Goal: Task Accomplishment & Management: Complete application form

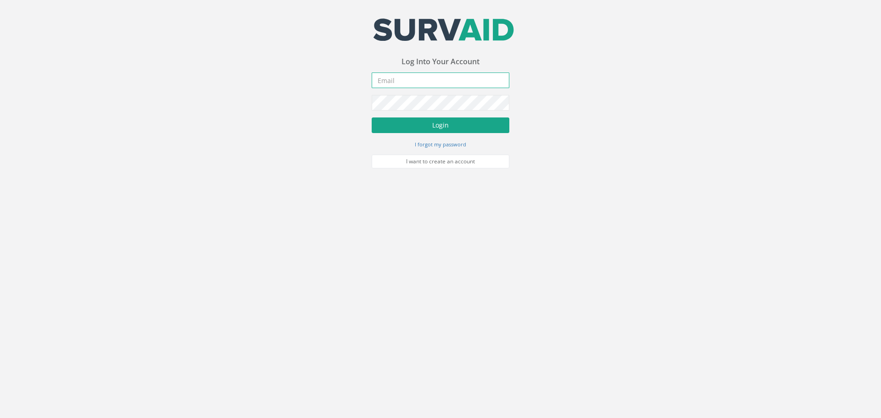
type input "[PERSON_NAME][EMAIL_ADDRESS][DOMAIN_NAME]"
click at [428, 125] on button "Login" at bounding box center [441, 125] width 138 height 16
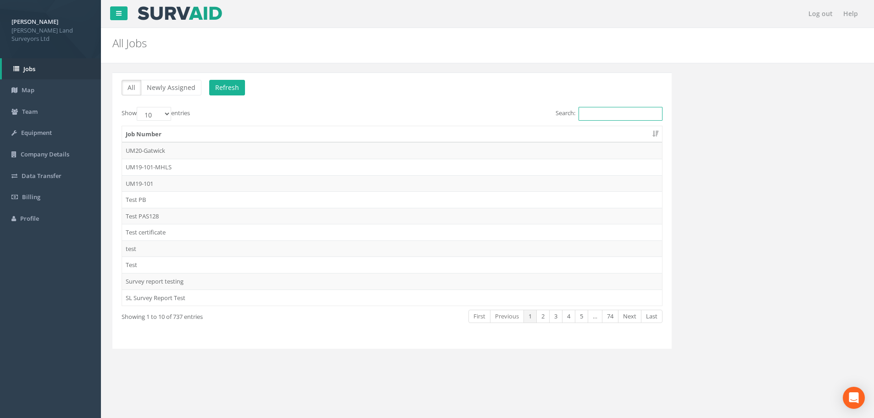
click at [593, 117] on input "Search:" at bounding box center [620, 114] width 84 height 14
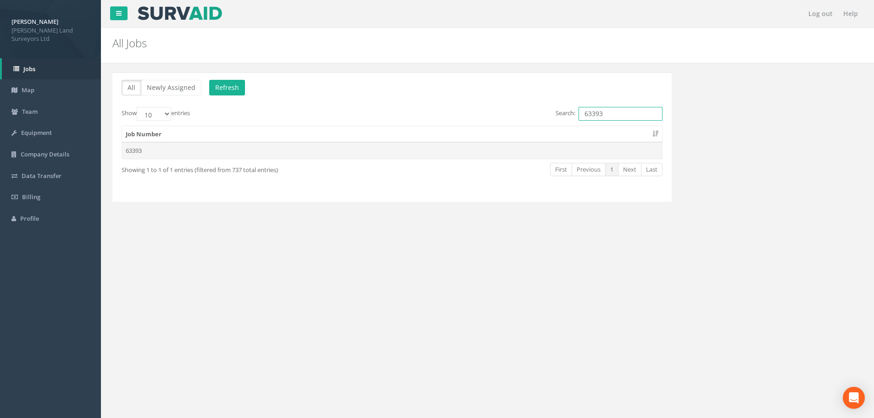
type input "63393"
click at [133, 150] on td "63393" at bounding box center [392, 150] width 540 height 17
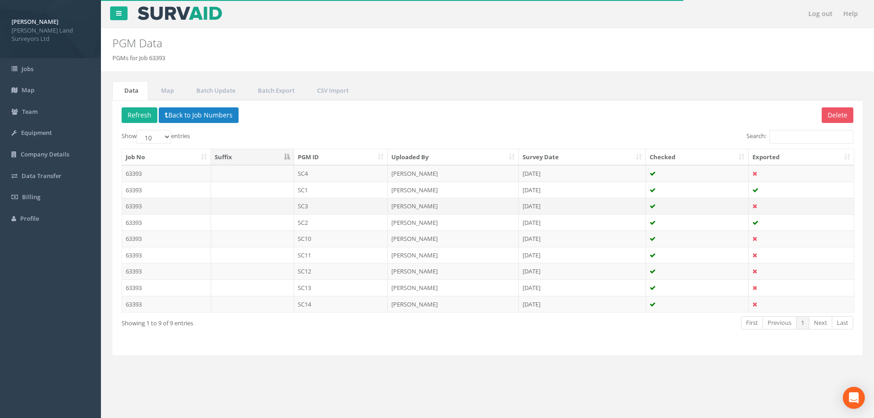
click at [302, 206] on td "SC3" at bounding box center [341, 206] width 94 height 17
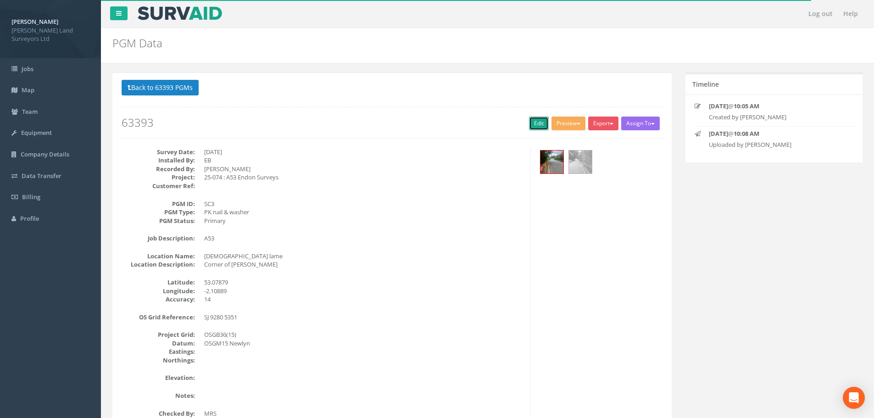
click at [532, 123] on link "Edit" at bounding box center [539, 124] width 20 height 14
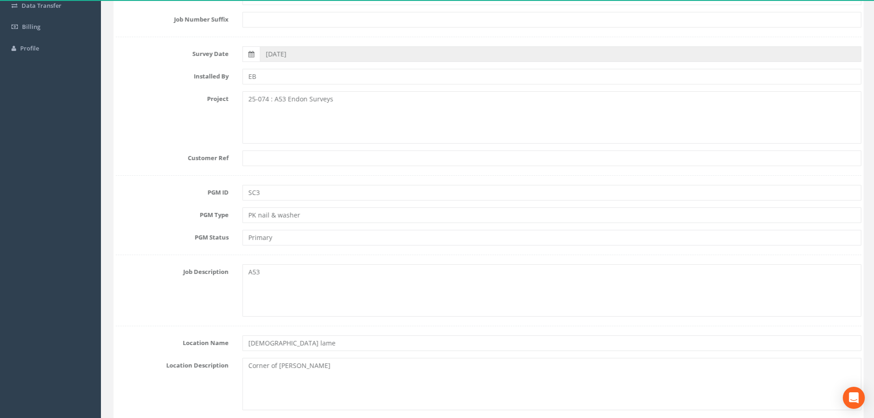
scroll to position [275, 0]
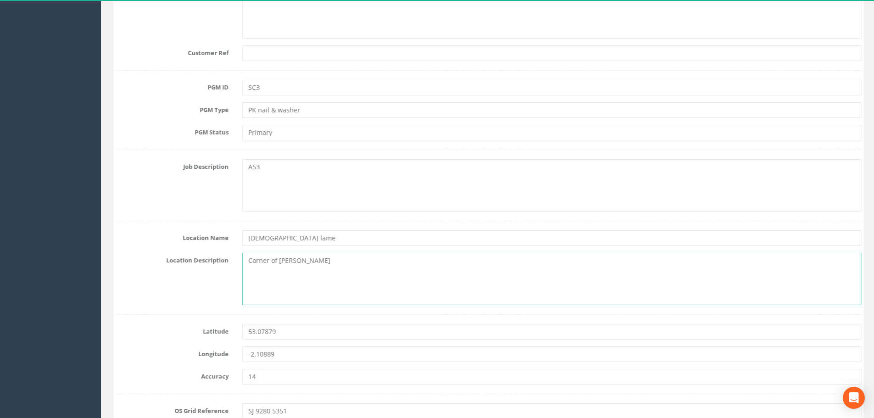
click at [249, 260] on textarea "Corner of [PERSON_NAME]" at bounding box center [550, 279] width 619 height 52
click at [272, 259] on textarea "Church laneCorner of [PERSON_NAME]" at bounding box center [550, 279] width 619 height 52
click at [285, 261] on textarea "Church LaneCorner of [PERSON_NAME]" at bounding box center [550, 279] width 619 height 52
drag, startPoint x: 288, startPoint y: 260, endPoint x: 321, endPoint y: 261, distance: 33.0
click at [318, 261] on textarea "[GEOGRAPHIC_DATA],Corner of [PERSON_NAME]" at bounding box center [550, 279] width 619 height 52
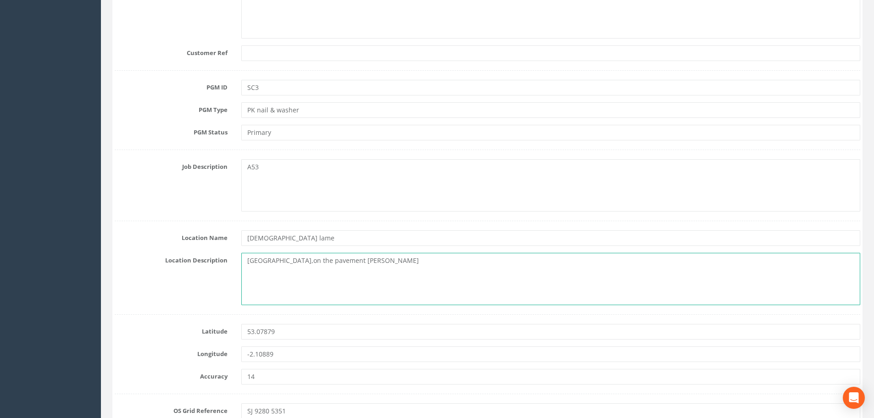
drag, startPoint x: 288, startPoint y: 259, endPoint x: 338, endPoint y: 259, distance: 49.5
click at [338, 259] on textarea "[GEOGRAPHIC_DATA],on the pavement [PERSON_NAME]" at bounding box center [550, 279] width 619 height 52
click at [384, 261] on textarea "[GEOGRAPHIC_DATA], by the front corner of the [PERSON_NAME]" at bounding box center [550, 279] width 619 height 52
click at [395, 261] on textarea "[GEOGRAPHIC_DATA], by the front corner of the [PERSON_NAME]" at bounding box center [550, 279] width 619 height 52
click at [433, 257] on textarea "[GEOGRAPHIC_DATA], by the front corner of the [PERSON_NAME]" at bounding box center [550, 279] width 619 height 52
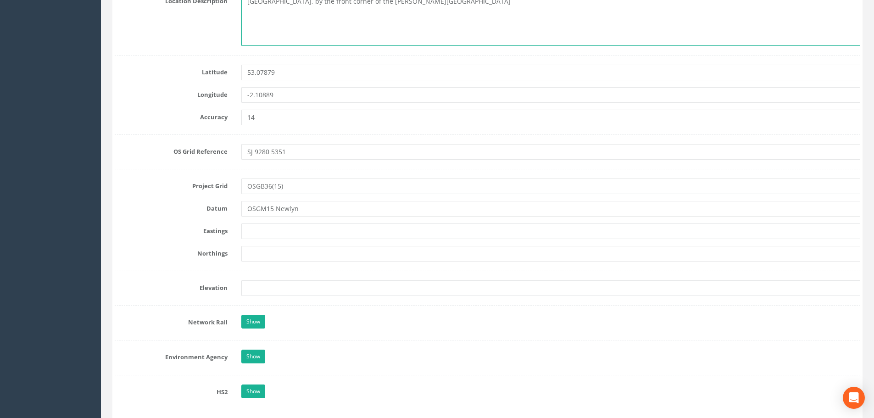
scroll to position [550, 0]
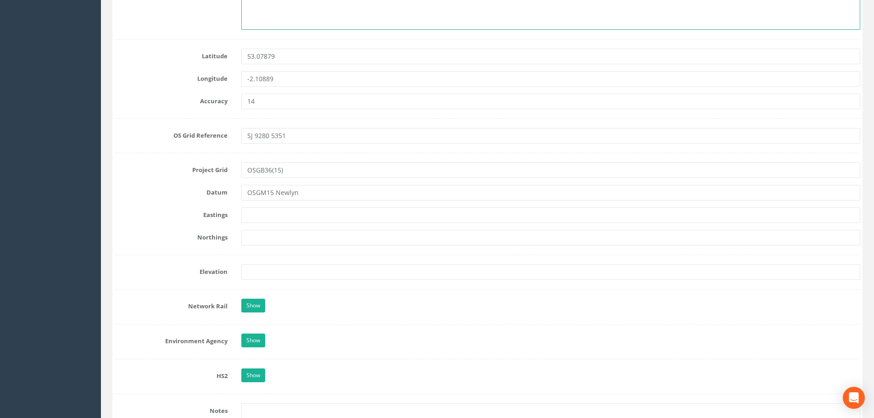
type textarea "[GEOGRAPHIC_DATA], by the front corner of the [PERSON_NAME][GEOGRAPHIC_DATA]"
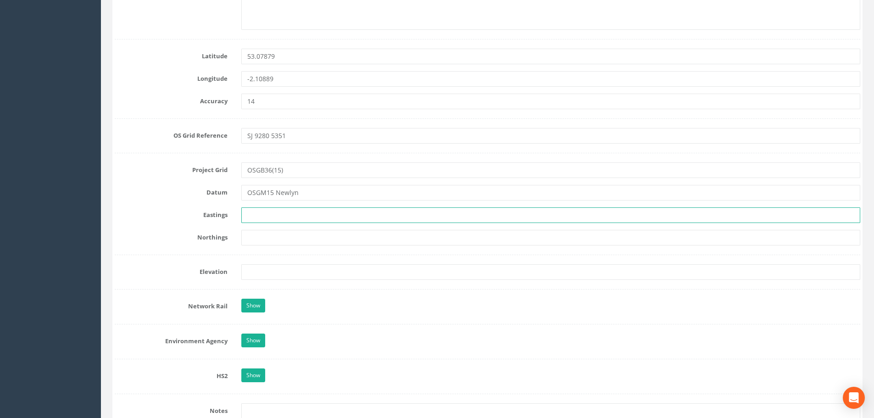
click at [323, 219] on input "text" at bounding box center [550, 215] width 619 height 16
type input "392800.855m"
type input "353510.552m"
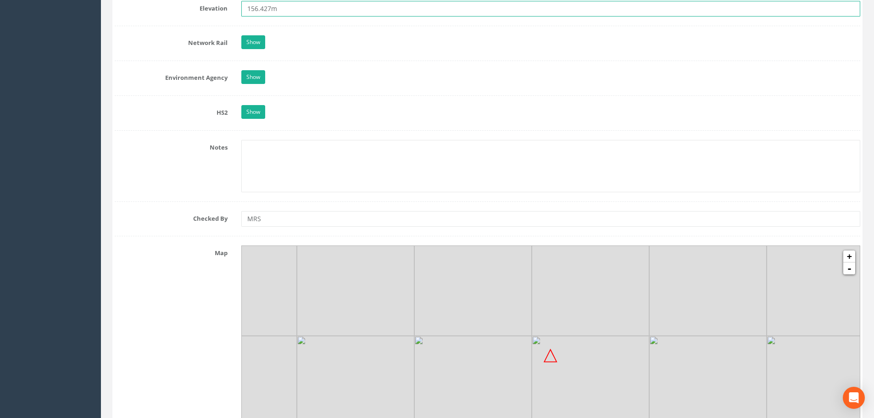
scroll to position [826, 0]
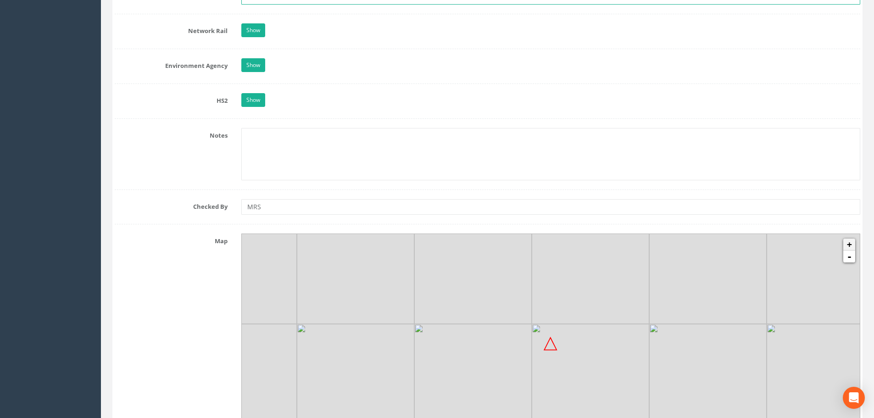
type input "156.427m"
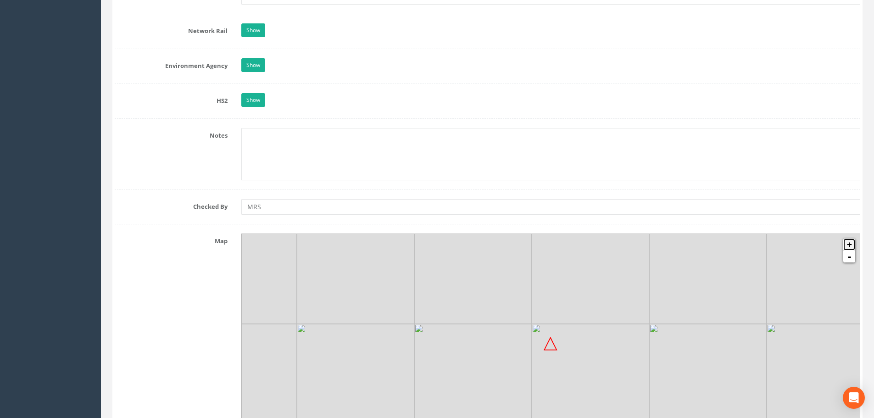
click at [849, 243] on link "+" at bounding box center [849, 245] width 12 height 12
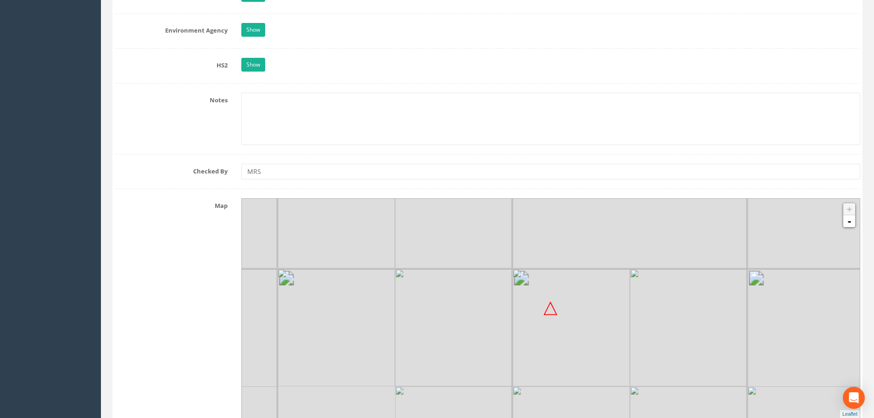
click at [242, 199] on div at bounding box center [242, 199] width 0 height 0
drag, startPoint x: 555, startPoint y: 339, endPoint x: 555, endPoint y: 327, distance: 12.4
click at [555, 327] on img at bounding box center [569, 314] width 117 height 117
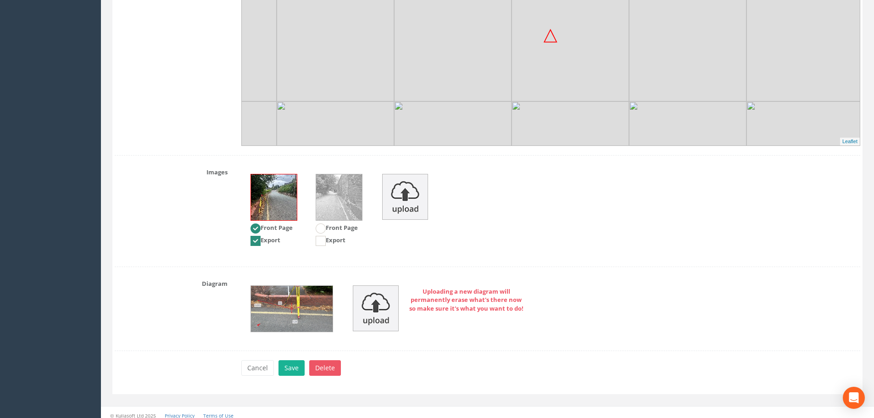
scroll to position [1139, 0]
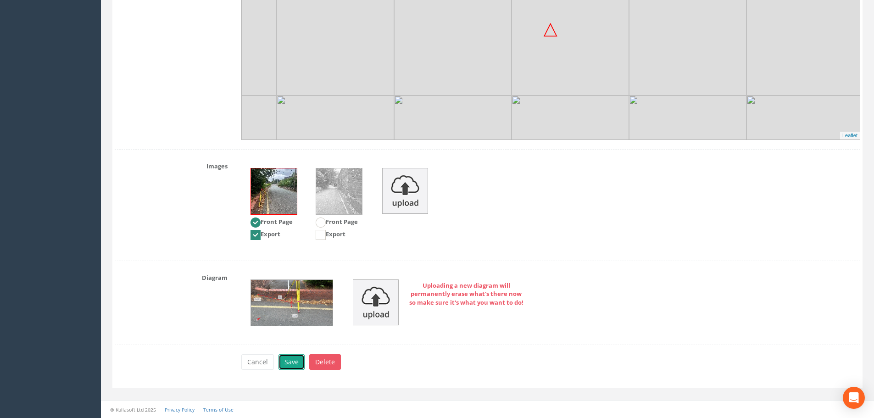
click at [288, 364] on button "Save" at bounding box center [291, 362] width 26 height 16
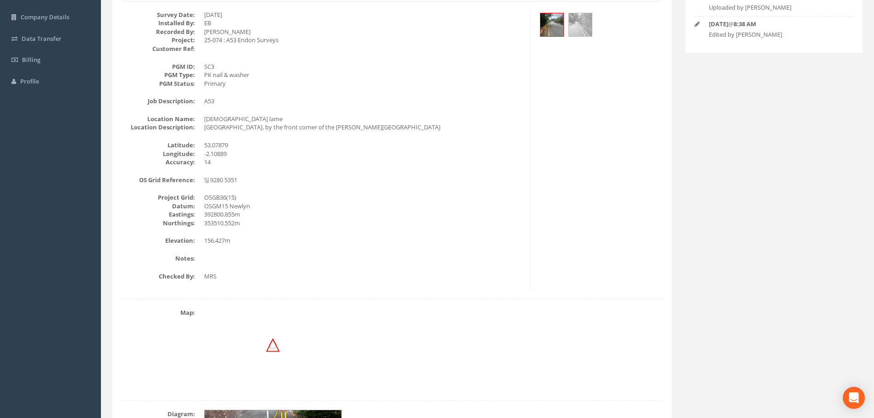
scroll to position [0, 0]
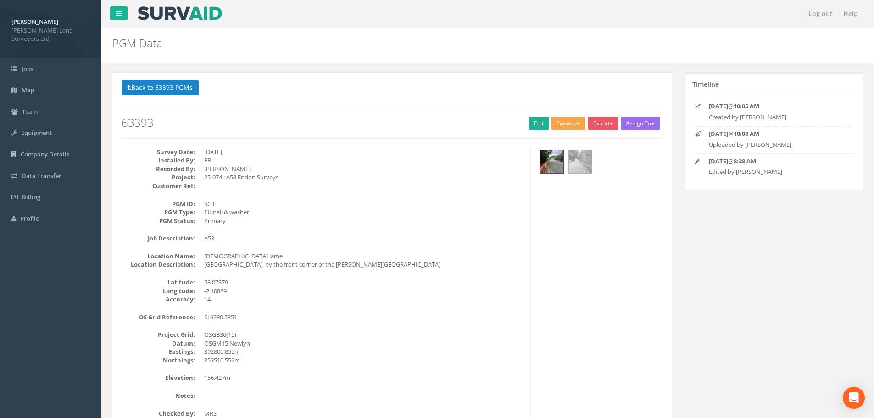
click at [573, 124] on button "Preview" at bounding box center [568, 124] width 34 height 14
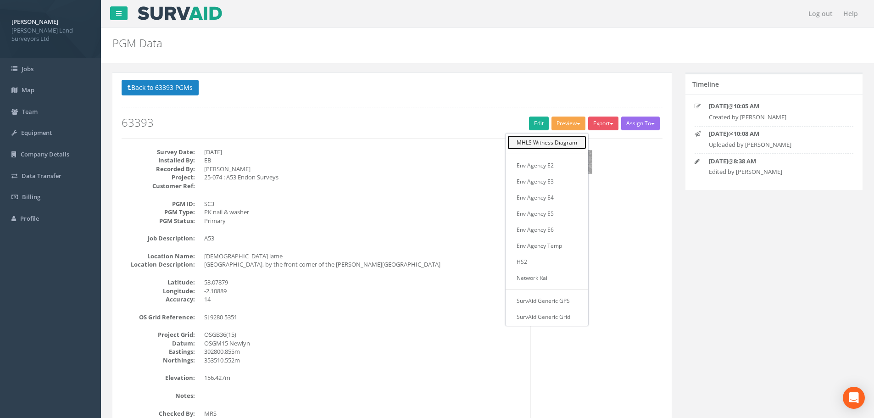
click at [545, 141] on link "MHLS Witness Diagram" at bounding box center [546, 142] width 79 height 14
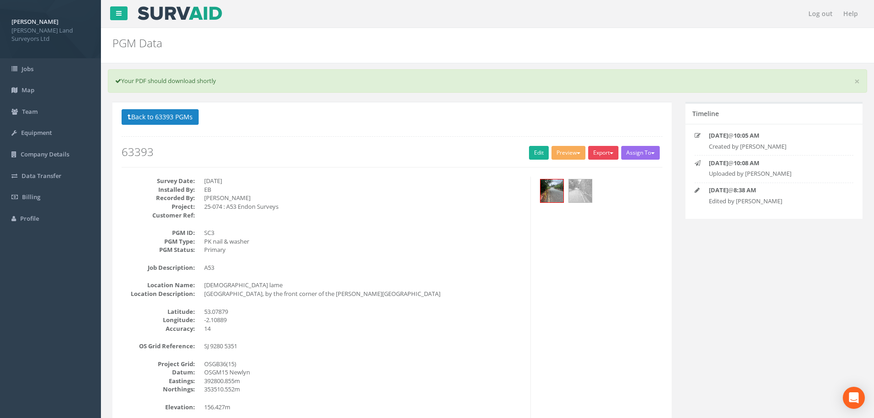
click at [611, 151] on button "Export" at bounding box center [603, 153] width 30 height 14
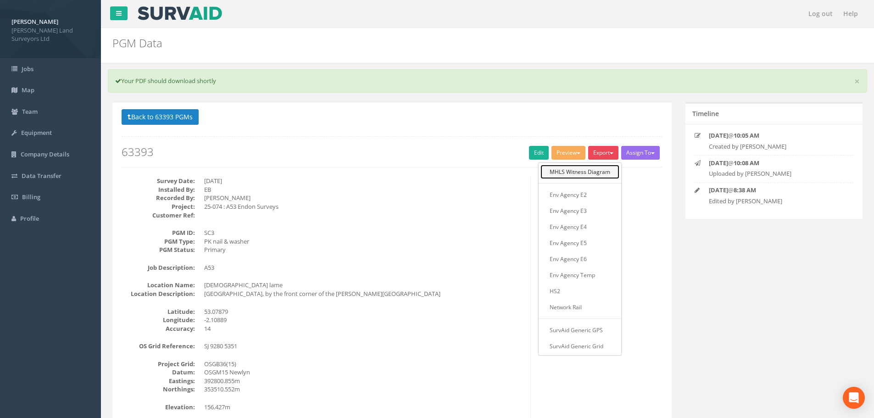
click at [605, 171] on link "MHLS Witness Diagram" at bounding box center [579, 172] width 79 height 14
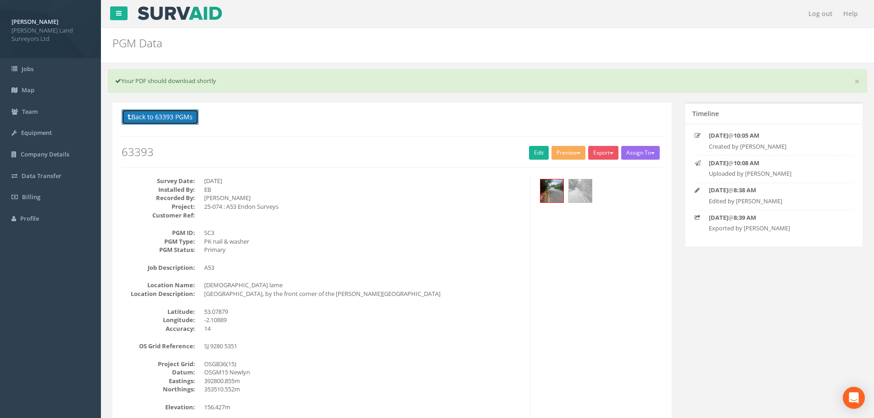
click at [153, 116] on button "Back to 63393 PGMs" at bounding box center [160, 117] width 77 height 16
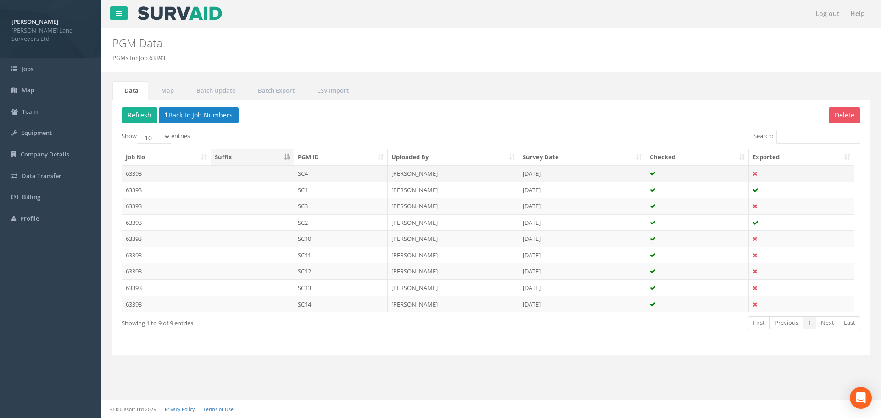
click at [305, 172] on td "SC4" at bounding box center [341, 173] width 94 height 17
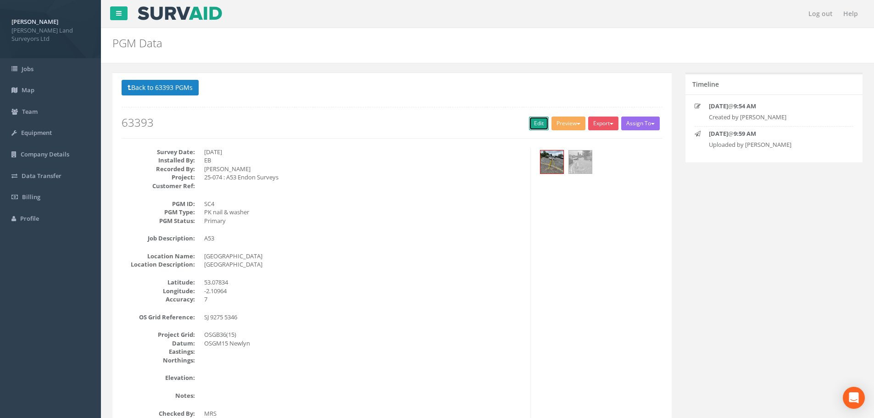
click at [535, 124] on link "Edit" at bounding box center [539, 124] width 20 height 14
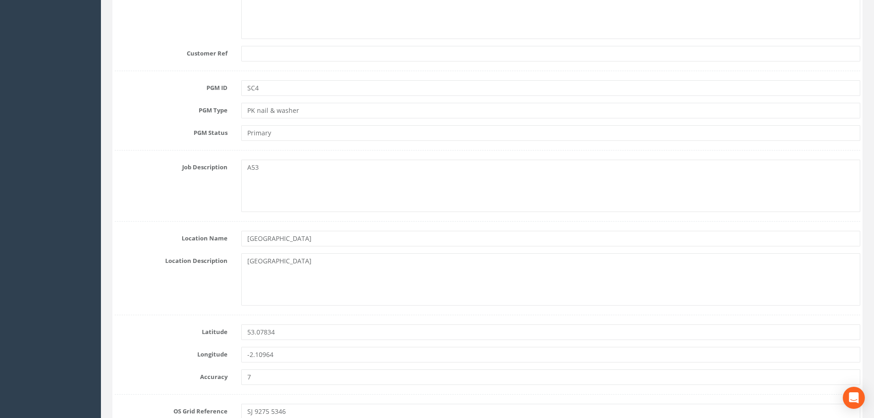
scroll to position [275, 0]
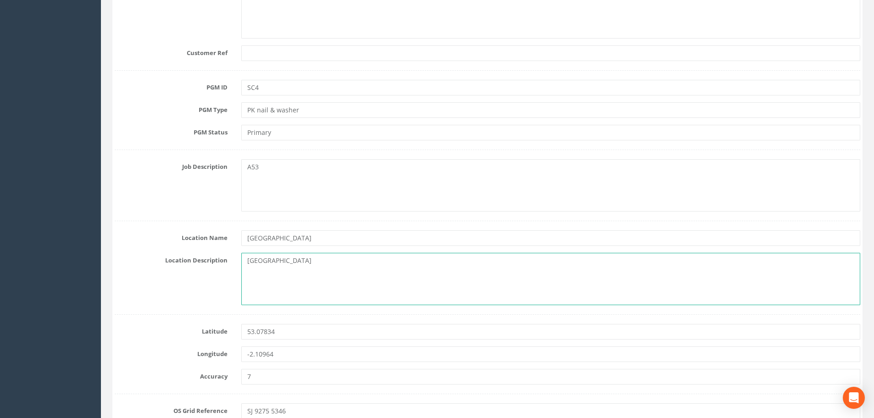
drag, startPoint x: 246, startPoint y: 259, endPoint x: 350, endPoint y: 272, distance: 104.4
click at [350, 272] on textarea "[GEOGRAPHIC_DATA]" at bounding box center [550, 279] width 619 height 52
type textarea "L"
click at [378, 260] on textarea "Onthe western pavement at the junction of [GEOGRAPHIC_DATA] &" at bounding box center [550, 279] width 619 height 52
click at [459, 263] on textarea "Onthe western pavement at the junction of [GEOGRAPHIC_DATA] &" at bounding box center [550, 279] width 619 height 52
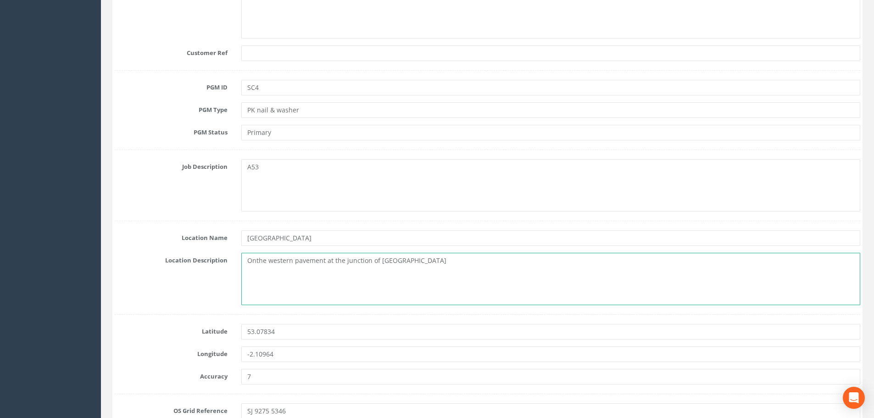
click at [255, 260] on textarea "Onthe western pavement at the junction of [GEOGRAPHIC_DATA]" at bounding box center [550, 279] width 619 height 52
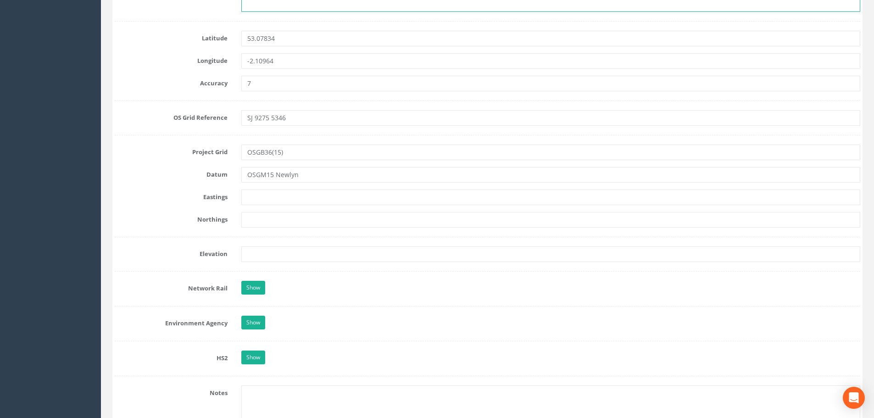
scroll to position [596, 0]
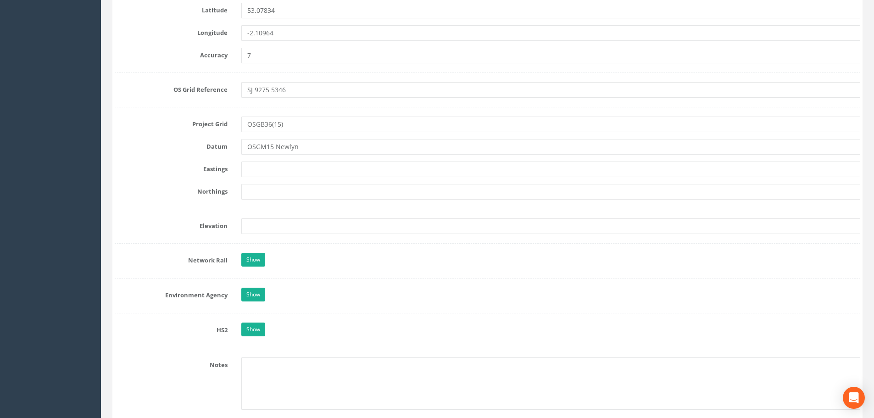
type textarea "On the western pavement at the junction of [GEOGRAPHIC_DATA]"
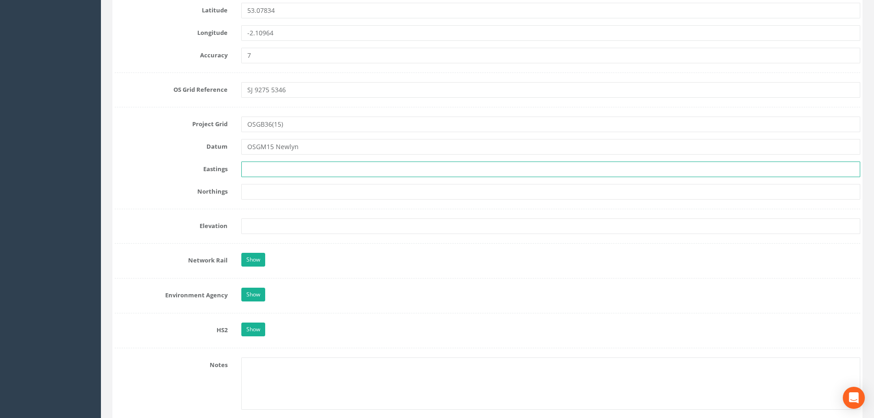
drag, startPoint x: 283, startPoint y: 170, endPoint x: 336, endPoint y: 180, distance: 53.2
click at [283, 169] on input "text" at bounding box center [550, 169] width 619 height 16
type input "392751.236m"
type input "353456.872m"
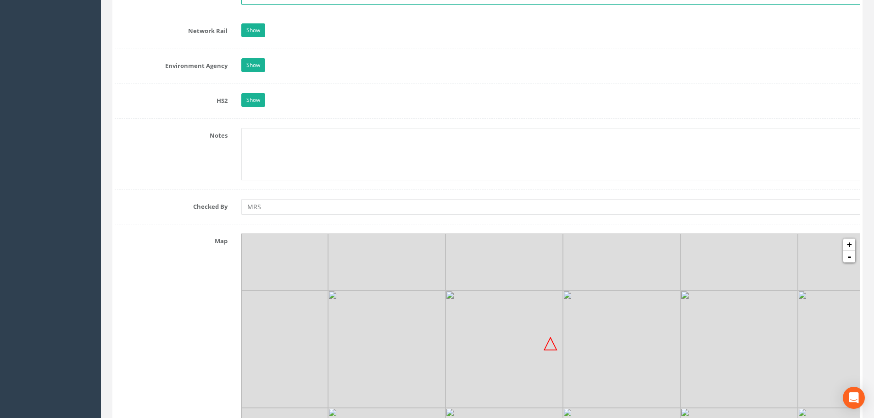
scroll to position [872, 0]
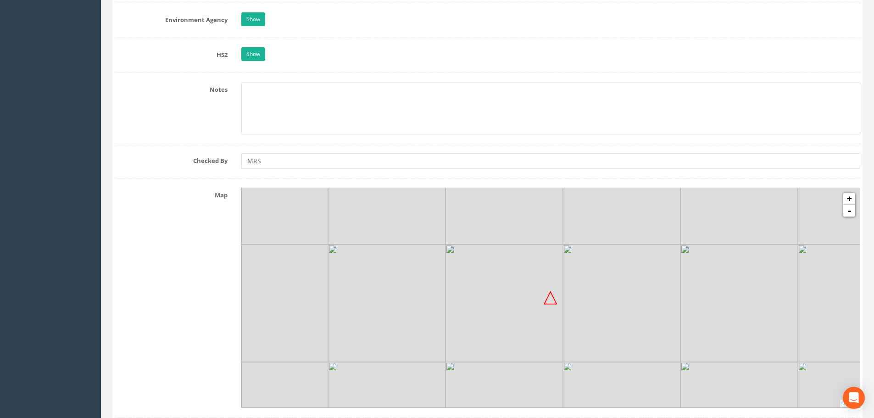
type input "154.737m"
click at [571, 315] on img at bounding box center [621, 302] width 117 height 117
click at [852, 199] on link "+" at bounding box center [849, 199] width 12 height 12
drag, startPoint x: 602, startPoint y: 328, endPoint x: 600, endPoint y: 316, distance: 12.5
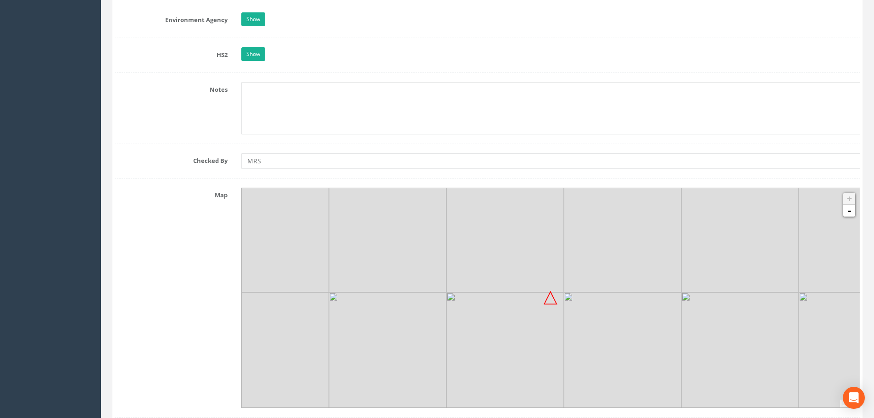
click at [600, 316] on img at bounding box center [622, 350] width 117 height 117
click at [602, 314] on img at bounding box center [621, 351] width 117 height 117
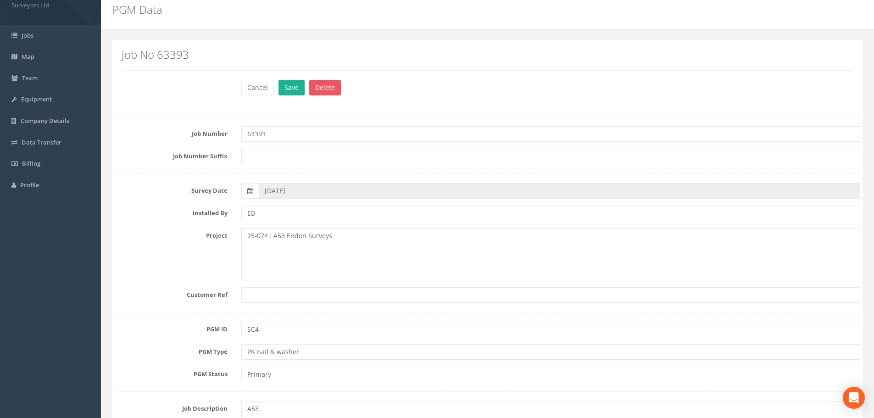
scroll to position [0, 0]
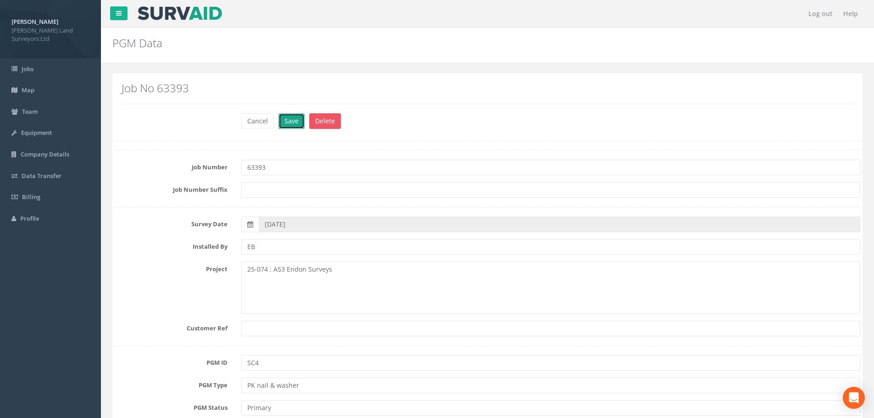
click at [293, 120] on button "Save" at bounding box center [291, 121] width 26 height 16
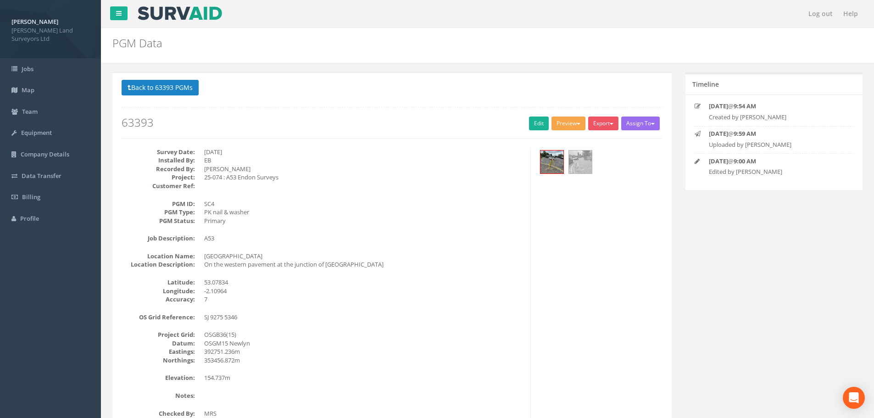
click at [577, 123] on span "button" at bounding box center [579, 124] width 4 height 2
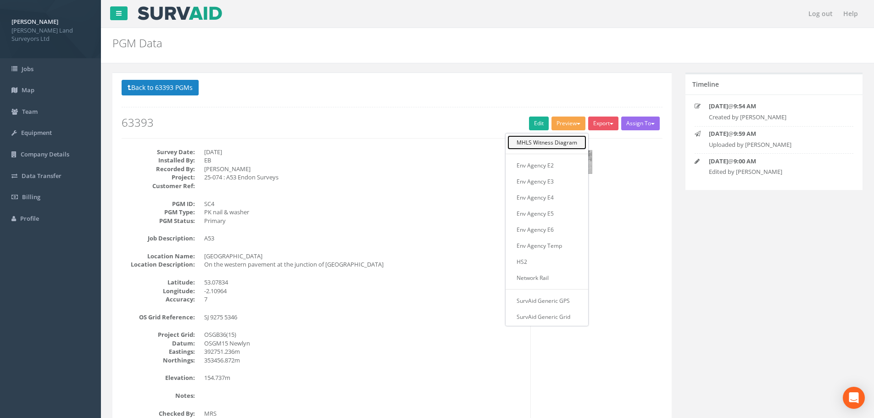
click at [553, 141] on link "MHLS Witness Diagram" at bounding box center [546, 142] width 79 height 14
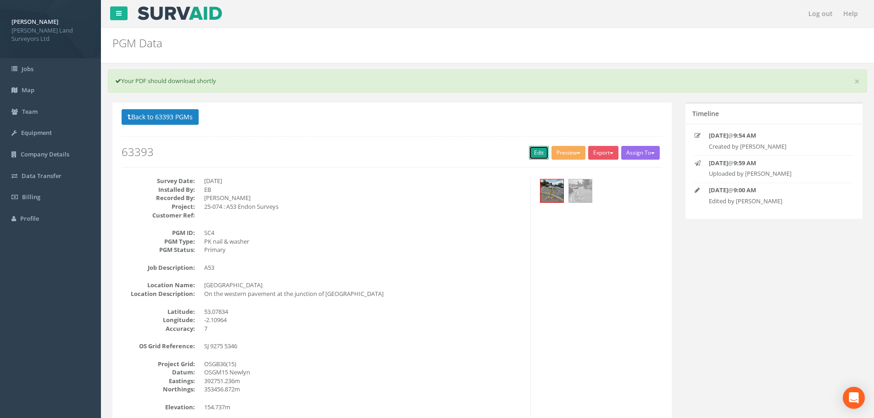
click at [537, 153] on link "Edit" at bounding box center [539, 153] width 20 height 14
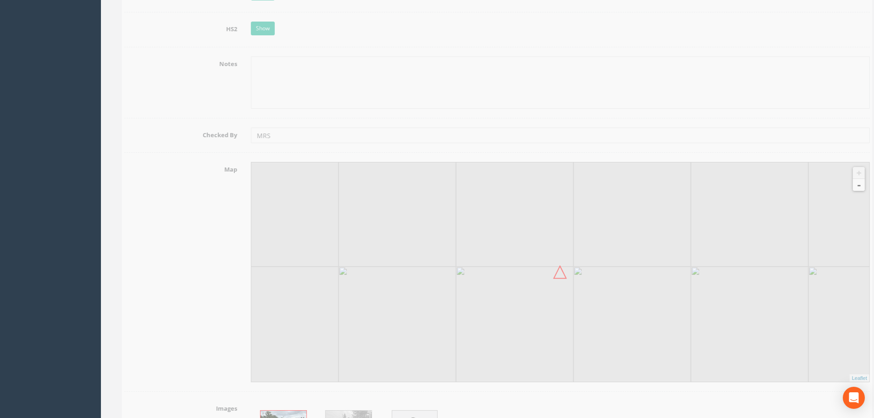
scroll to position [963, 0]
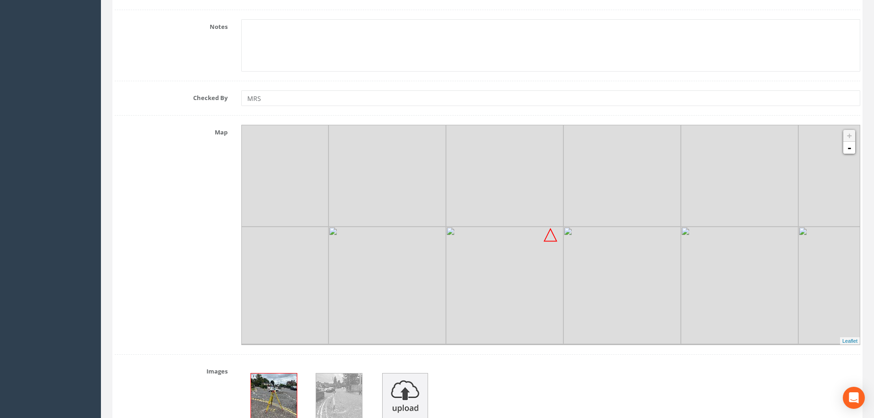
click at [559, 292] on img at bounding box center [504, 285] width 117 height 117
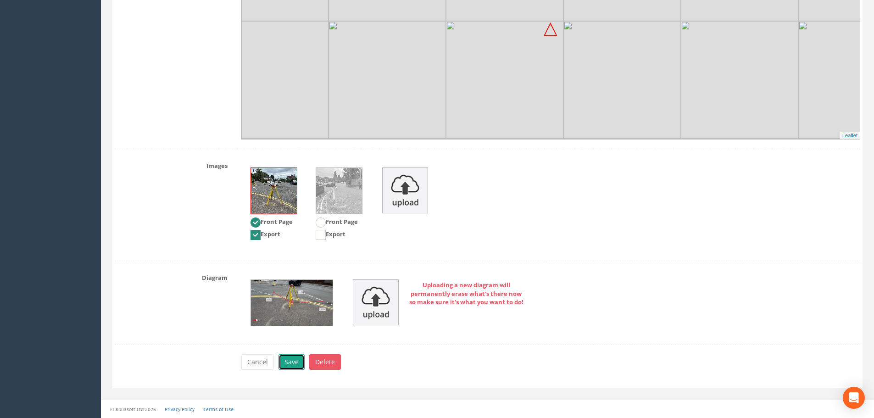
click at [293, 363] on button "Save" at bounding box center [291, 362] width 26 height 16
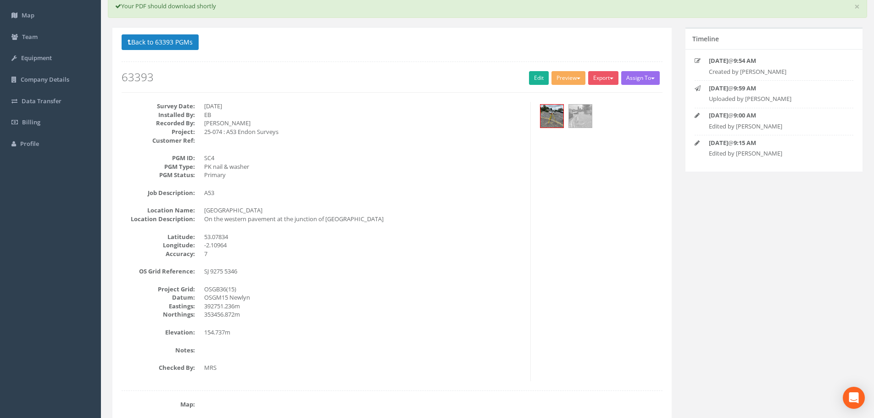
scroll to position [0, 0]
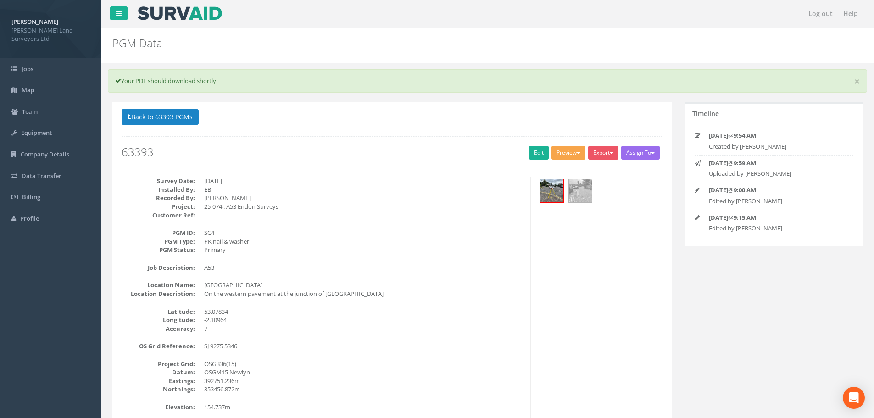
click at [568, 153] on button "Preview" at bounding box center [568, 153] width 34 height 14
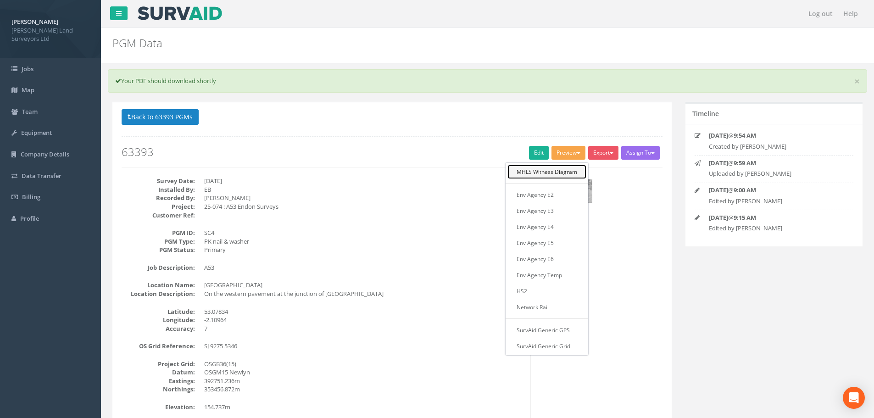
click at [567, 171] on link "MHLS Witness Diagram" at bounding box center [546, 172] width 79 height 14
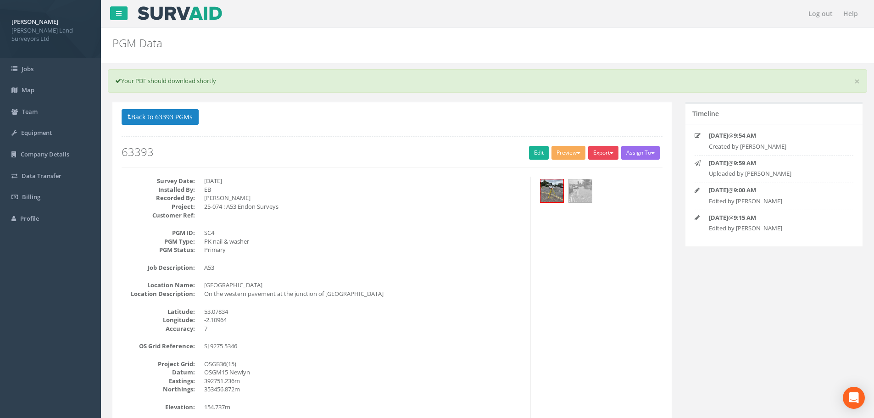
click at [610, 152] on span "button" at bounding box center [612, 153] width 4 height 2
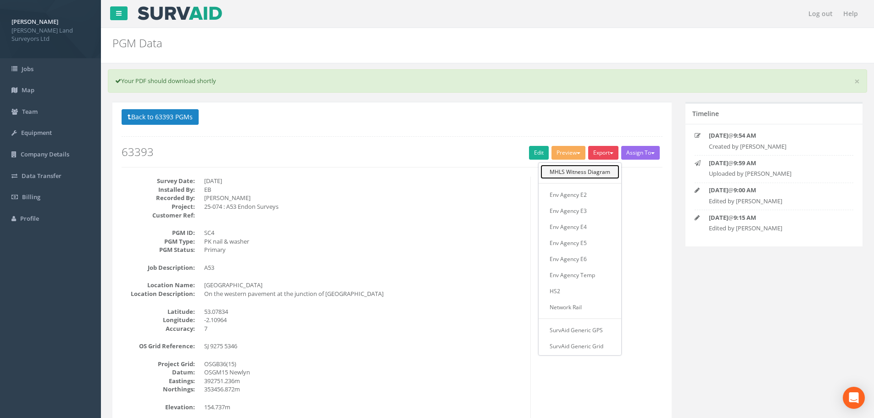
click at [593, 170] on link "MHLS Witness Diagram" at bounding box center [579, 172] width 79 height 14
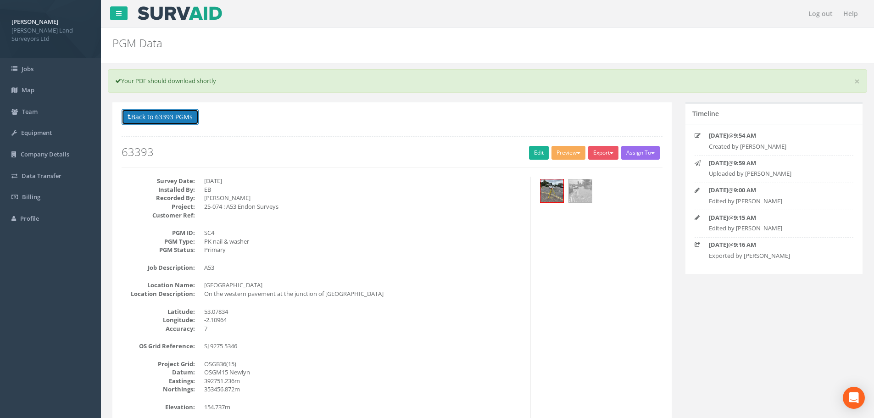
click at [145, 114] on button "Back to 63393 PGMs" at bounding box center [160, 117] width 77 height 16
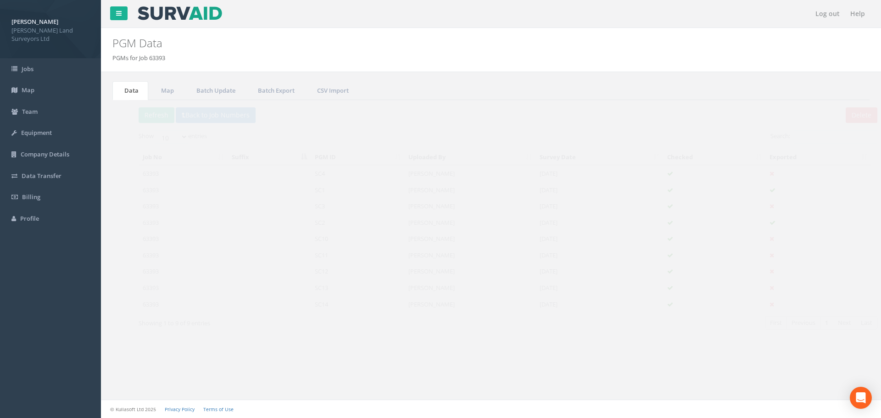
click at [306, 238] on td "SC10" at bounding box center [341, 238] width 94 height 17
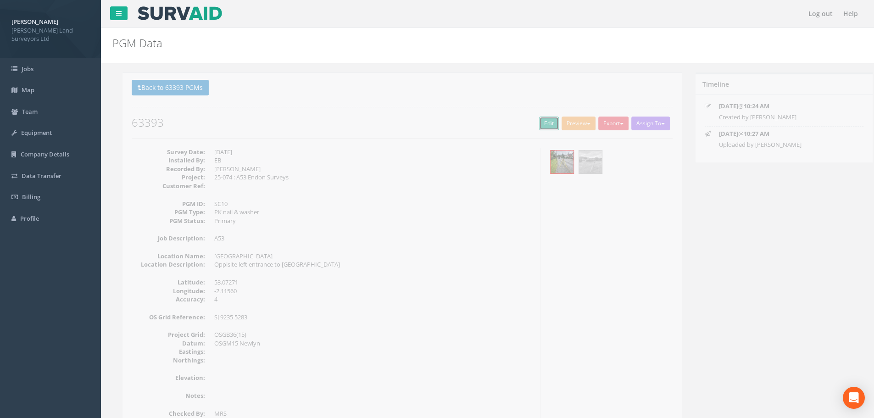
click at [531, 124] on link "Edit" at bounding box center [539, 124] width 20 height 14
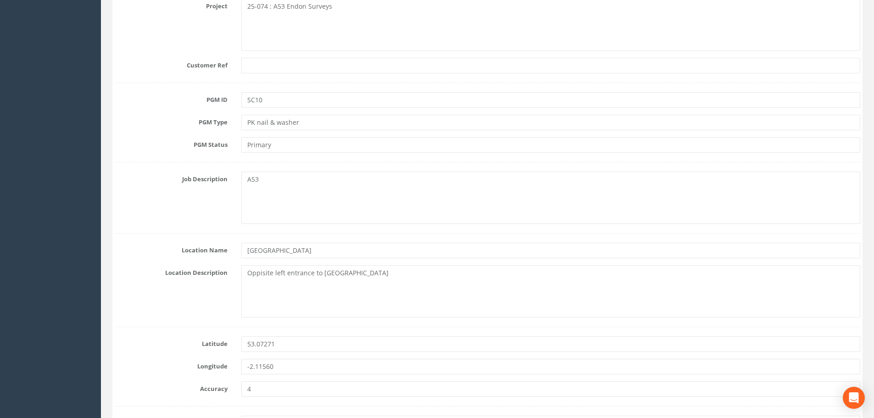
scroll to position [275, 0]
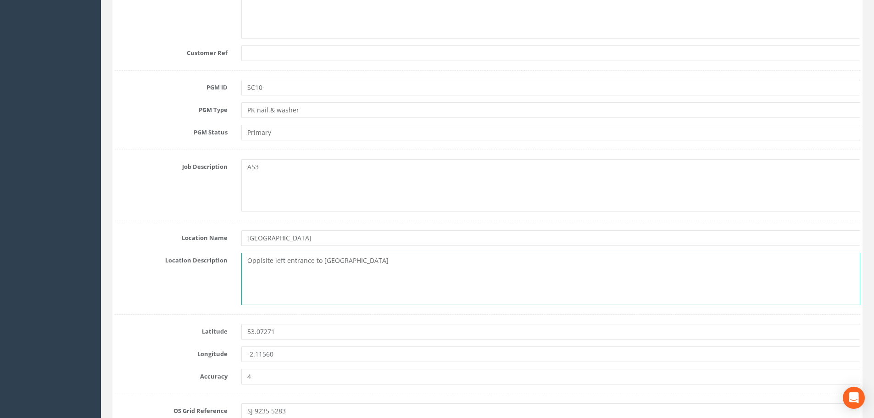
click at [246, 261] on textarea "Oppisite left entrance to [GEOGRAPHIC_DATA]" at bounding box center [550, 279] width 619 height 52
click at [262, 261] on textarea "[GEOGRAPHIC_DATA], on the pavement opposite left entrance to [GEOGRAPHIC_DATA]" at bounding box center [550, 279] width 619 height 52
drag, startPoint x: 375, startPoint y: 260, endPoint x: 384, endPoint y: 260, distance: 9.2
click at [384, 260] on textarea "[GEOGRAPHIC_DATA], on the pavement opposite left entrance to [GEOGRAPHIC_DATA]" at bounding box center [550, 279] width 619 height 52
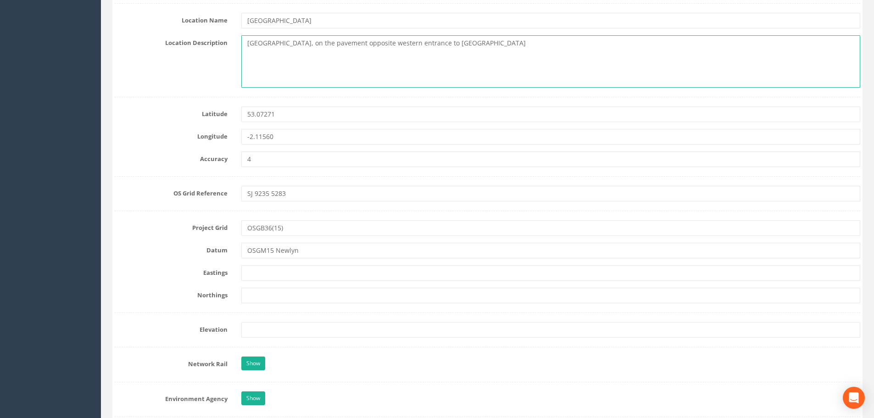
scroll to position [505, 0]
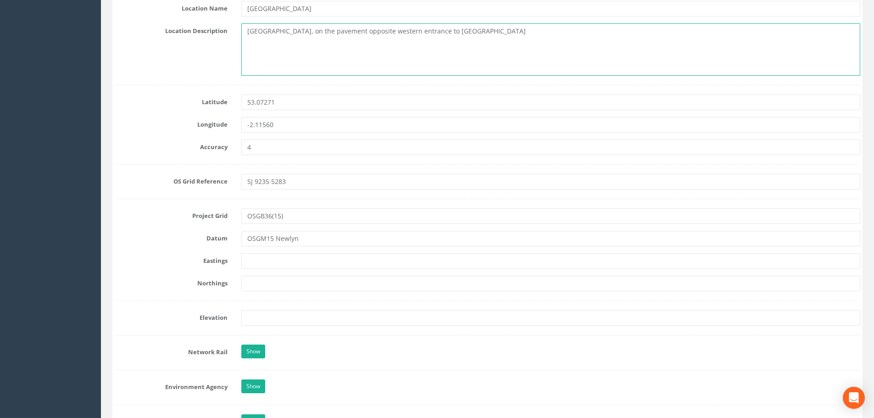
type textarea "[GEOGRAPHIC_DATA], on the pavement opposite western entrance to [GEOGRAPHIC_DAT…"
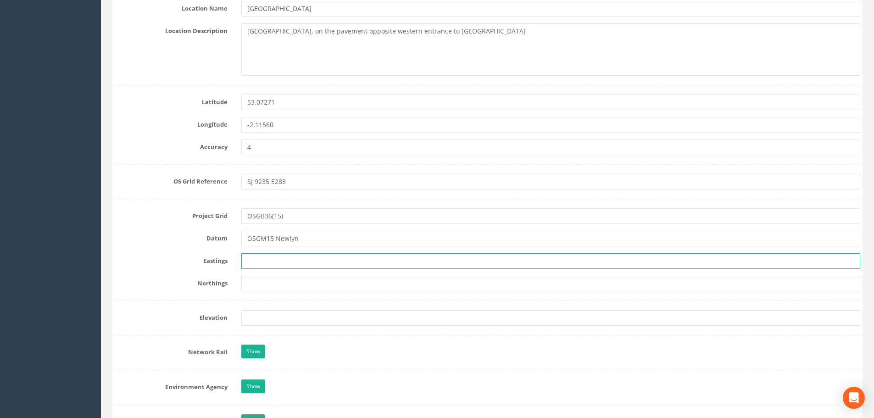
click at [247, 255] on input "text" at bounding box center [550, 261] width 619 height 16
type input "392352.919m"
type input "352839.162m"
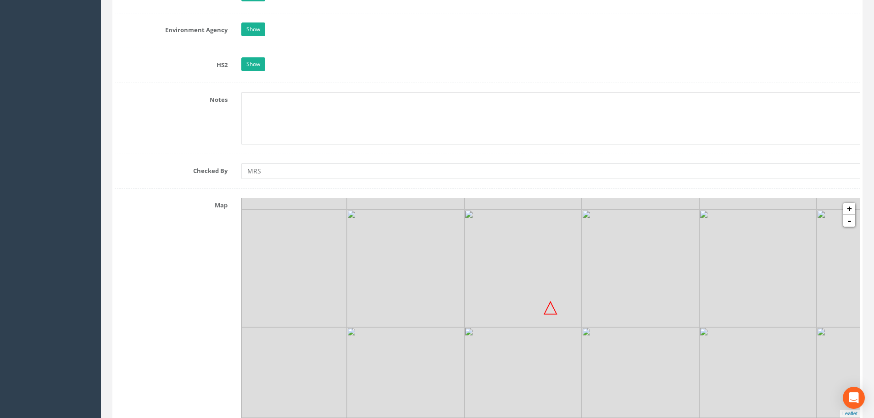
scroll to position [872, 0]
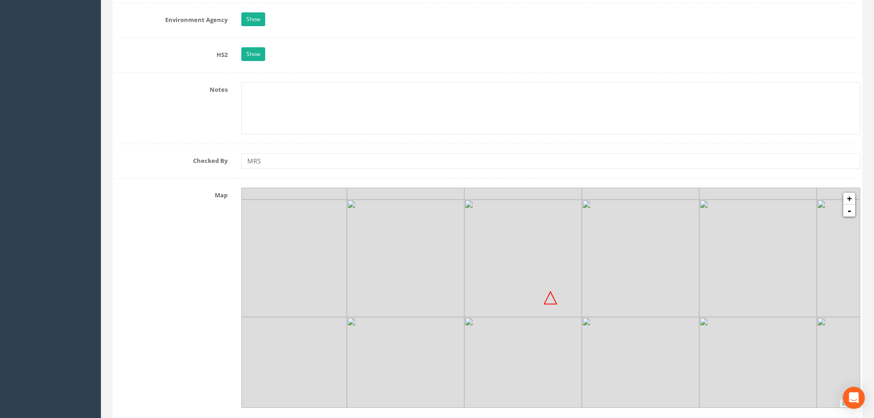
type input "147.403m"
drag, startPoint x: 562, startPoint y: 313, endPoint x: 560, endPoint y: 308, distance: 5.4
click at [560, 308] on img at bounding box center [521, 252] width 117 height 117
click at [849, 201] on link "+" at bounding box center [849, 199] width 12 height 12
drag, startPoint x: 728, startPoint y: 308, endPoint x: 735, endPoint y: 306, distance: 6.8
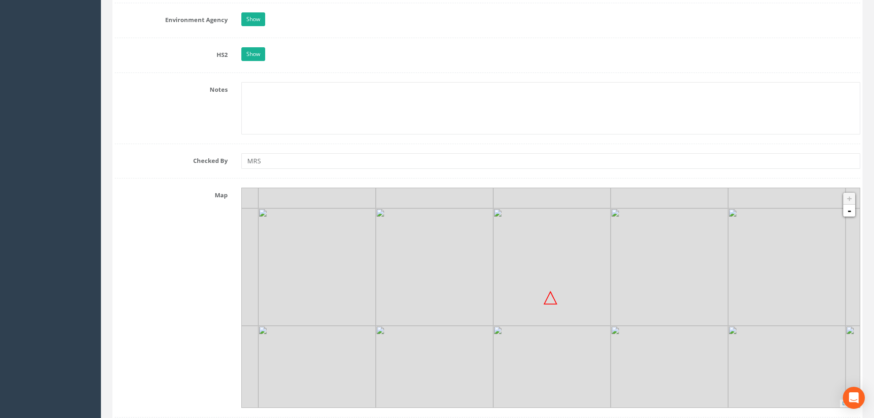
click at [730, 307] on img at bounding box center [786, 266] width 117 height 117
click at [602, 314] on img at bounding box center [551, 266] width 117 height 117
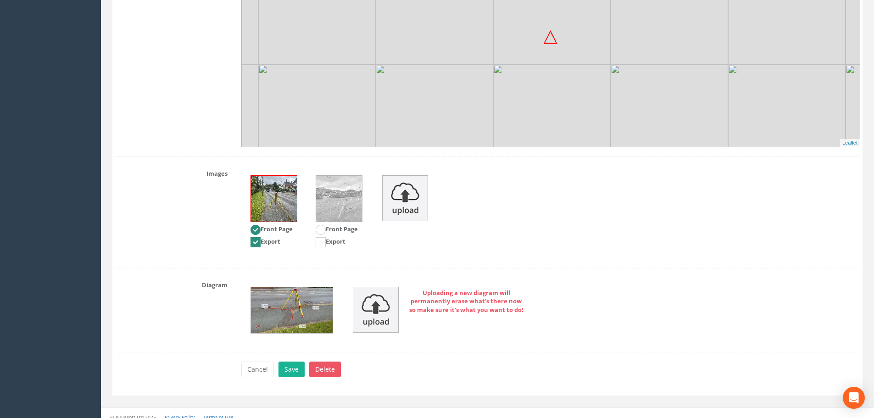
scroll to position [1139, 0]
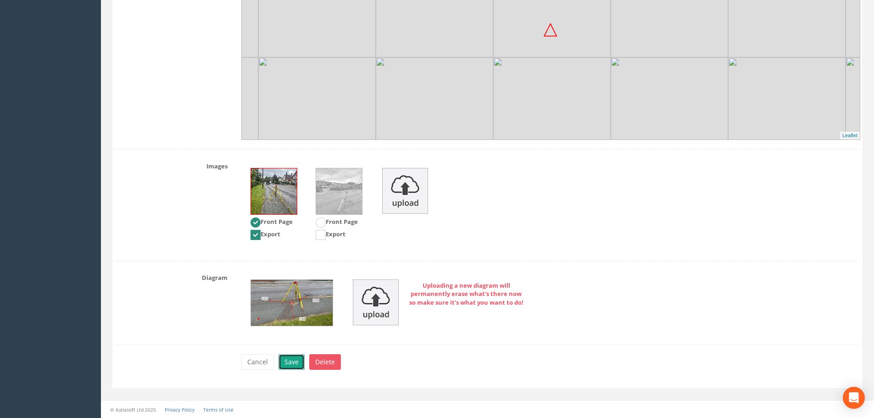
click at [291, 365] on button "Save" at bounding box center [291, 362] width 26 height 16
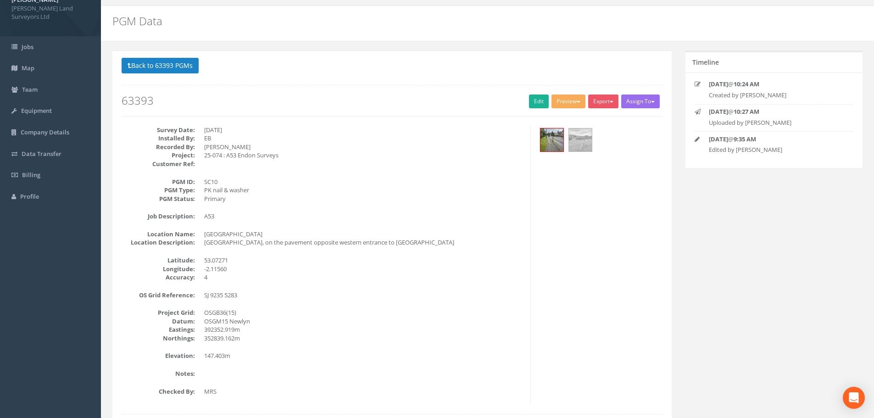
scroll to position [0, 0]
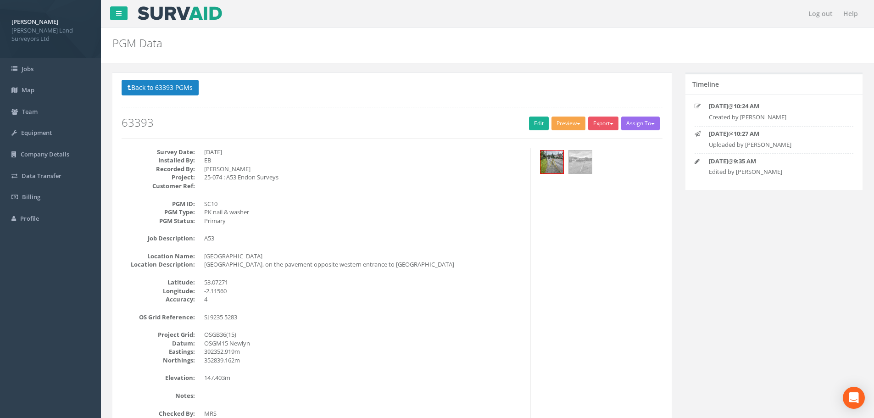
click at [577, 123] on span "button" at bounding box center [579, 124] width 4 height 2
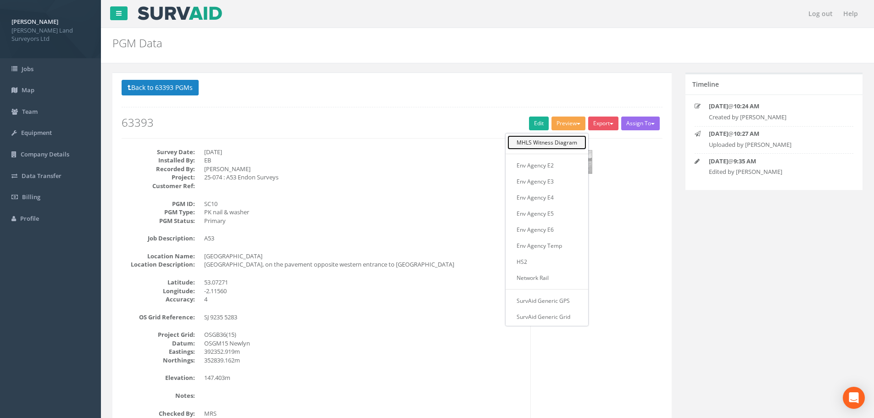
click at [558, 144] on link "MHLS Witness Diagram" at bounding box center [546, 142] width 79 height 14
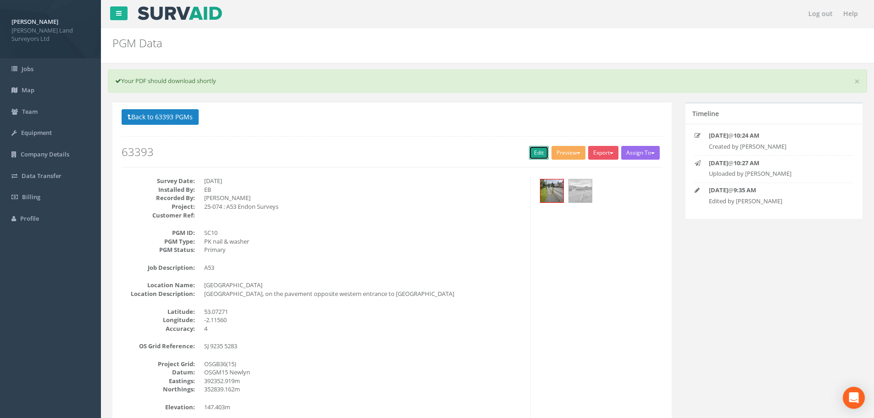
click at [538, 150] on link "Edit" at bounding box center [539, 153] width 20 height 14
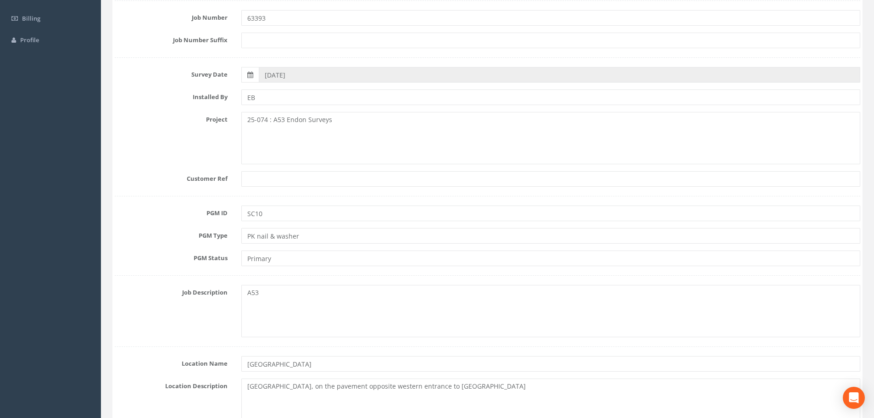
scroll to position [183, 0]
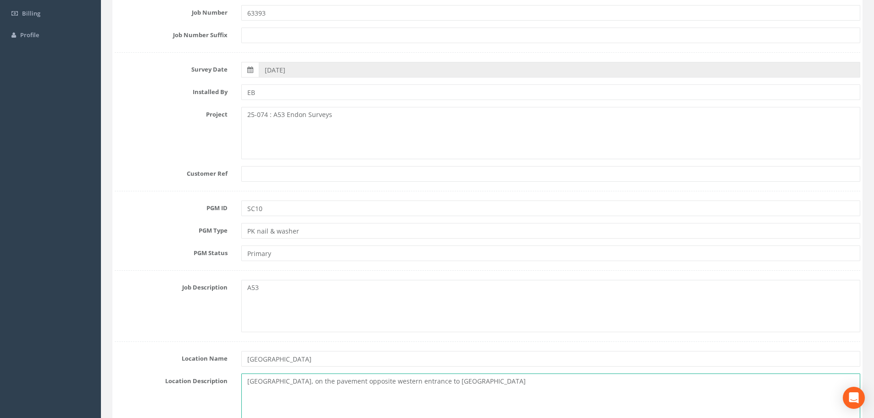
click at [376, 380] on textarea "[GEOGRAPHIC_DATA], on the pavement opposite western entrance to [GEOGRAPHIC_DAT…" at bounding box center [550, 399] width 619 height 52
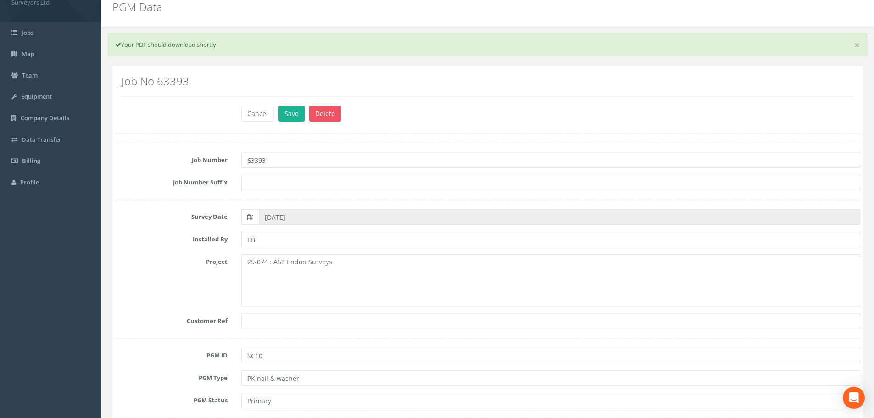
scroll to position [0, 0]
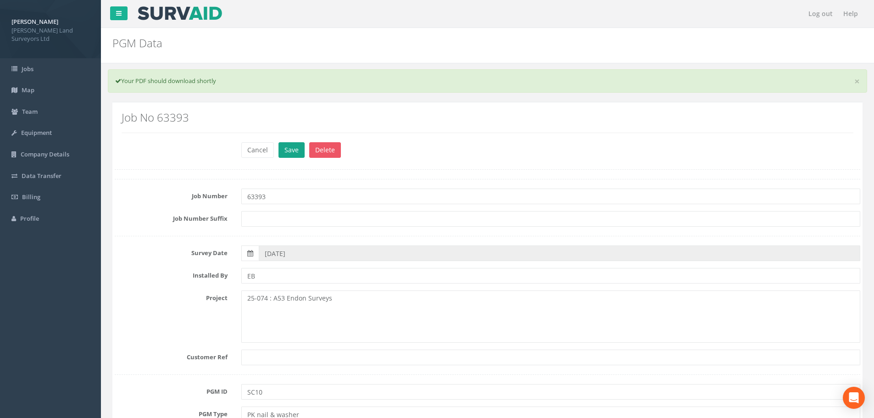
type textarea "[GEOGRAPHIC_DATA], on the pavement opposite the western entrance to [GEOGRAPHIC…"
click at [299, 150] on button "Save" at bounding box center [291, 150] width 26 height 16
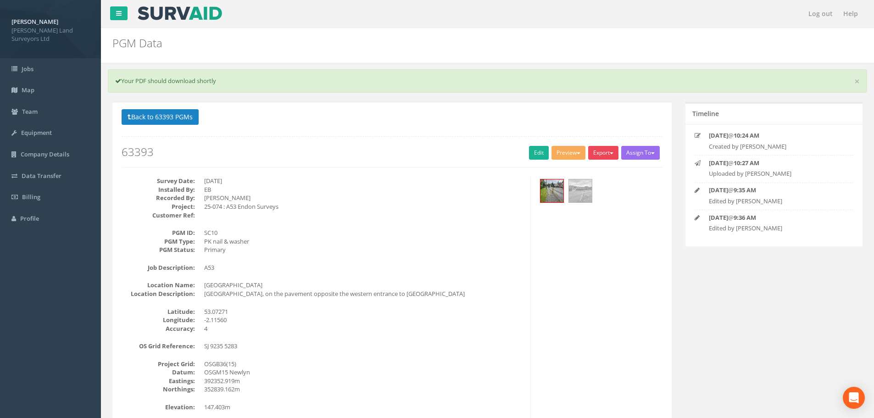
click at [602, 151] on button "Export" at bounding box center [603, 153] width 30 height 14
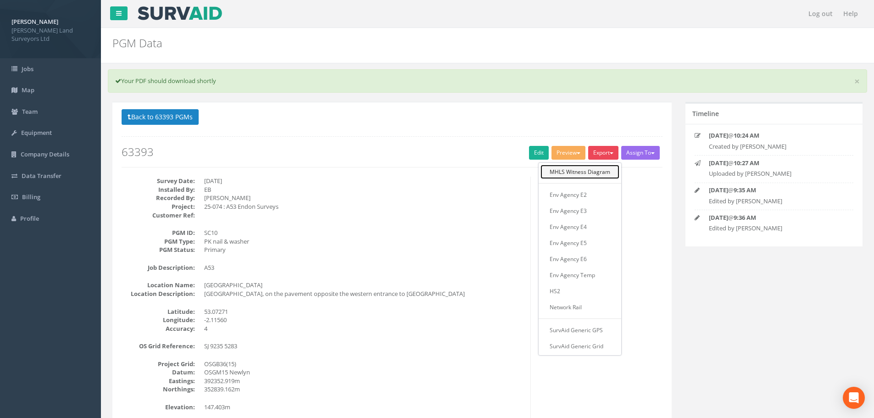
click at [600, 172] on link "MHLS Witness Diagram" at bounding box center [579, 172] width 79 height 14
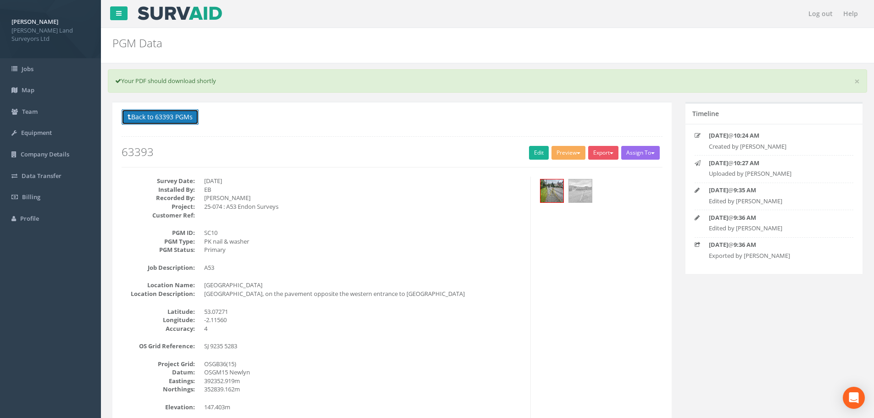
click at [181, 116] on button "Back to 63393 PGMs" at bounding box center [160, 117] width 77 height 16
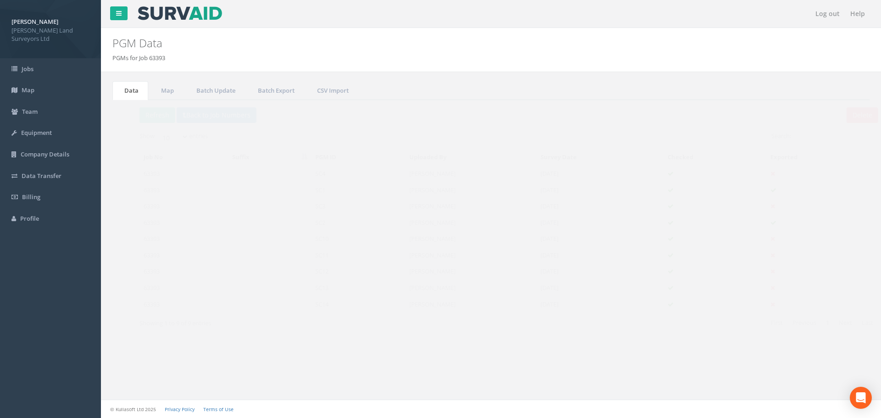
click at [306, 254] on td "SC11" at bounding box center [341, 255] width 94 height 17
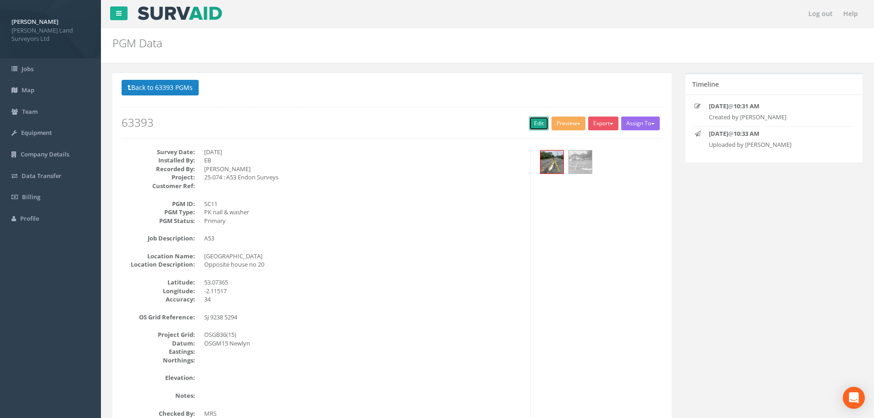
click at [538, 123] on link "Edit" at bounding box center [539, 124] width 20 height 14
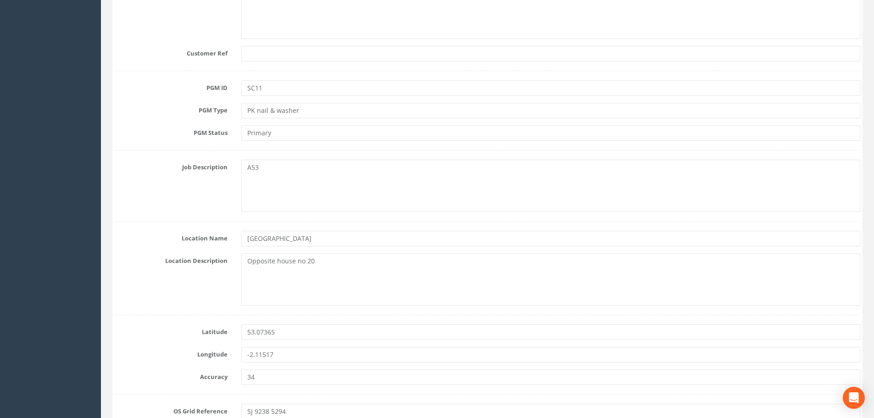
scroll to position [275, 0]
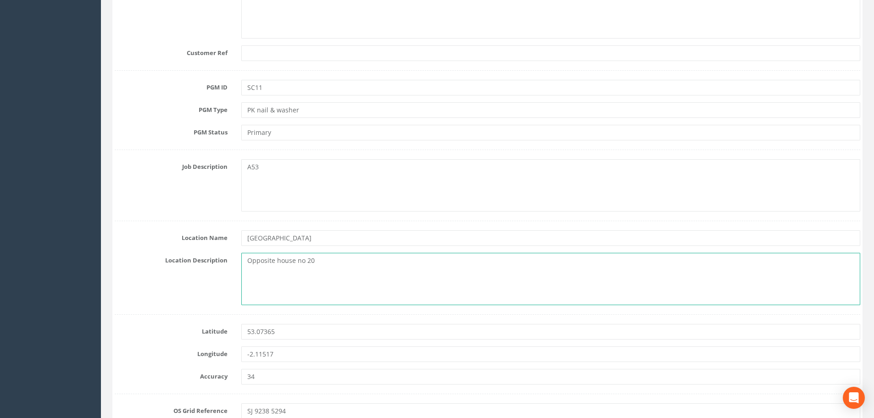
click at [247, 260] on textarea "Opposite house no 20" at bounding box center [550, 279] width 619 height 52
drag, startPoint x: 295, startPoint y: 259, endPoint x: 367, endPoint y: 261, distance: 71.6
click at [367, 261] on textarea "[STREET_ADDRESS]" at bounding box center [550, 279] width 619 height 52
click at [298, 262] on textarea "[GEOGRAPHIC_DATA], In the pavement by" at bounding box center [550, 279] width 619 height 52
click at [377, 268] on textarea "[GEOGRAPHIC_DATA], in the pavement by" at bounding box center [550, 279] width 619 height 52
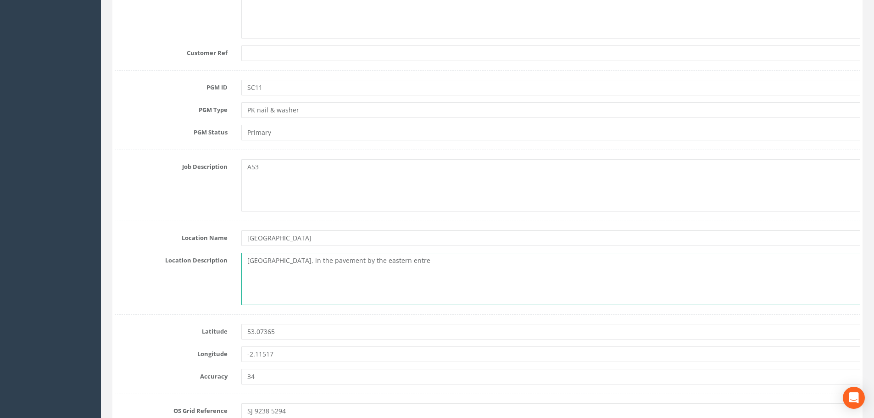
drag, startPoint x: 389, startPoint y: 259, endPoint x: 408, endPoint y: 258, distance: 18.4
click at [408, 258] on textarea "[GEOGRAPHIC_DATA], in the pavement by the eastern entre" at bounding box center [550, 279] width 619 height 52
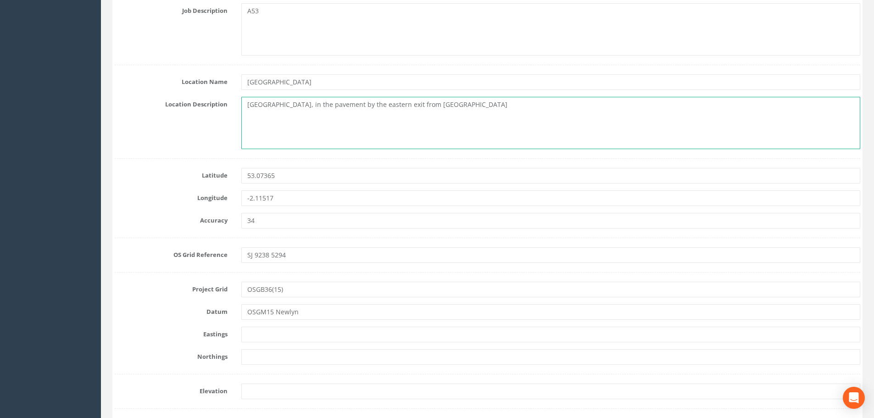
scroll to position [459, 0]
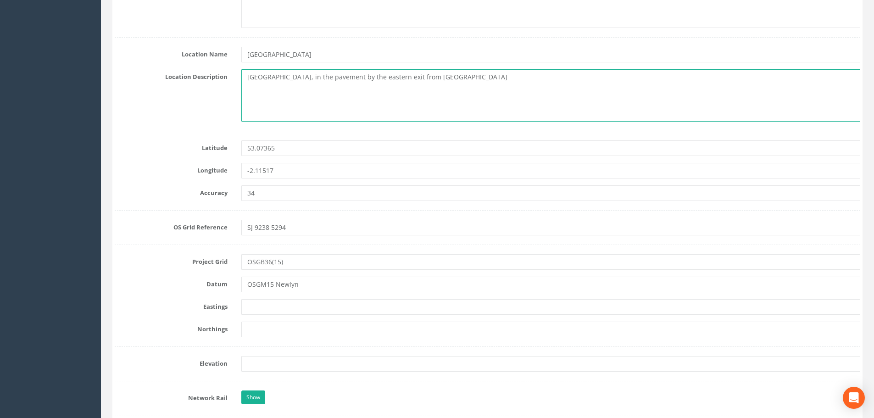
type textarea "[GEOGRAPHIC_DATA], in the pavement by the eastern exit from [GEOGRAPHIC_DATA]"
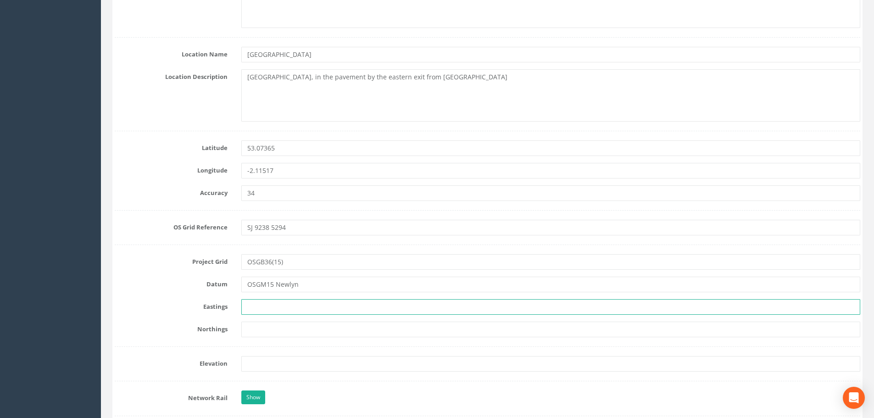
click at [281, 306] on input "text" at bounding box center [550, 307] width 619 height 16
type input "392390.886m"
type input "352936.231m"
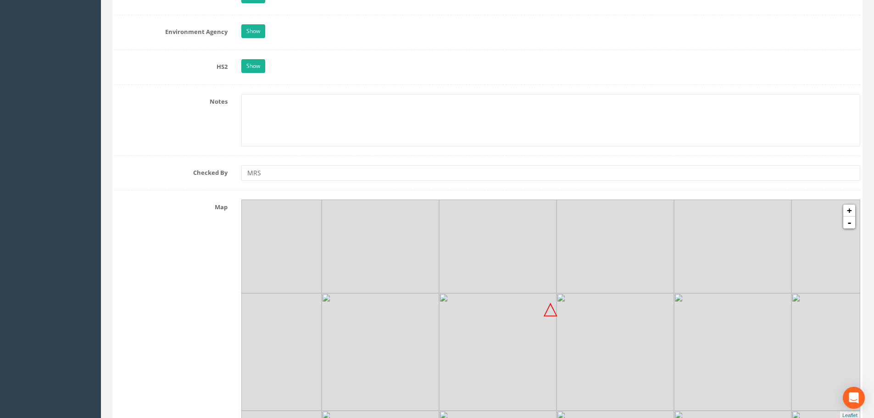
scroll to position [872, 0]
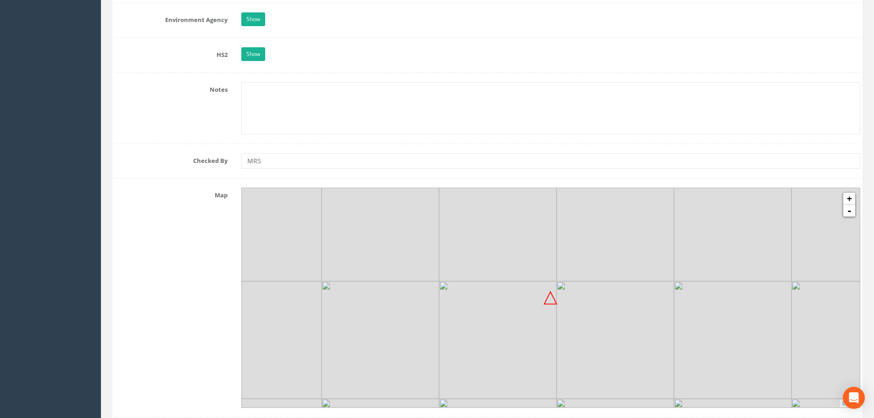
type input "147.822m"
click at [555, 326] on img at bounding box center [497, 339] width 117 height 117
click at [850, 198] on link "+" at bounding box center [849, 199] width 12 height 12
drag, startPoint x: 581, startPoint y: 366, endPoint x: 573, endPoint y: 343, distance: 24.7
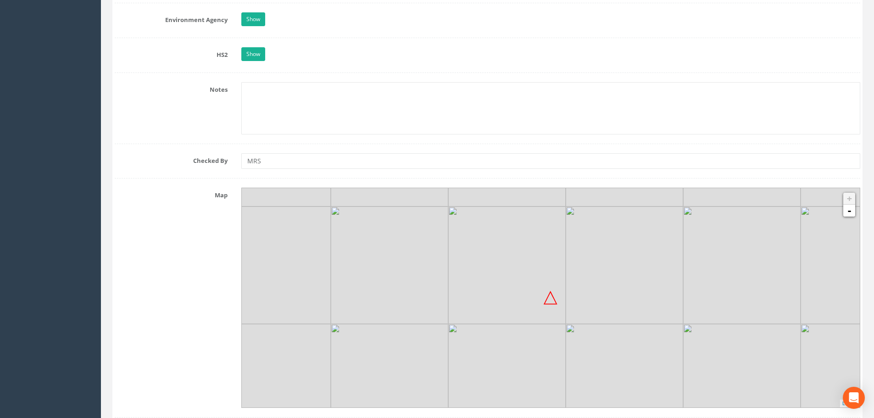
click at [573, 343] on img at bounding box center [624, 382] width 117 height 117
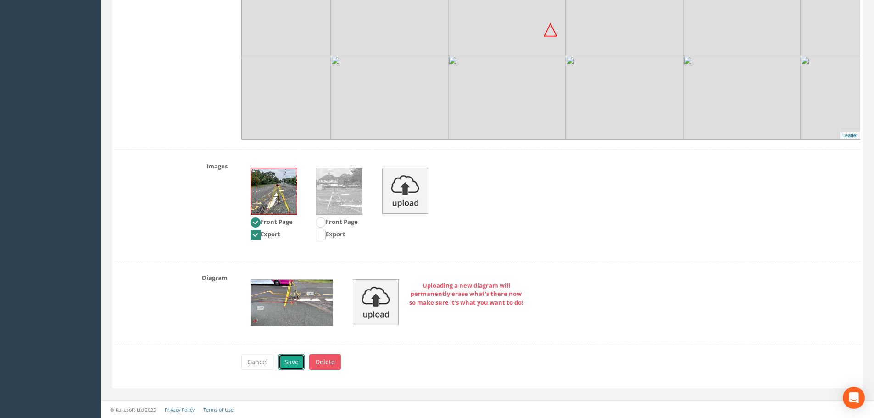
click at [290, 360] on button "Save" at bounding box center [291, 362] width 26 height 16
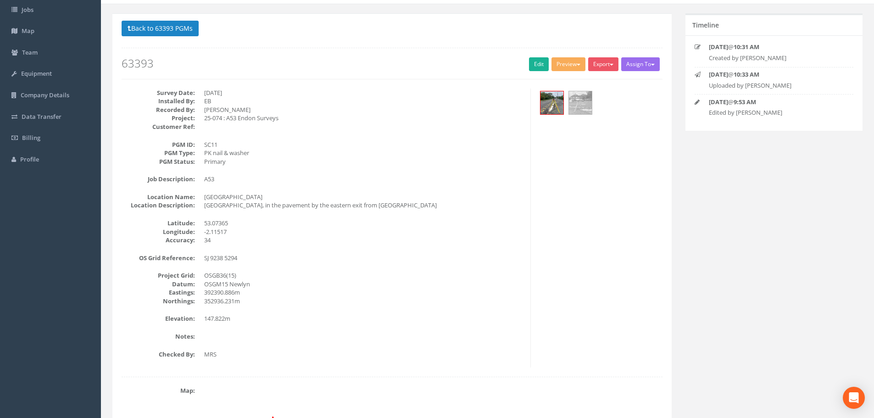
scroll to position [0, 0]
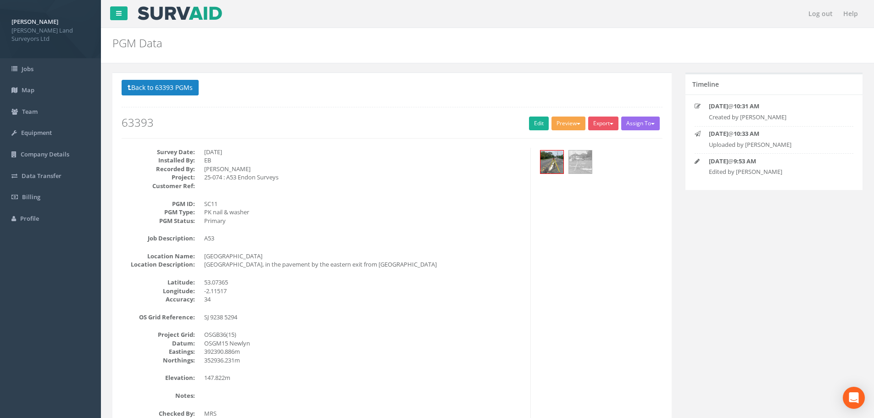
click at [577, 125] on span "button" at bounding box center [579, 124] width 4 height 2
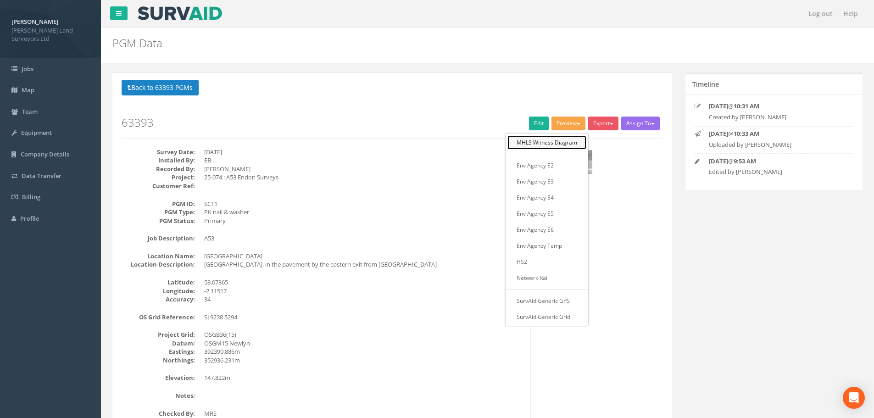
click at [568, 142] on link "MHLS Witness Diagram" at bounding box center [546, 142] width 79 height 14
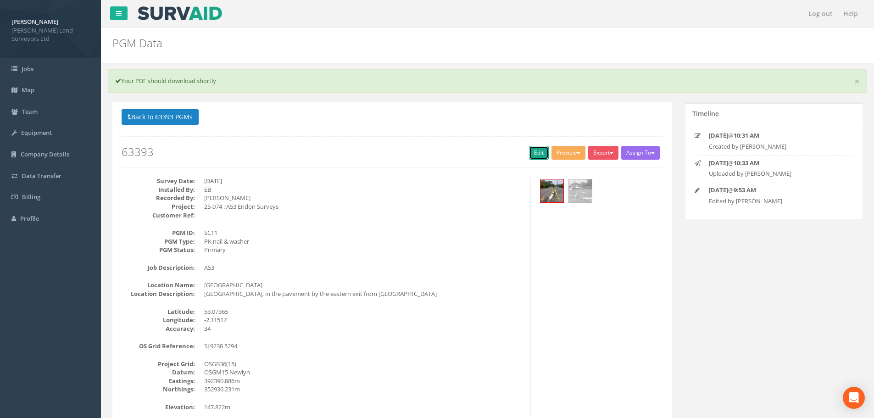
click at [531, 152] on link "Edit" at bounding box center [539, 153] width 20 height 14
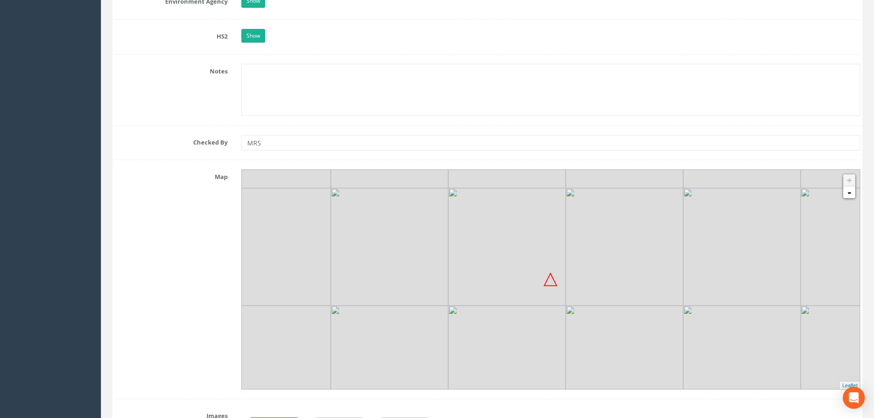
scroll to position [1055, 0]
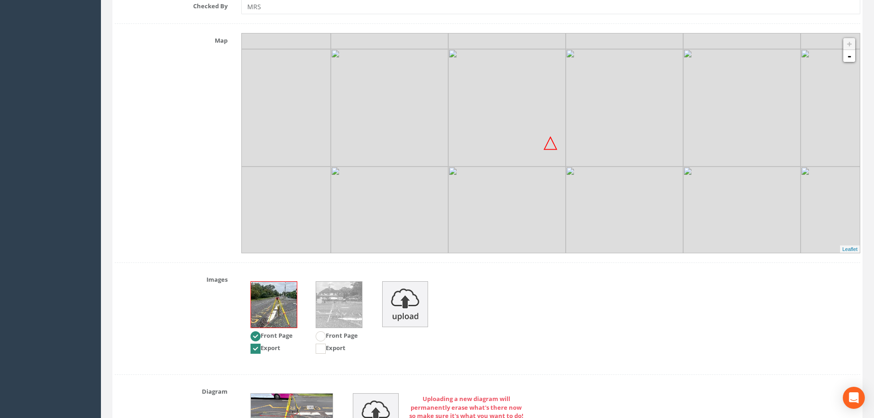
click at [582, 221] on img at bounding box center [624, 225] width 117 height 117
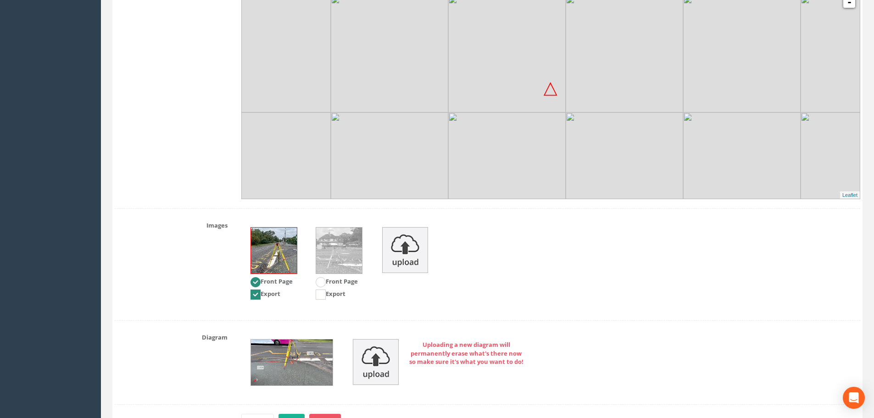
scroll to position [1169, 0]
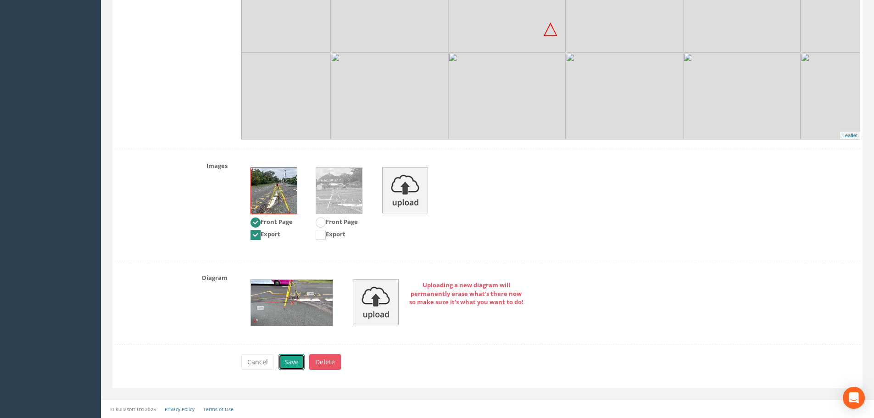
click at [288, 364] on button "Save" at bounding box center [291, 362] width 26 height 16
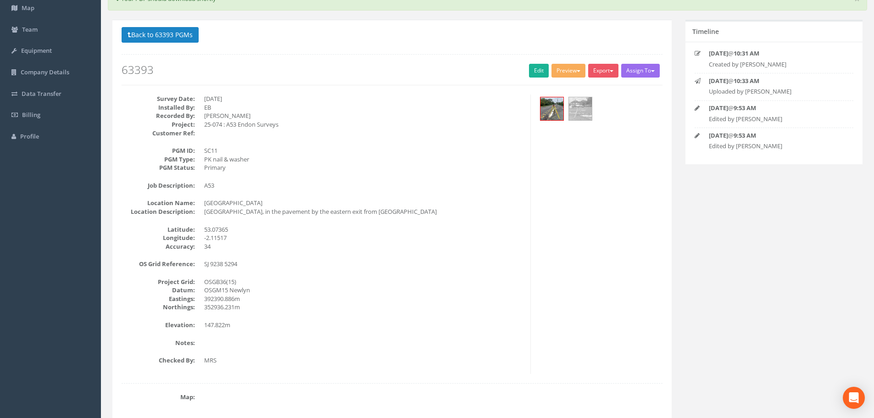
scroll to position [0, 0]
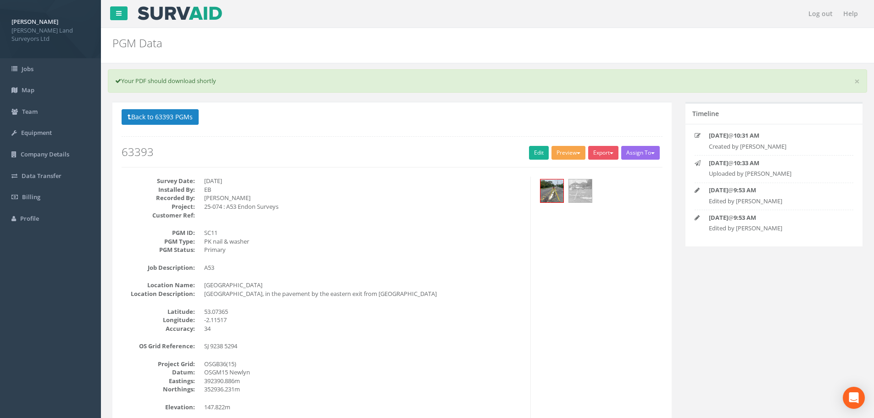
click at [577, 154] on span "button" at bounding box center [579, 153] width 4 height 2
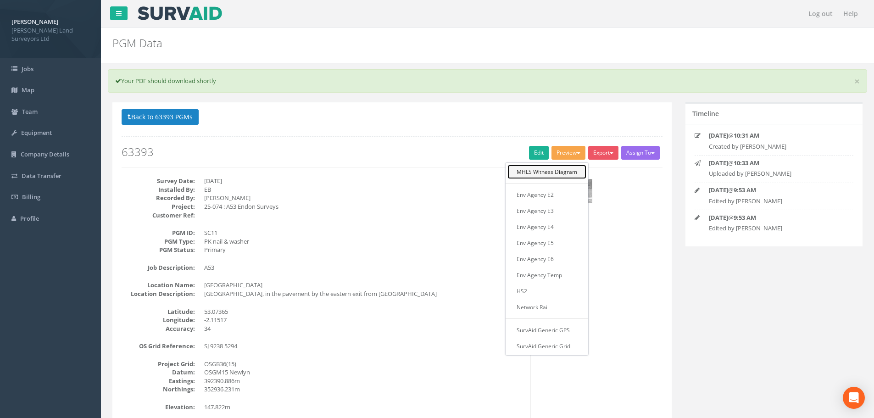
click at [567, 175] on link "MHLS Witness Diagram" at bounding box center [546, 172] width 79 height 14
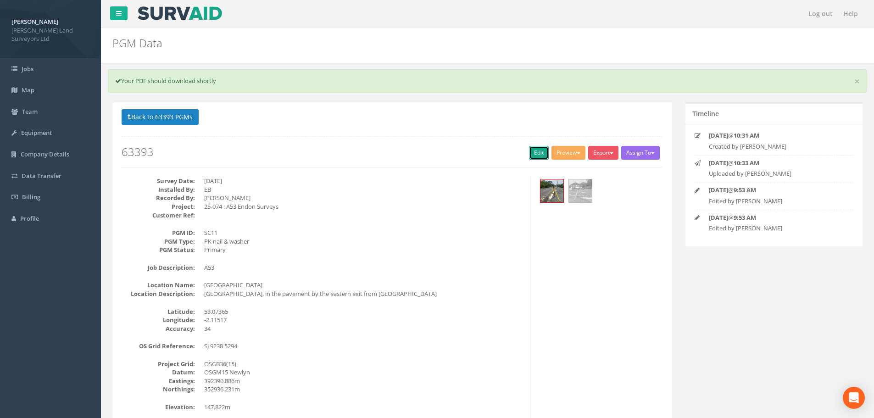
click at [532, 152] on link "Edit" at bounding box center [539, 153] width 20 height 14
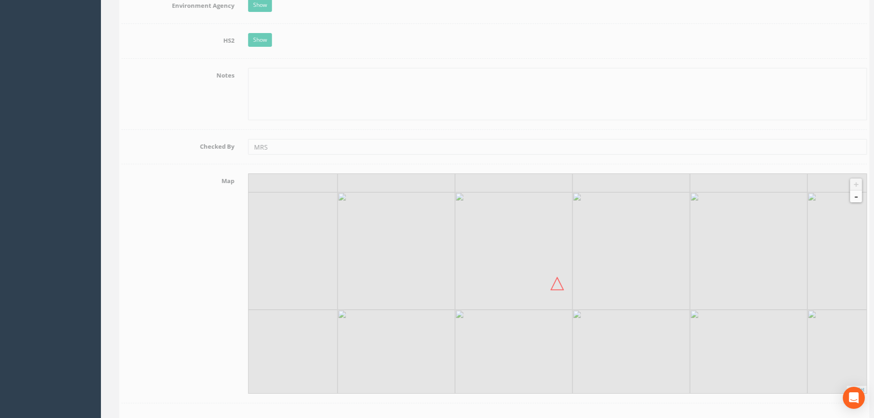
scroll to position [917, 0]
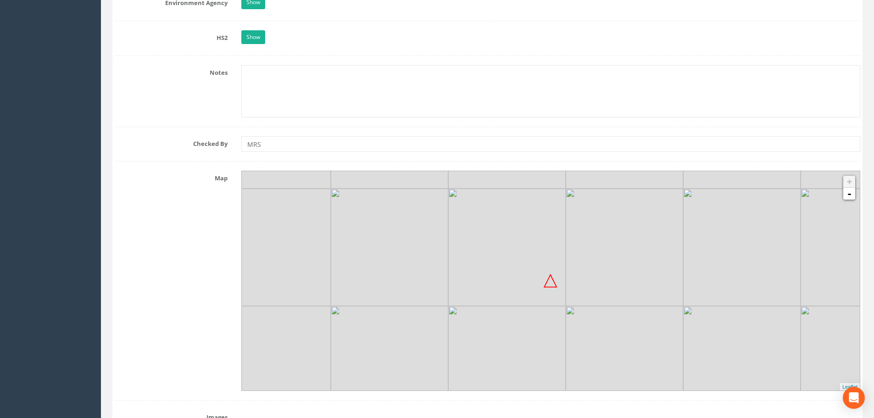
click at [583, 317] on img at bounding box center [624, 364] width 117 height 117
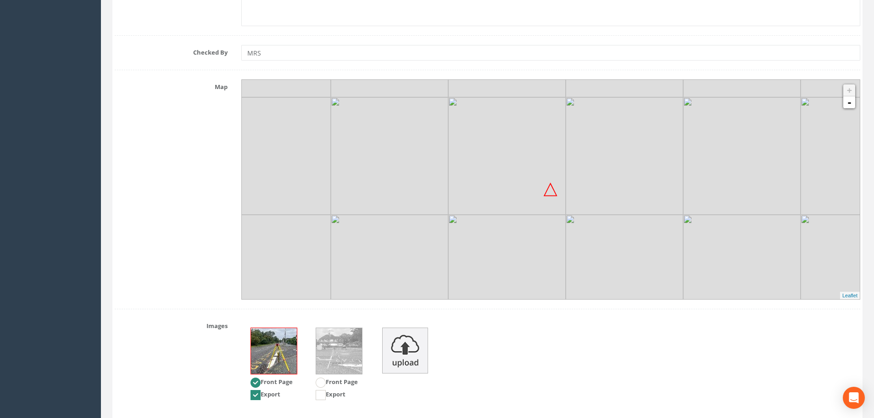
scroll to position [1169, 0]
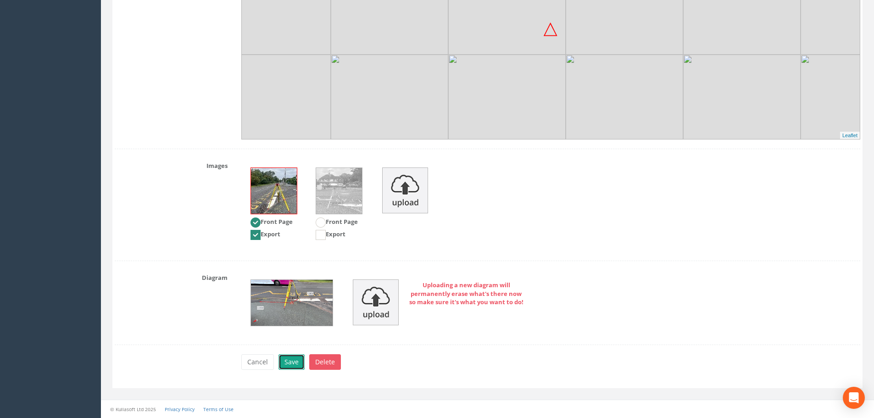
click at [294, 362] on button "Save" at bounding box center [291, 362] width 26 height 16
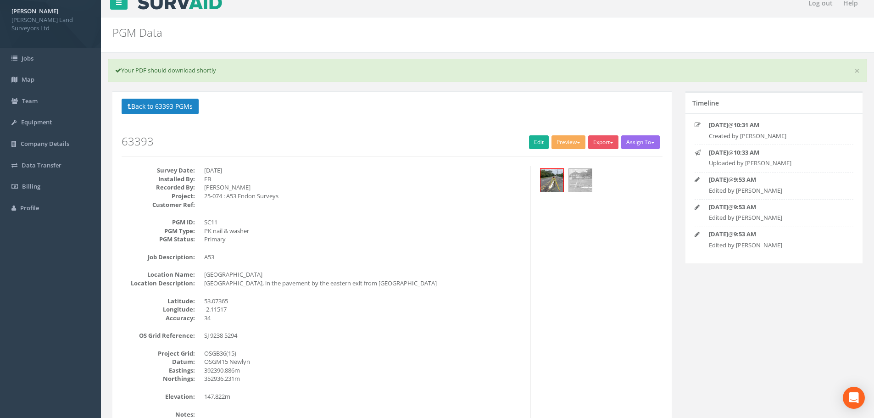
scroll to position [9, 0]
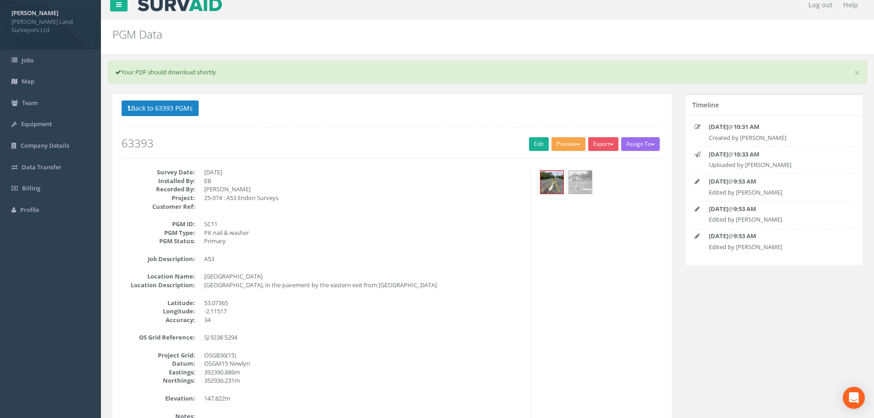
click at [572, 142] on button "Preview" at bounding box center [568, 144] width 34 height 14
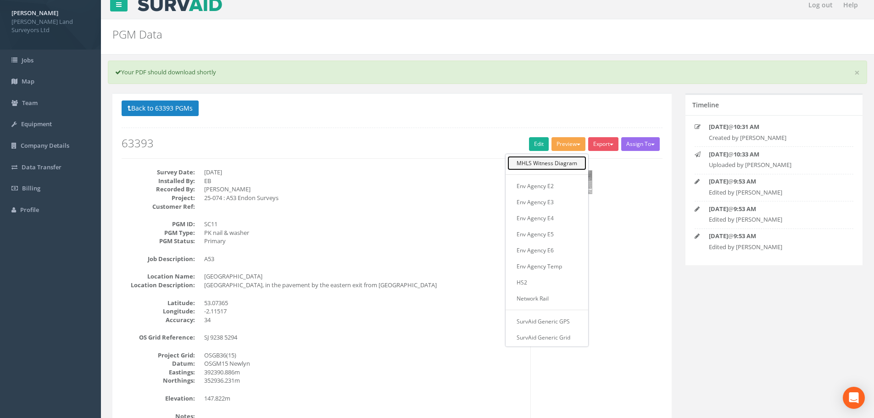
click at [569, 168] on link "MHLS Witness Diagram" at bounding box center [546, 163] width 79 height 14
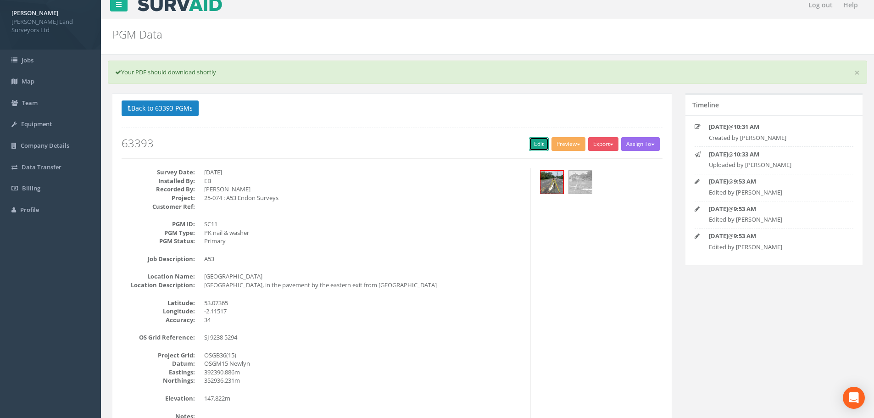
click at [538, 144] on link "Edit" at bounding box center [539, 144] width 20 height 14
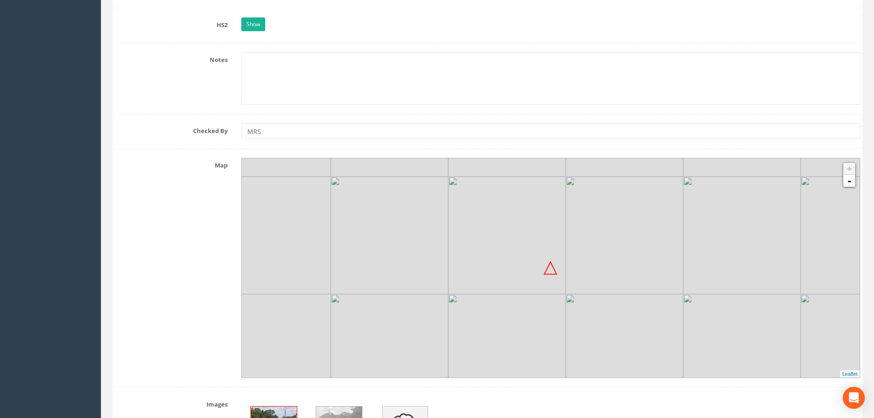
scroll to position [972, 0]
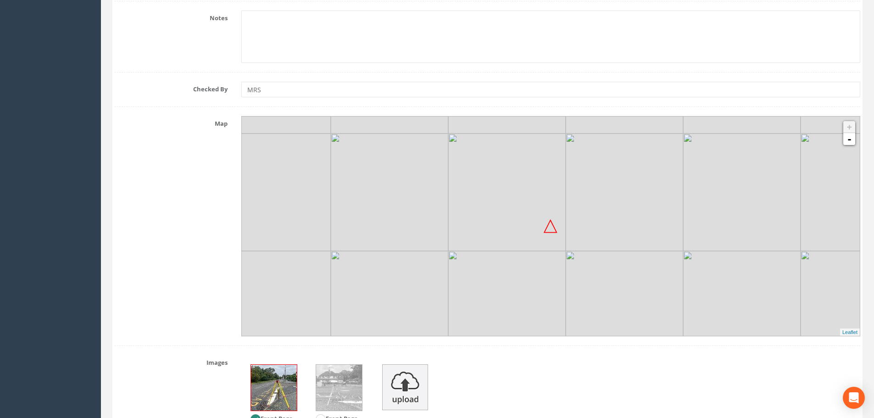
click at [566, 306] on img at bounding box center [624, 309] width 117 height 117
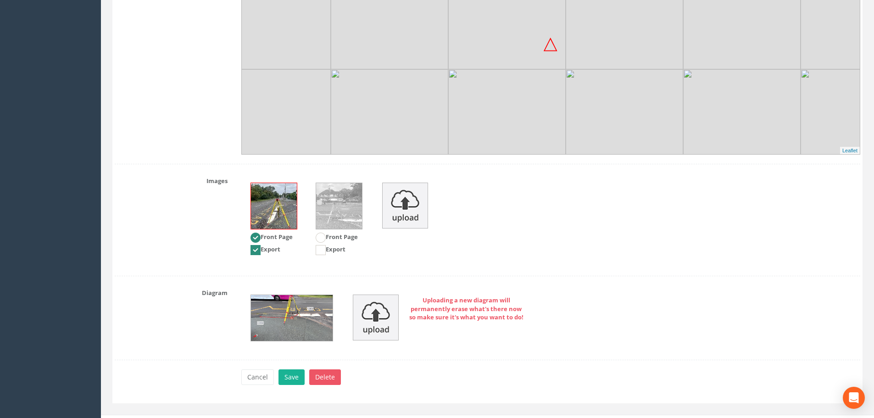
scroll to position [1169, 0]
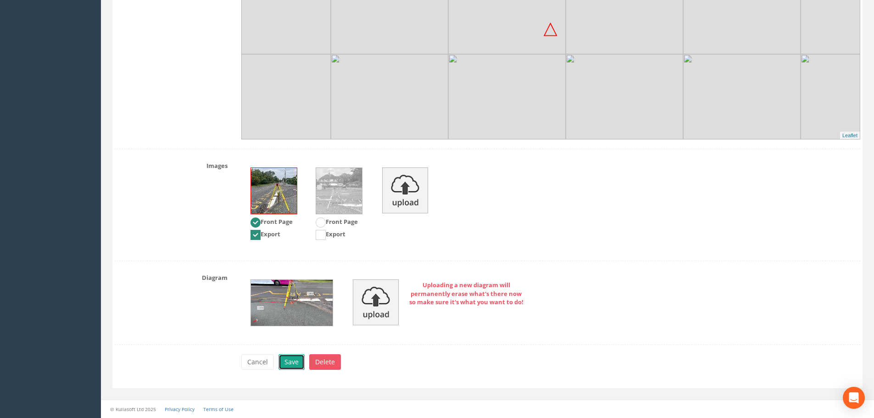
click at [290, 363] on button "Save" at bounding box center [291, 362] width 26 height 16
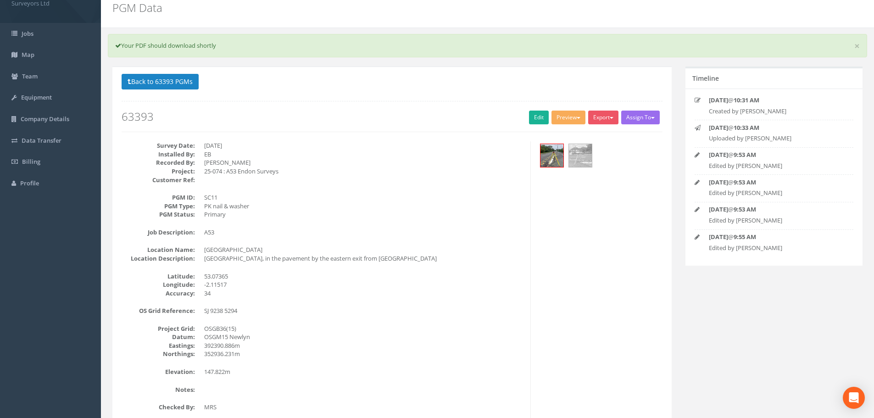
scroll to position [0, 0]
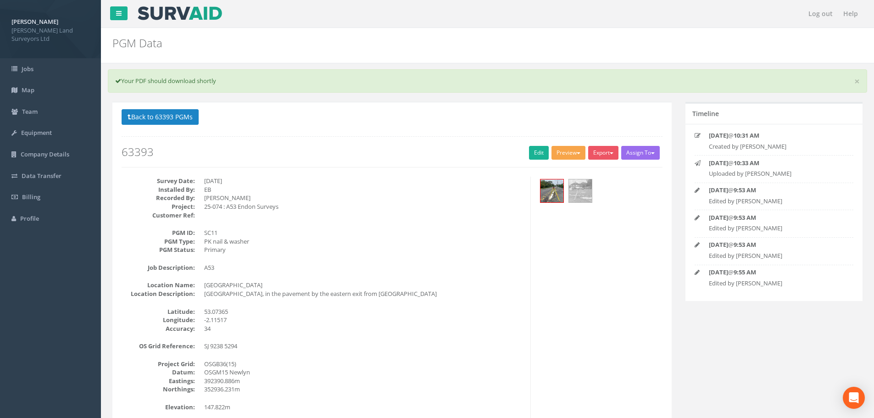
click at [575, 151] on button "Preview" at bounding box center [568, 153] width 34 height 14
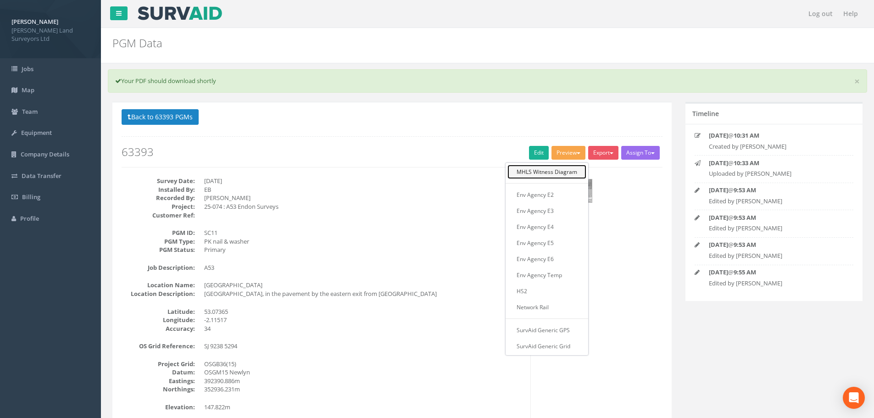
click at [565, 172] on link "MHLS Witness Diagram" at bounding box center [546, 172] width 79 height 14
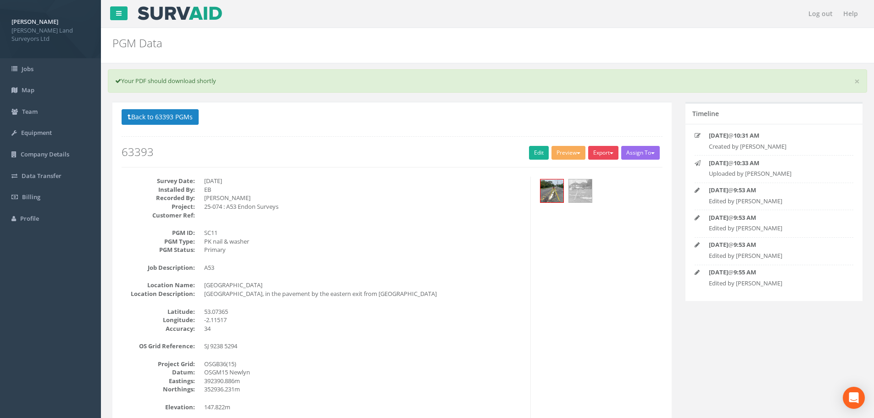
click at [599, 153] on button "Export" at bounding box center [603, 153] width 30 height 14
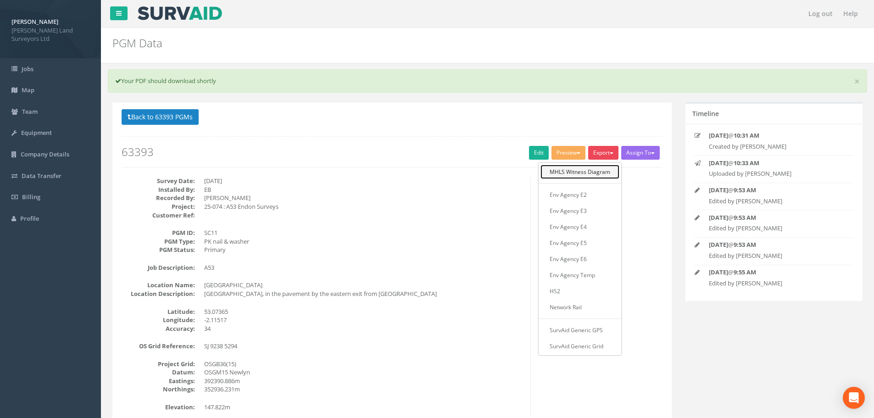
click at [593, 172] on link "MHLS Witness Diagram" at bounding box center [579, 172] width 79 height 14
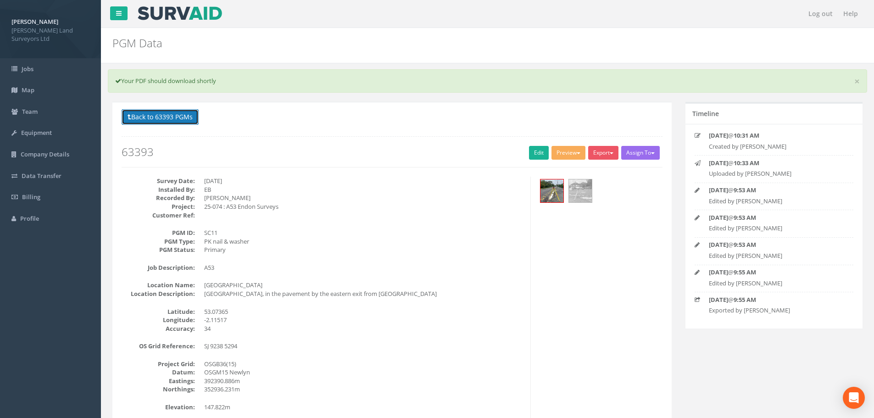
click at [139, 115] on button "Back to 63393 PGMs" at bounding box center [160, 117] width 77 height 16
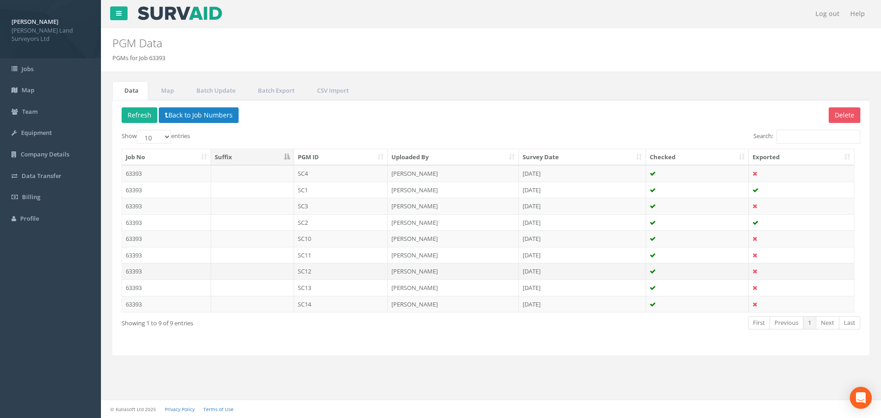
click at [303, 272] on td "SC12" at bounding box center [341, 271] width 94 height 17
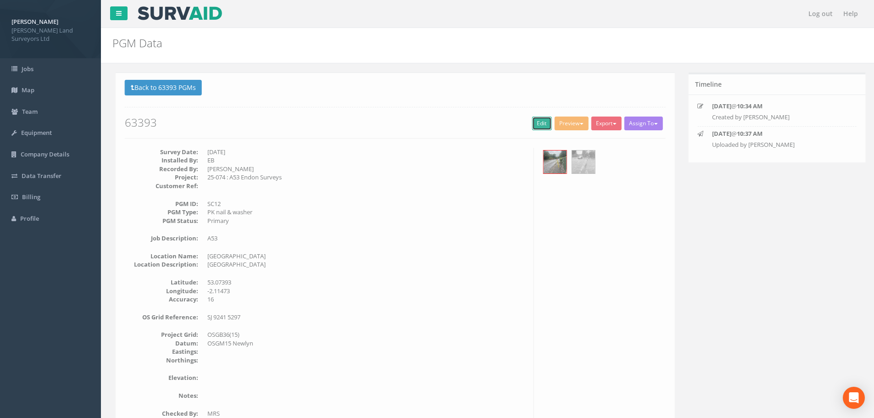
click at [530, 124] on link "Edit" at bounding box center [539, 124] width 20 height 14
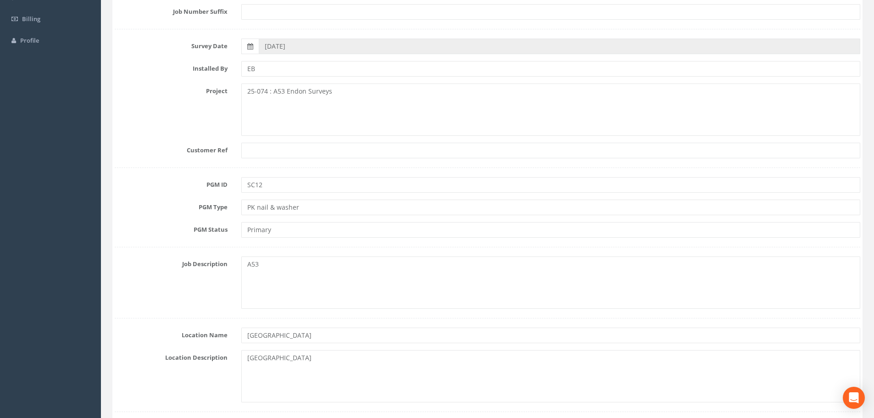
scroll to position [183, 0]
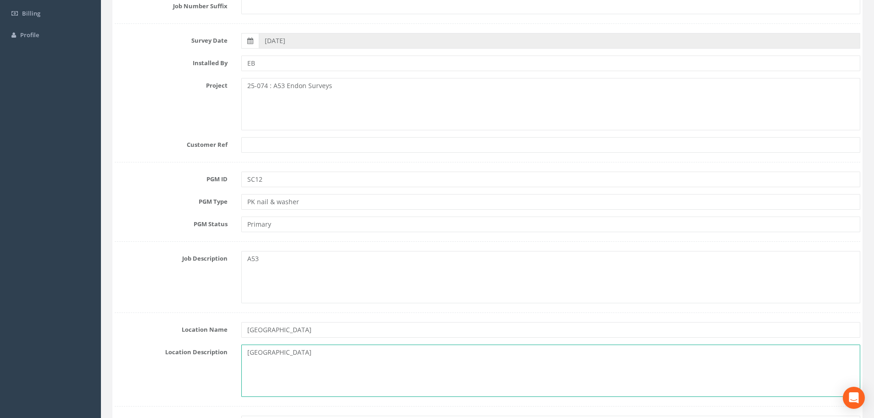
drag, startPoint x: 247, startPoint y: 352, endPoint x: 342, endPoint y: 359, distance: 94.7
click at [342, 359] on textarea "[GEOGRAPHIC_DATA]" at bounding box center [550, 370] width 619 height 52
click at [406, 353] on textarea "[GEOGRAPHIC_DATA], in the pavement opposite" at bounding box center [550, 370] width 619 height 52
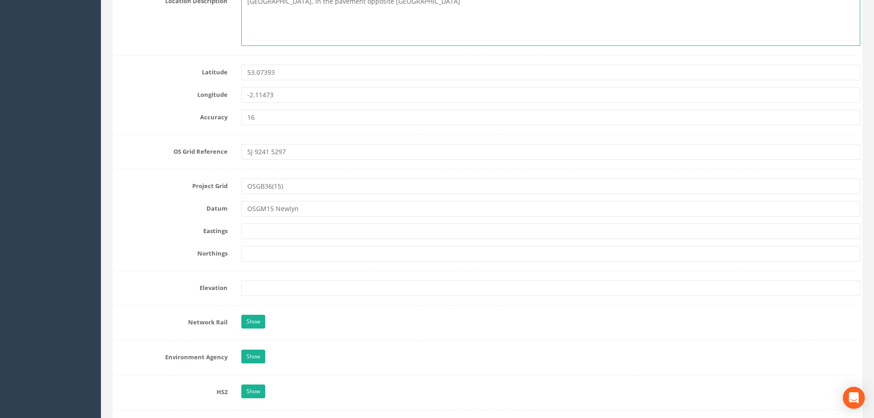
scroll to position [550, 0]
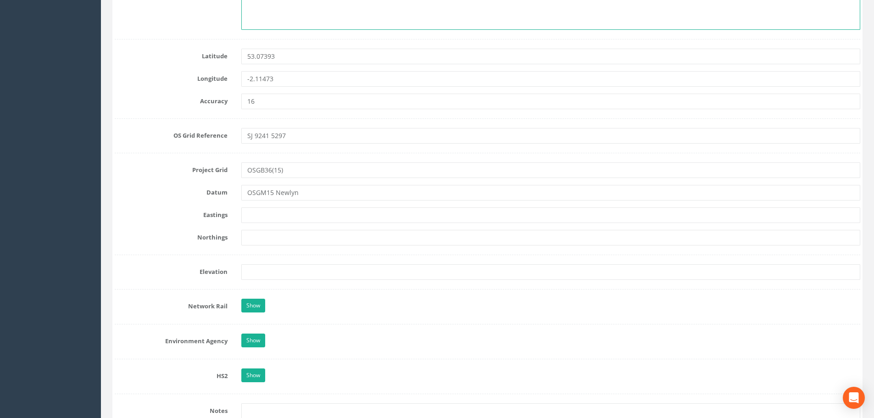
type textarea "[GEOGRAPHIC_DATA], in the pavement opposite [GEOGRAPHIC_DATA]"
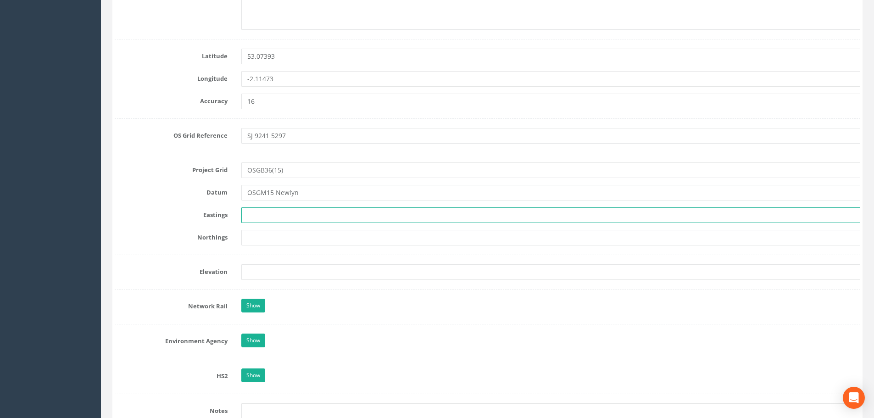
click at [284, 214] on input "text" at bounding box center [550, 215] width 619 height 16
type input "392418.883m"
type input "352973.809m"
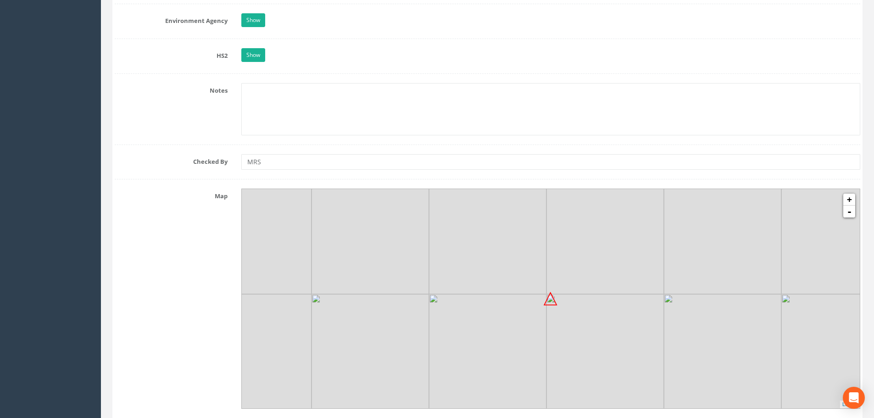
scroll to position [872, 0]
type input "147.984m"
click at [558, 315] on img at bounding box center [602, 349] width 117 height 117
click at [847, 197] on link "+" at bounding box center [849, 199] width 12 height 12
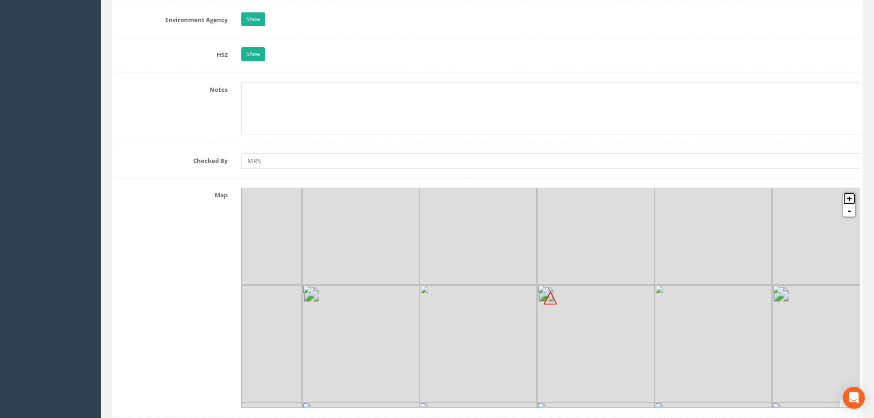
click at [847, 197] on link "+" at bounding box center [849, 199] width 12 height 12
drag, startPoint x: 597, startPoint y: 355, endPoint x: 599, endPoint y: 343, distance: 11.6
click at [599, 343] on img at bounding box center [583, 318] width 117 height 117
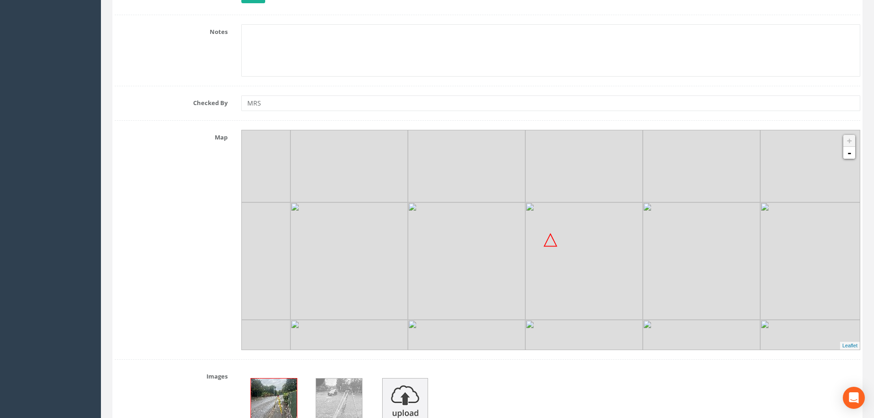
scroll to position [1139, 0]
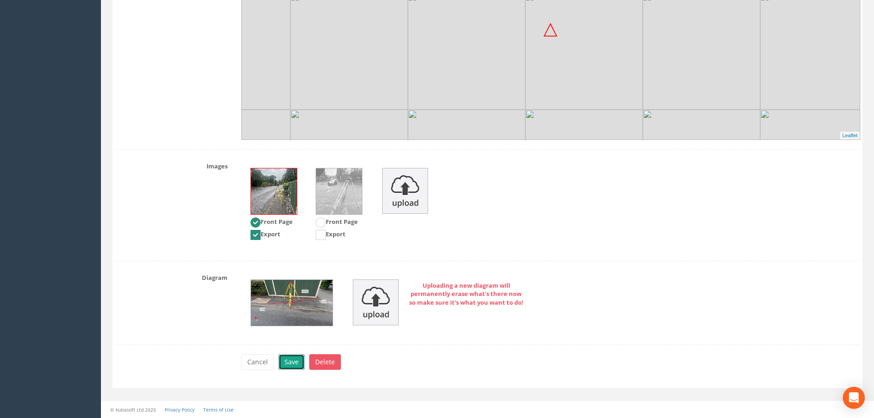
click at [290, 361] on button "Save" at bounding box center [291, 362] width 26 height 16
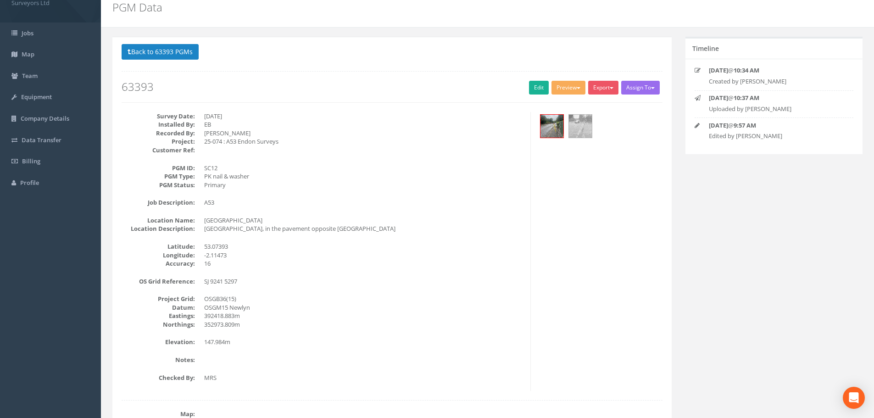
scroll to position [0, 0]
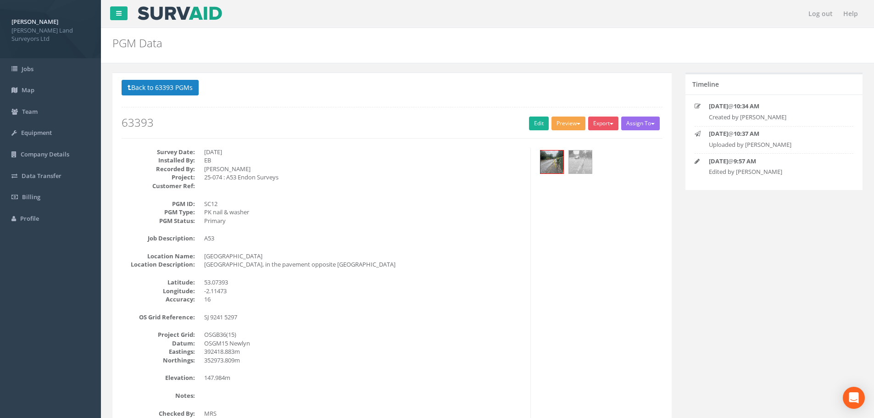
click at [562, 126] on button "Preview" at bounding box center [568, 124] width 34 height 14
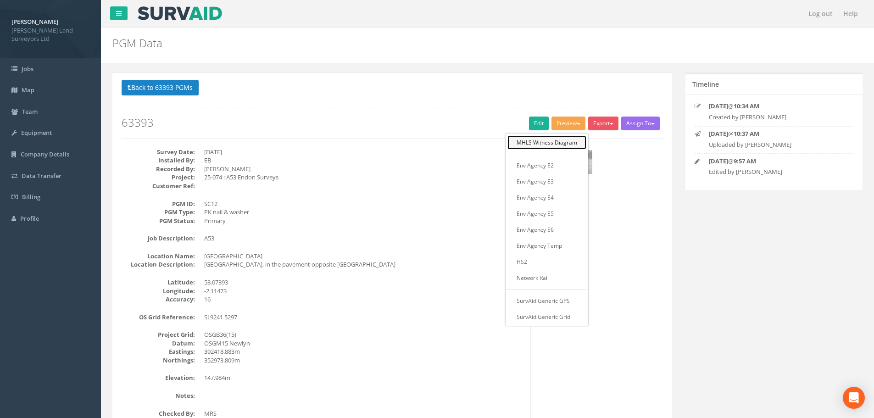
click at [557, 144] on link "MHLS Witness Diagram" at bounding box center [546, 142] width 79 height 14
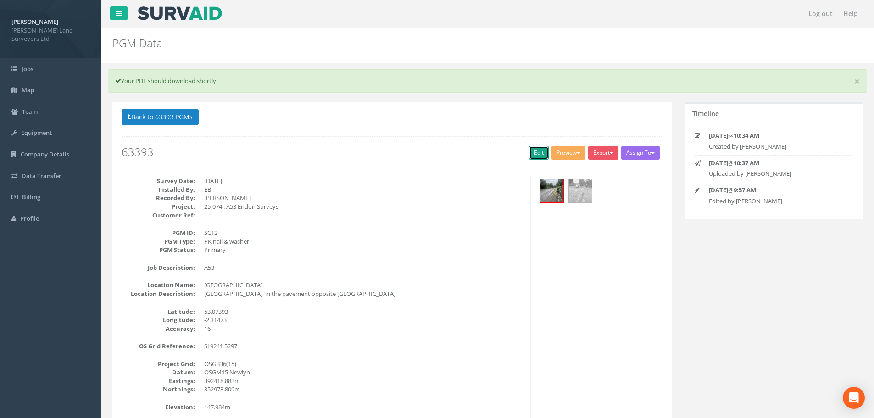
click at [530, 154] on link "Edit" at bounding box center [539, 153] width 20 height 14
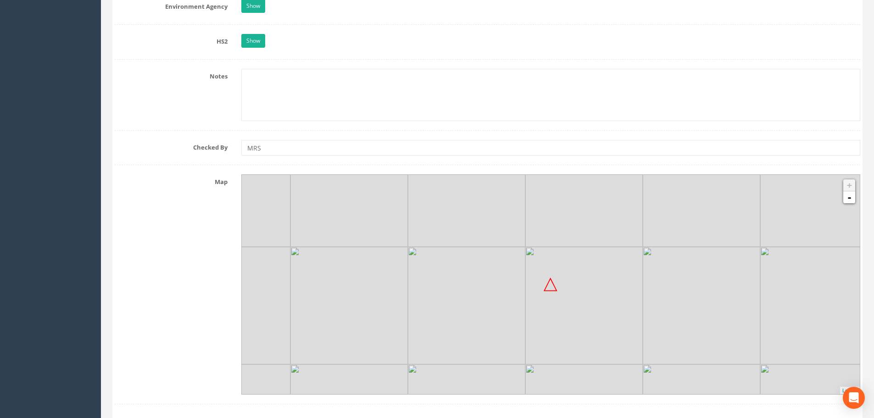
scroll to position [963, 0]
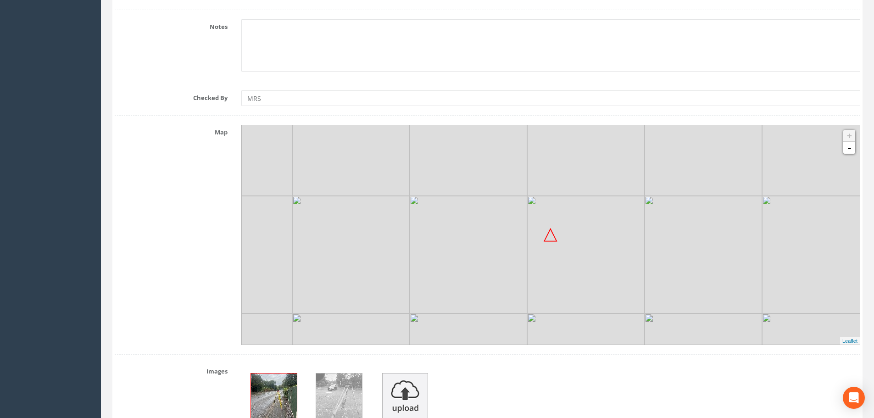
click at [571, 276] on img at bounding box center [585, 254] width 117 height 117
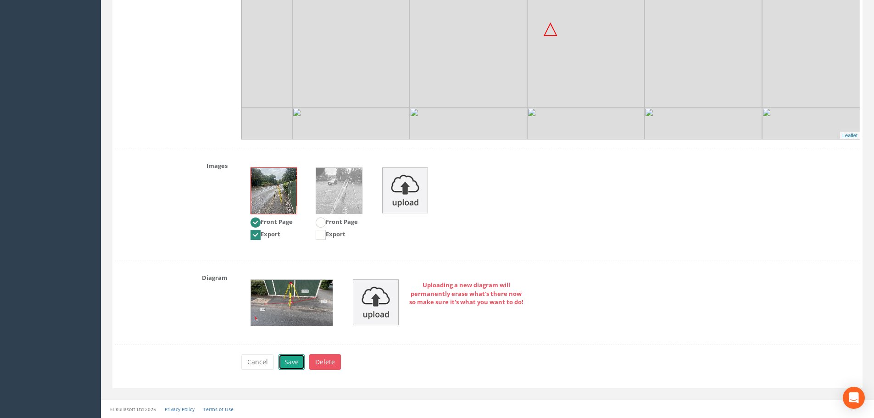
click at [294, 363] on button "Save" at bounding box center [291, 362] width 26 height 16
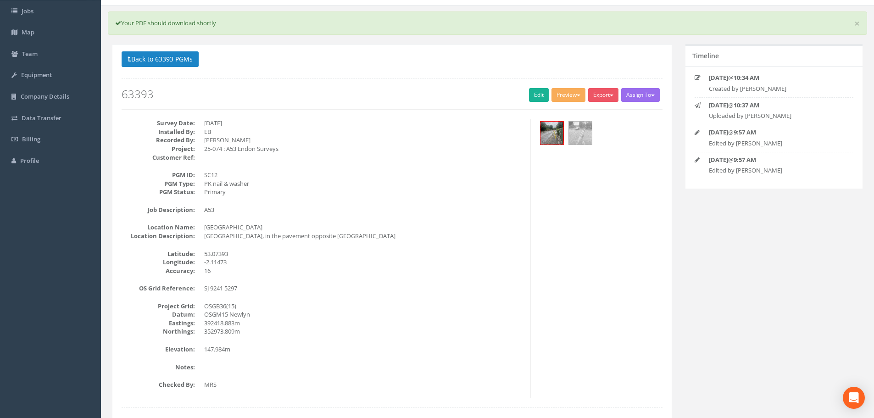
scroll to position [0, 0]
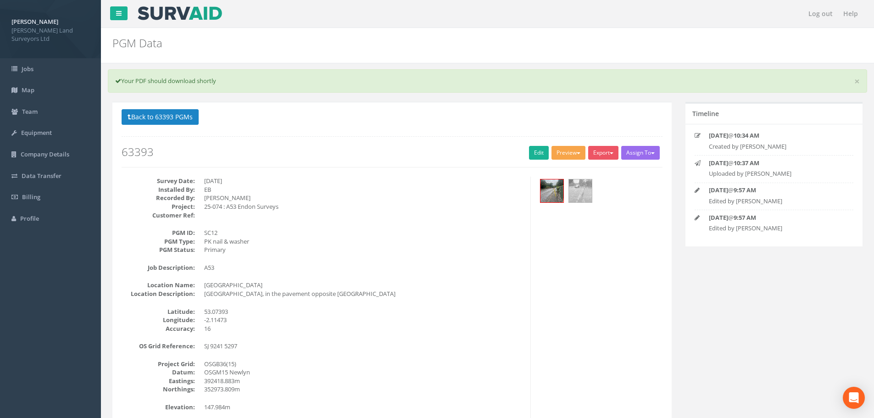
click at [577, 153] on span "button" at bounding box center [579, 153] width 4 height 2
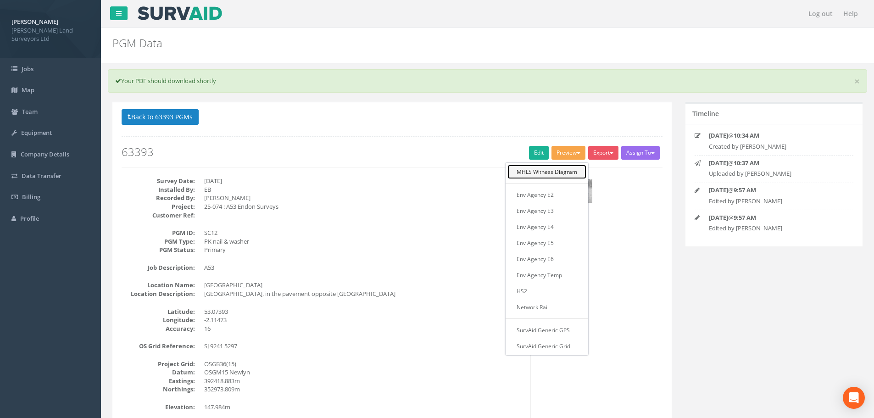
click at [567, 172] on link "MHLS Witness Diagram" at bounding box center [546, 172] width 79 height 14
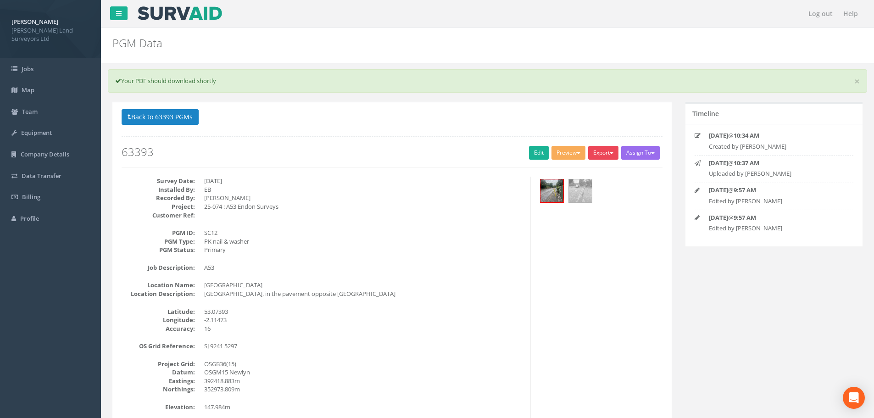
click at [606, 151] on button "Export" at bounding box center [603, 153] width 30 height 14
click at [534, 152] on link "Edit" at bounding box center [539, 153] width 20 height 14
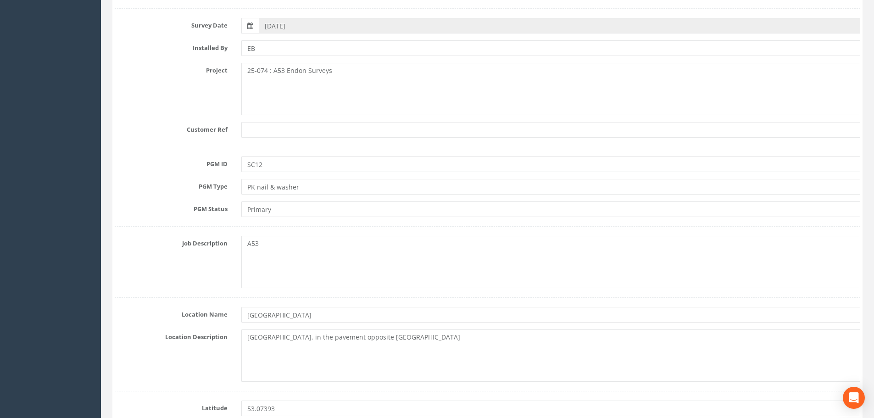
scroll to position [321, 0]
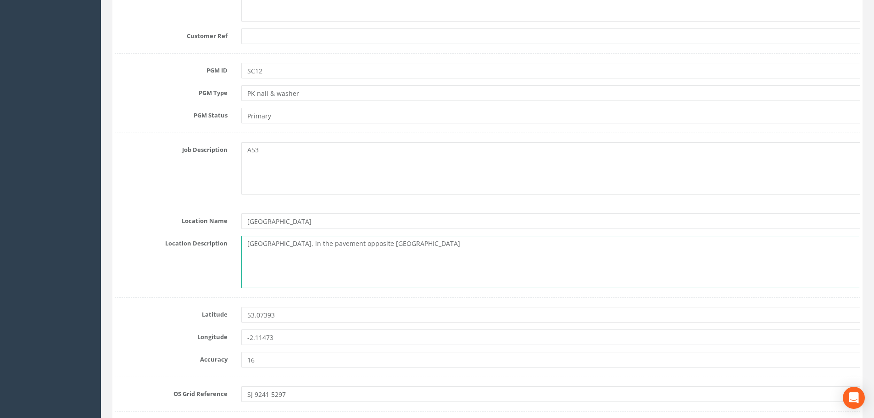
click at [392, 244] on textarea "[GEOGRAPHIC_DATA], in the pavement opposite [GEOGRAPHIC_DATA]" at bounding box center [550, 262] width 619 height 52
type textarea "[GEOGRAPHIC_DATA], in the pavement opposite [GEOGRAPHIC_DATA]"
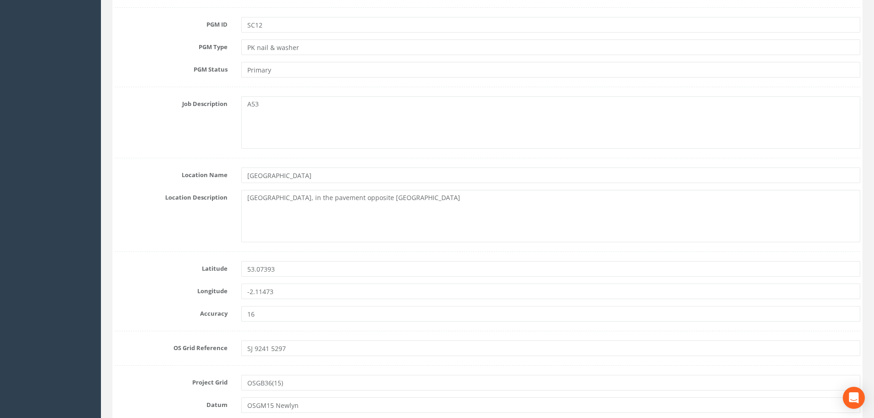
scroll to position [46, 0]
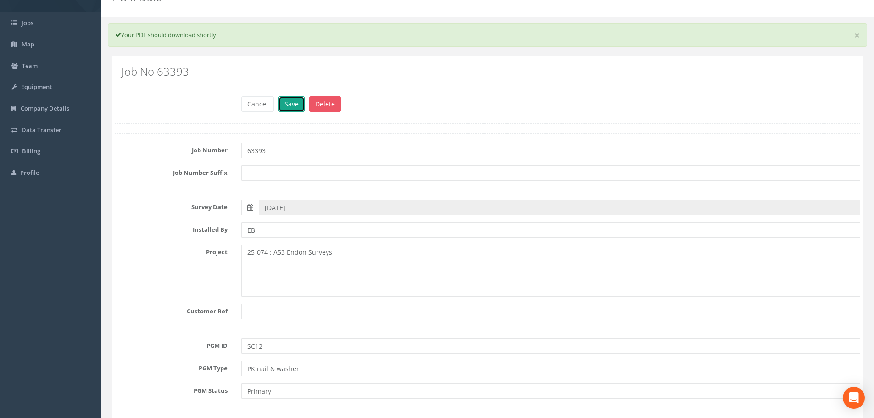
click at [295, 104] on button "Save" at bounding box center [291, 104] width 26 height 16
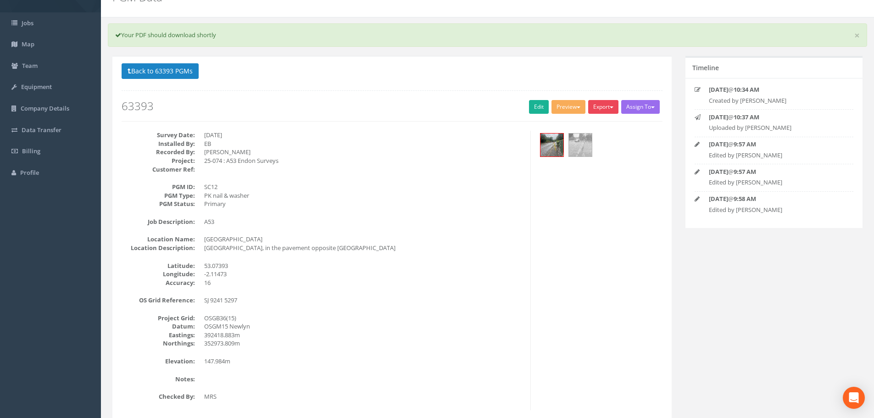
click at [614, 109] on button "Export" at bounding box center [603, 107] width 30 height 14
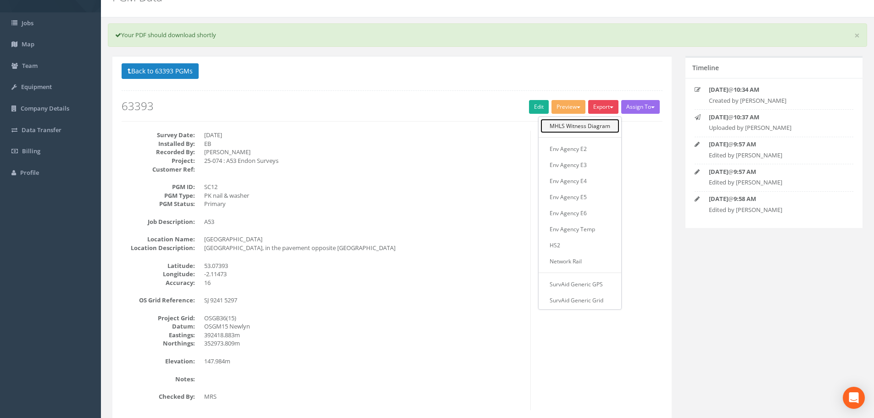
click at [605, 125] on link "MHLS Witness Diagram" at bounding box center [579, 126] width 79 height 14
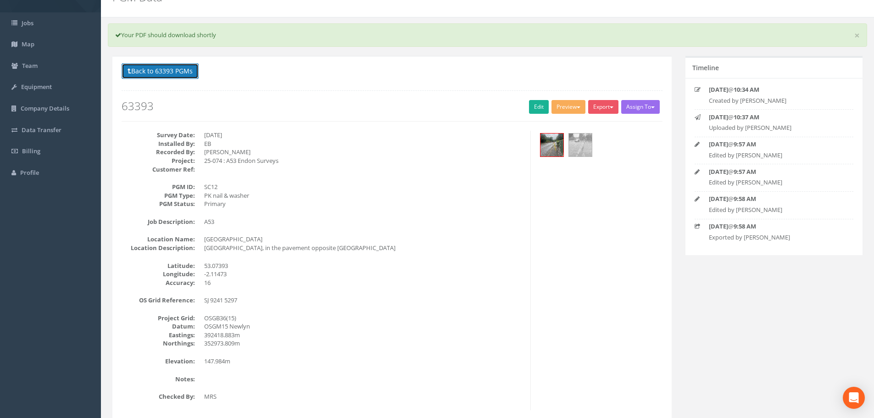
click at [171, 71] on button "Back to 63393 PGMs" at bounding box center [160, 71] width 77 height 16
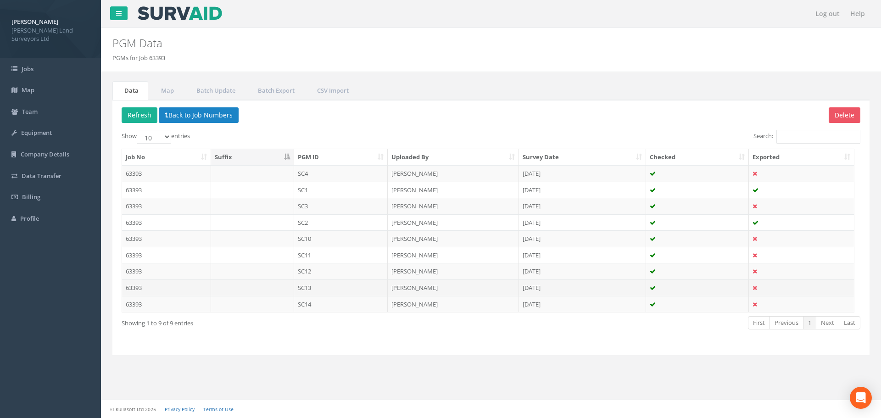
click at [306, 289] on td "SC13" at bounding box center [341, 287] width 94 height 17
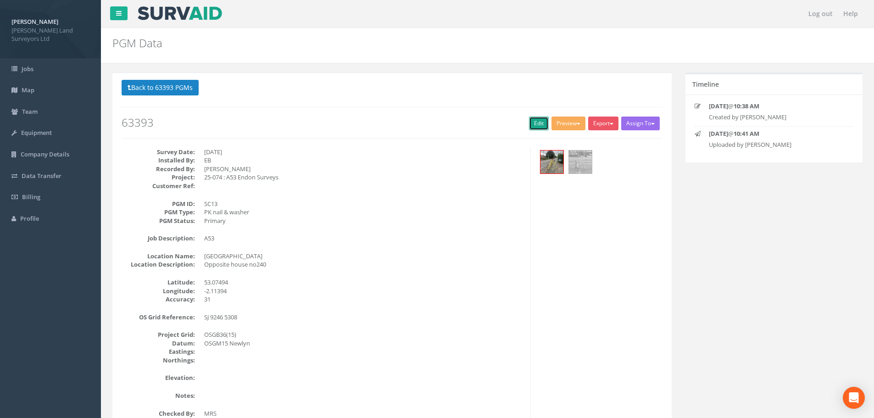
click at [539, 122] on link "Edit" at bounding box center [539, 124] width 20 height 14
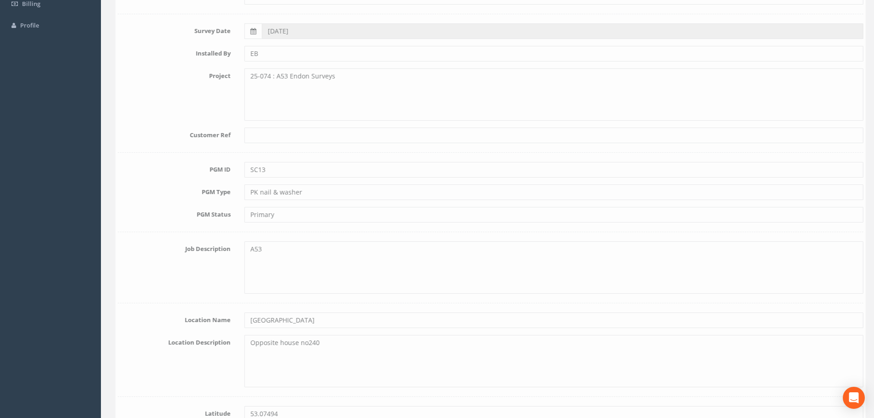
scroll to position [229, 0]
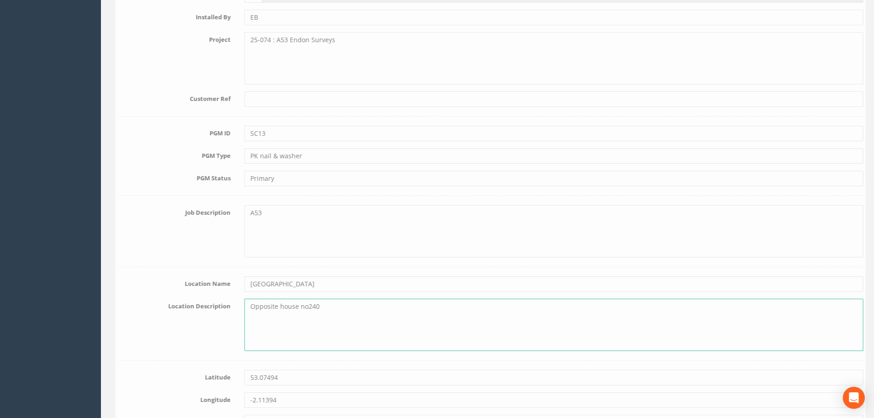
drag, startPoint x: 332, startPoint y: 306, endPoint x: 245, endPoint y: 308, distance: 86.7
click at [245, 308] on textarea "Opposite house no240" at bounding box center [550, 325] width 619 height 52
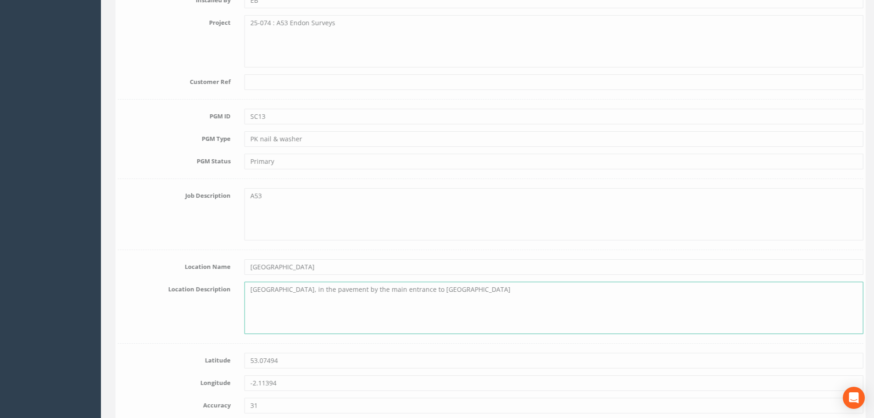
scroll to position [275, 0]
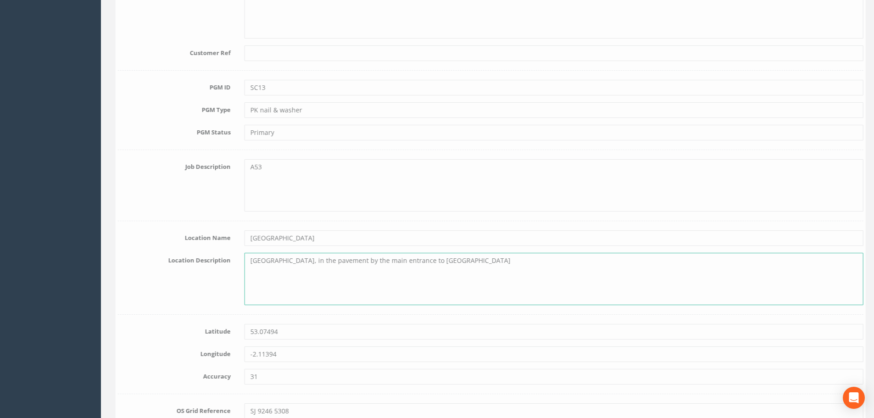
click at [449, 264] on textarea "[GEOGRAPHIC_DATA], in the pavement by the main entrance to [GEOGRAPHIC_DATA]" at bounding box center [550, 279] width 619 height 52
type textarea "[GEOGRAPHIC_DATA], in the pavement by the main entrance to [GEOGRAPHIC_DATA]"
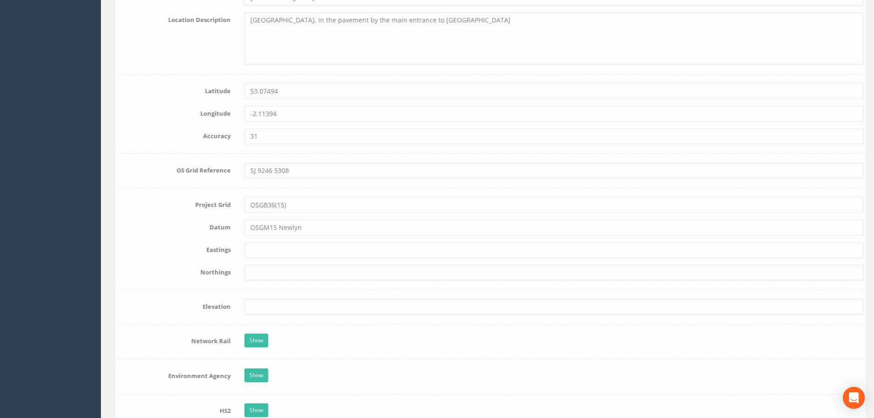
scroll to position [550, 0]
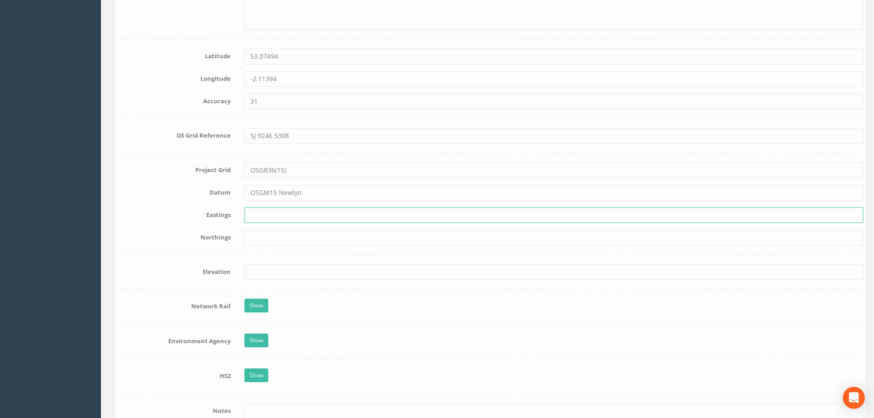
click at [256, 214] on input "text" at bounding box center [550, 215] width 619 height 16
click at [272, 215] on input "392463..893m" at bounding box center [550, 215] width 619 height 16
type input "392463.893m"
click at [269, 234] on input "text" at bounding box center [550, 238] width 619 height 16
type input "353083.269m"
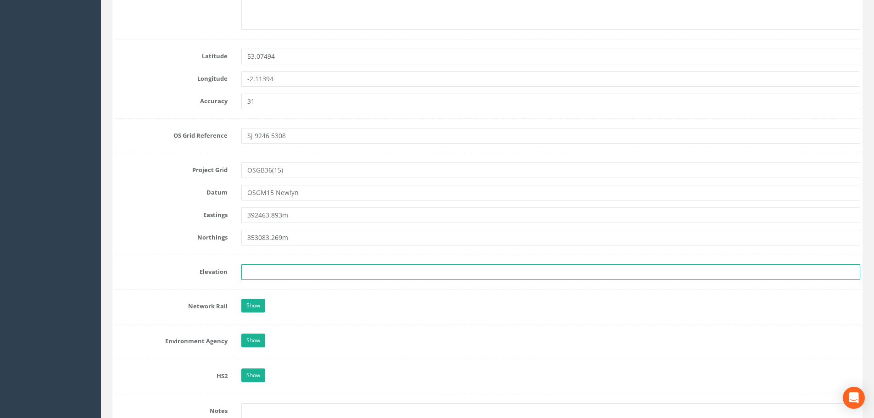
click at [251, 270] on input "text" at bounding box center [550, 272] width 619 height 16
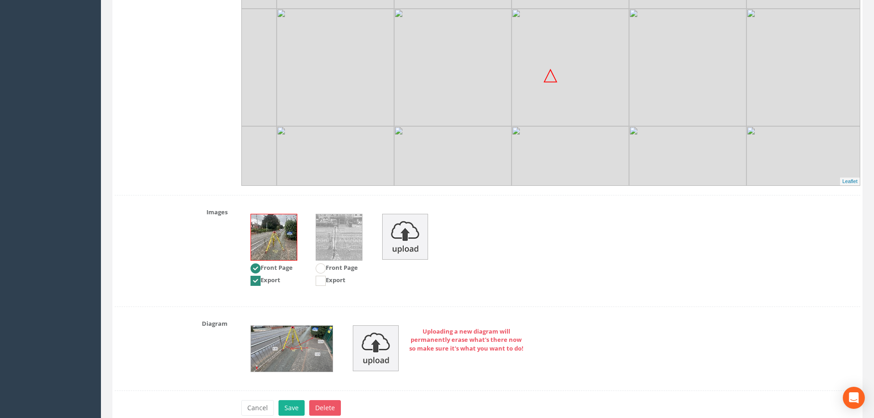
scroll to position [1139, 0]
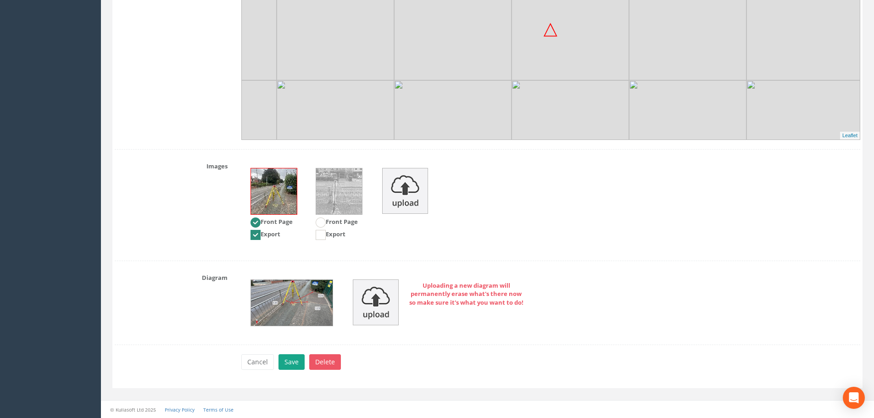
type input "148.534m"
click at [287, 362] on button "Save" at bounding box center [291, 362] width 26 height 16
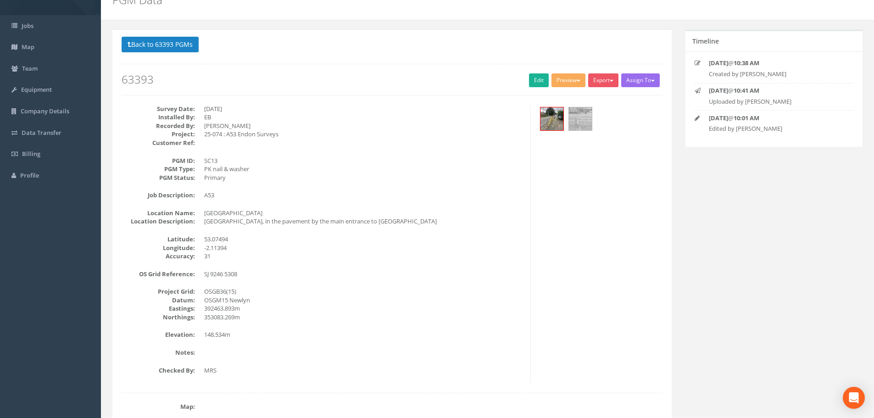
scroll to position [0, 0]
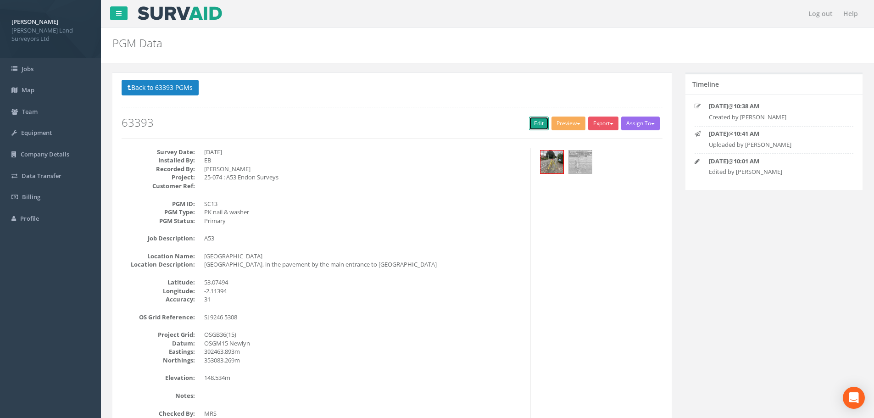
click at [536, 126] on link "Edit" at bounding box center [539, 124] width 20 height 14
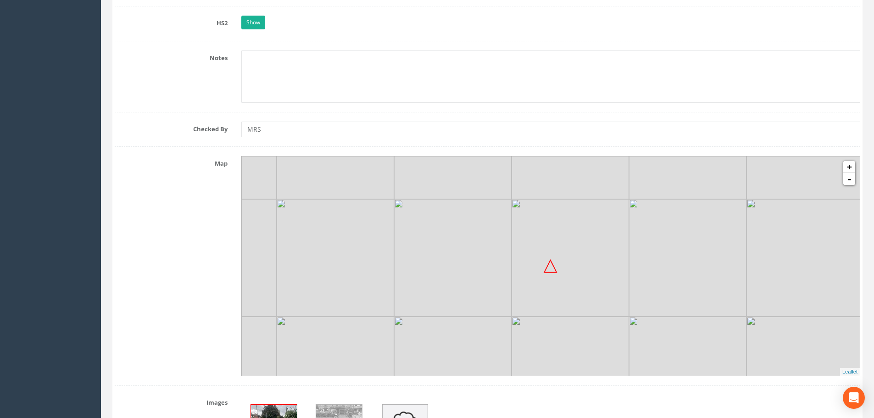
scroll to position [1009, 0]
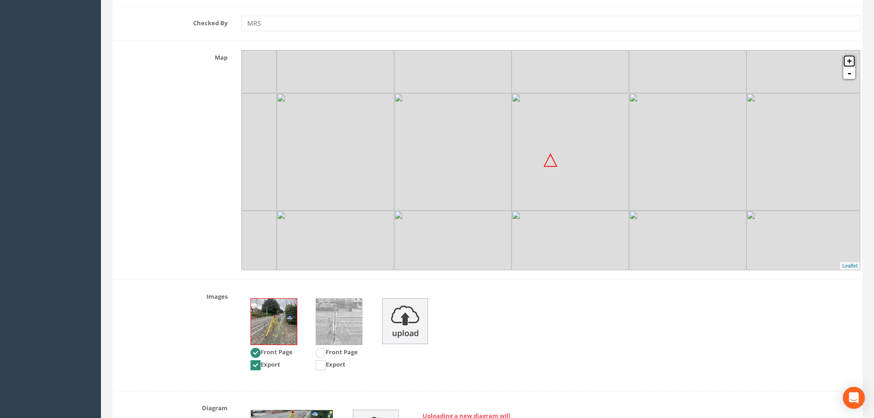
click at [850, 60] on link "+" at bounding box center [849, 61] width 12 height 12
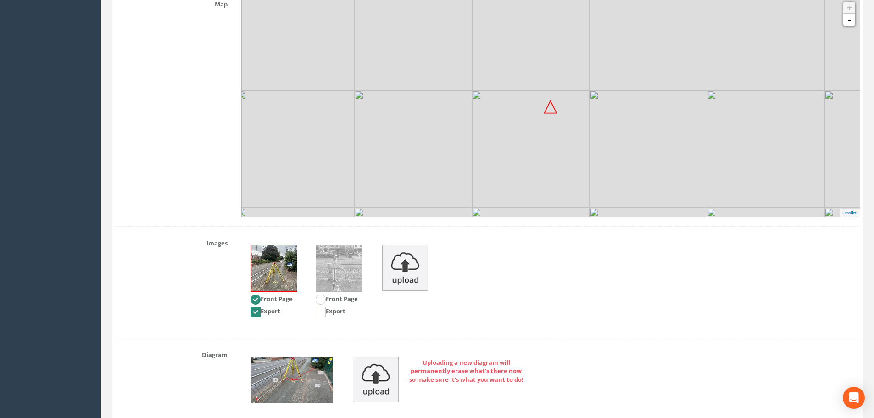
scroll to position [1139, 0]
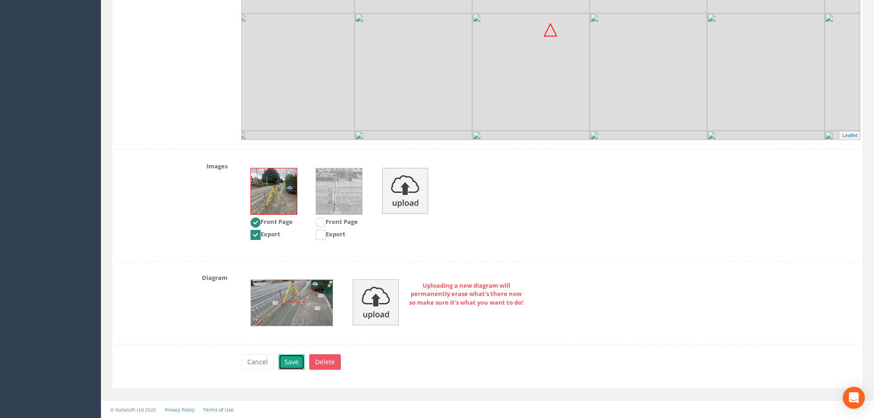
click at [290, 362] on button "Save" at bounding box center [291, 362] width 26 height 16
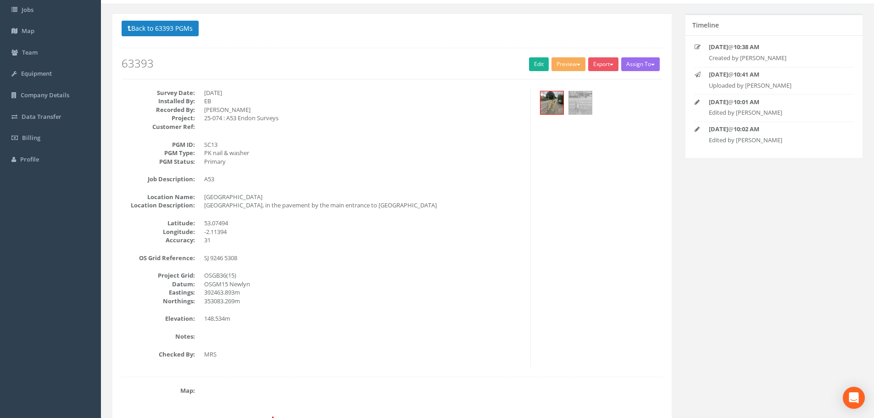
scroll to position [0, 0]
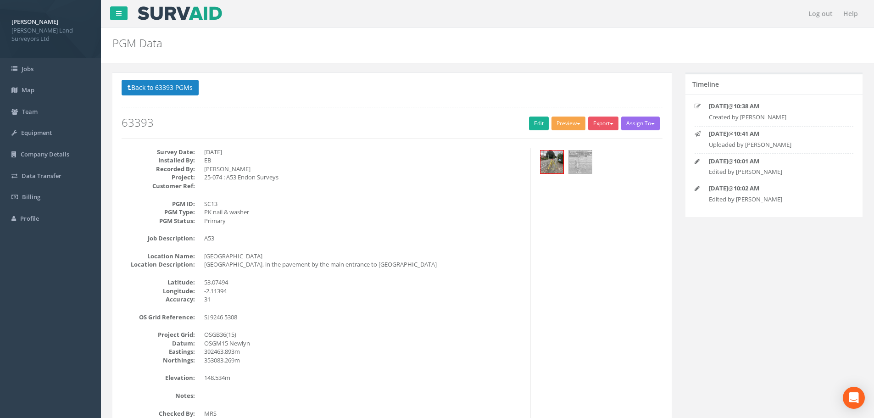
click at [577, 123] on span "button" at bounding box center [579, 124] width 4 height 2
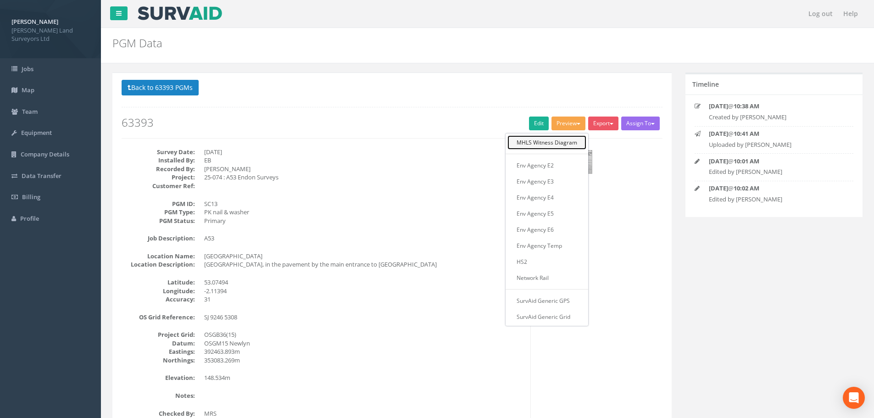
click at [569, 140] on link "MHLS Witness Diagram" at bounding box center [546, 142] width 79 height 14
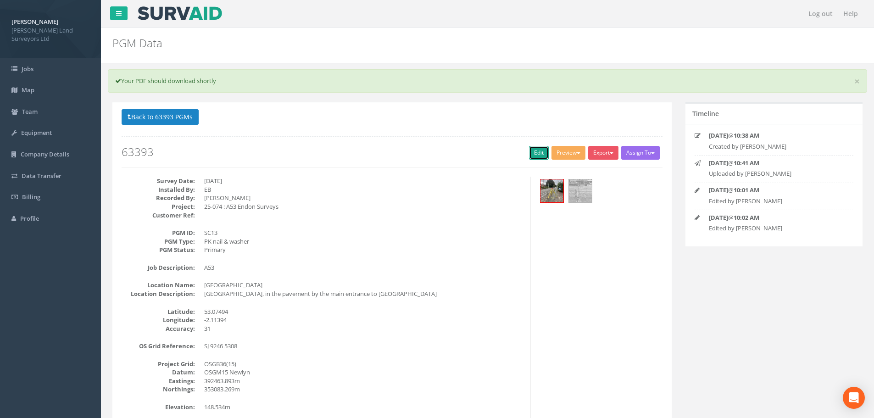
click at [529, 151] on link "Edit" at bounding box center [539, 153] width 20 height 14
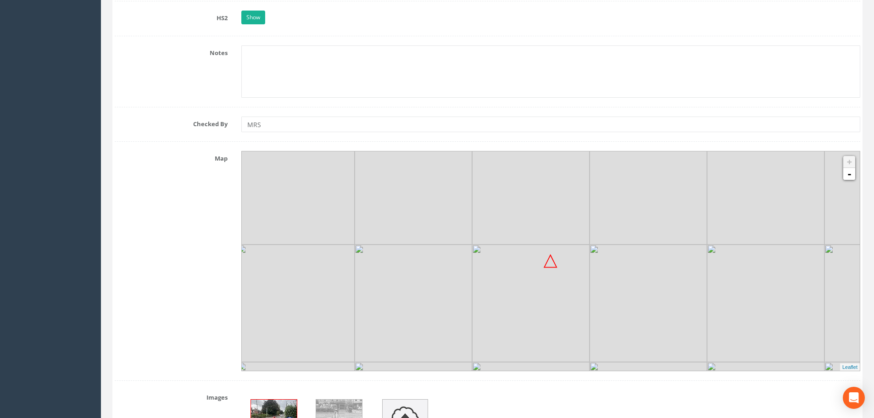
scroll to position [1009, 0]
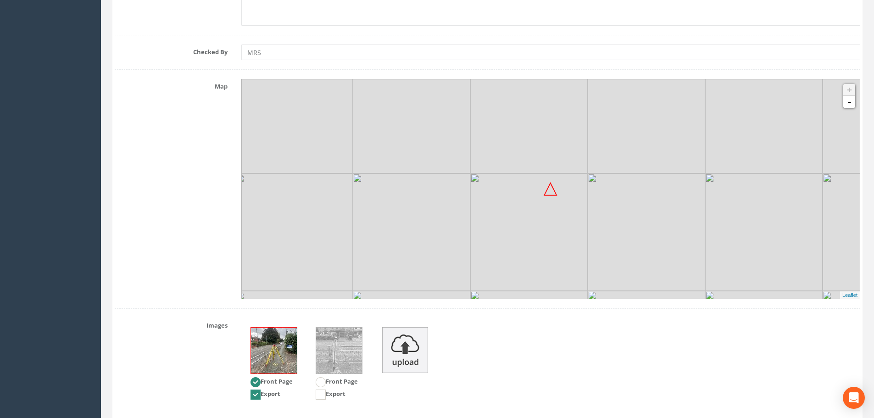
click at [604, 250] on img at bounding box center [646, 231] width 117 height 117
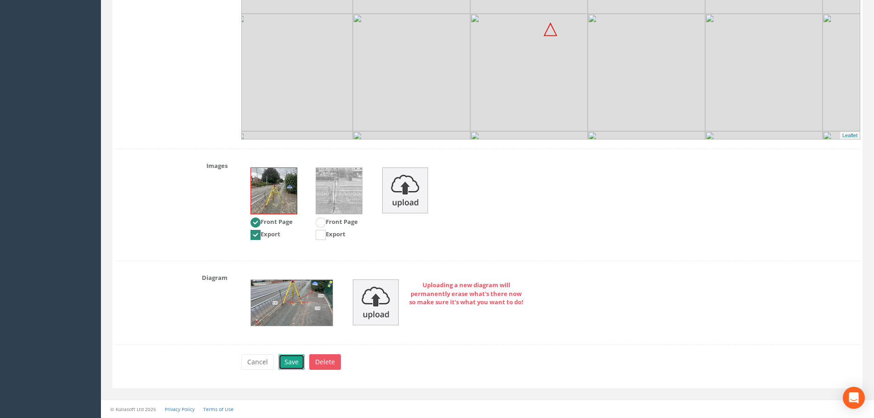
click at [286, 360] on button "Save" at bounding box center [291, 362] width 26 height 16
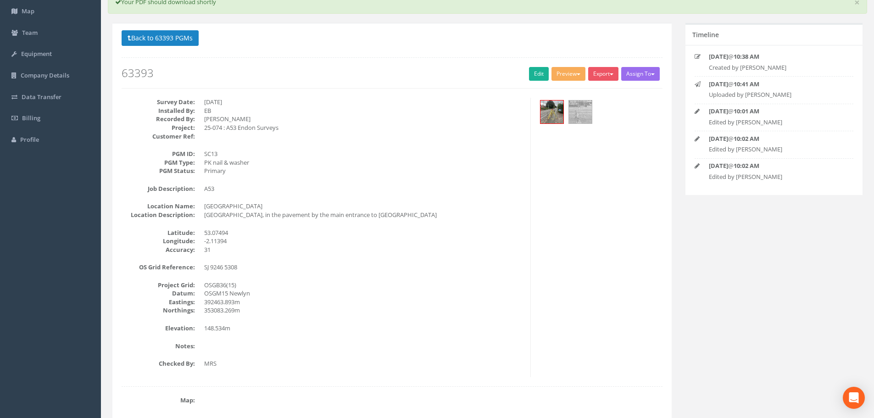
scroll to position [0, 0]
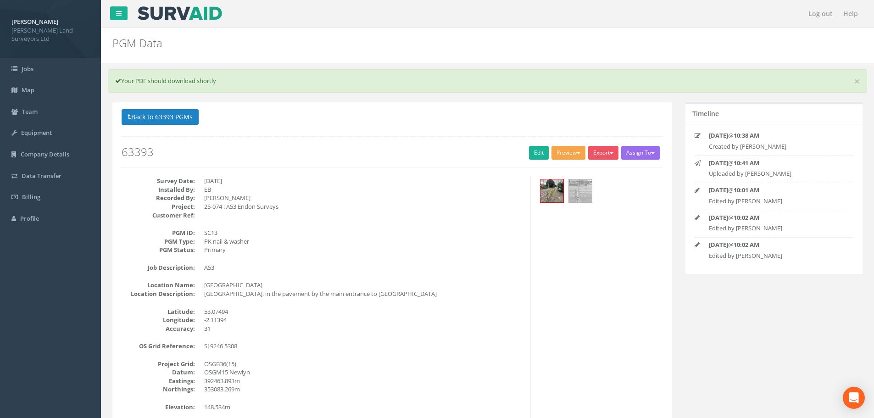
click at [576, 147] on button "Preview" at bounding box center [568, 153] width 34 height 14
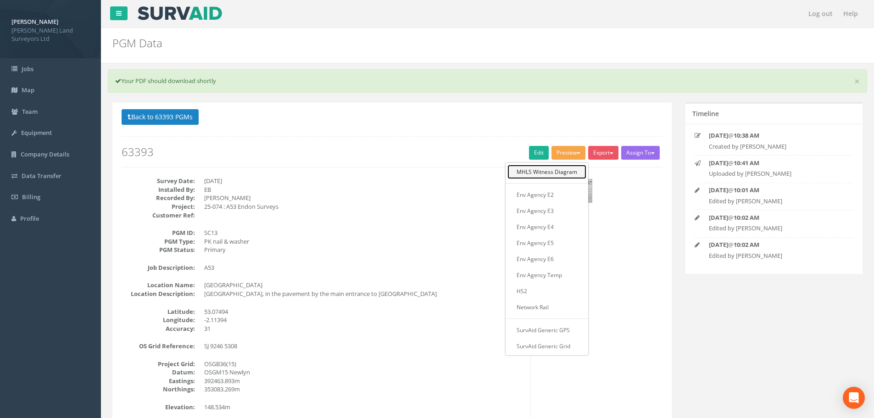
click at [555, 173] on link "MHLS Witness Diagram" at bounding box center [546, 172] width 79 height 14
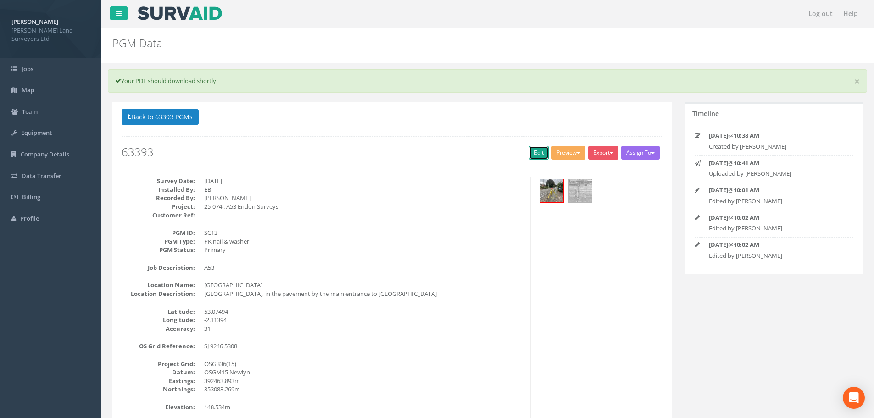
click at [535, 152] on link "Edit" at bounding box center [539, 153] width 20 height 14
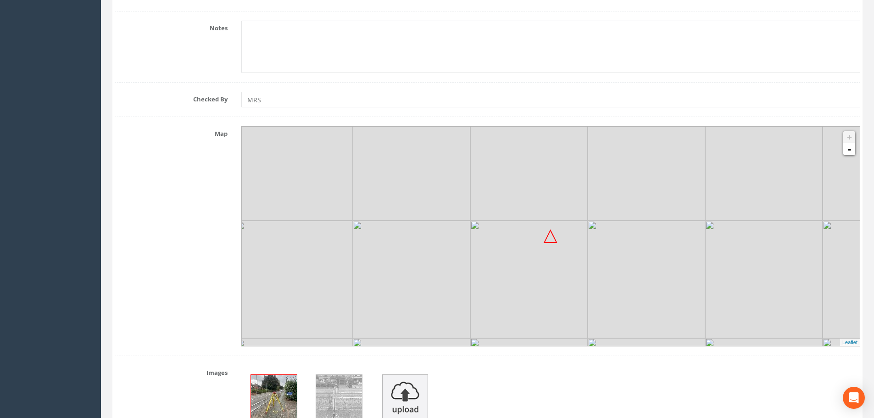
scroll to position [963, 0]
click at [603, 289] on img at bounding box center [646, 276] width 117 height 117
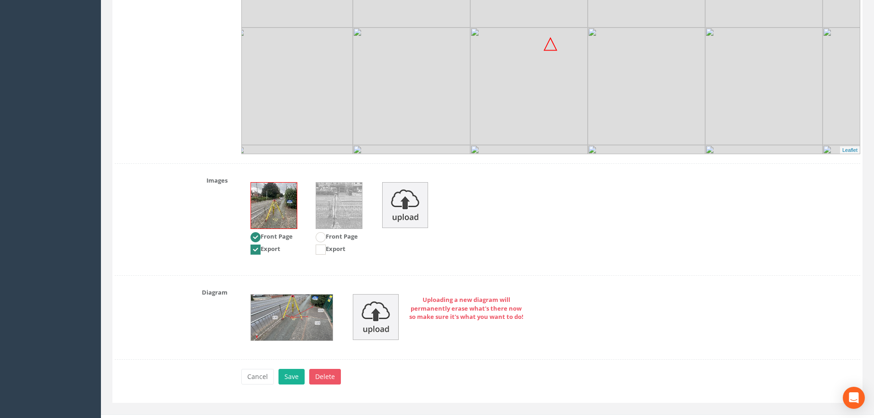
scroll to position [1169, 0]
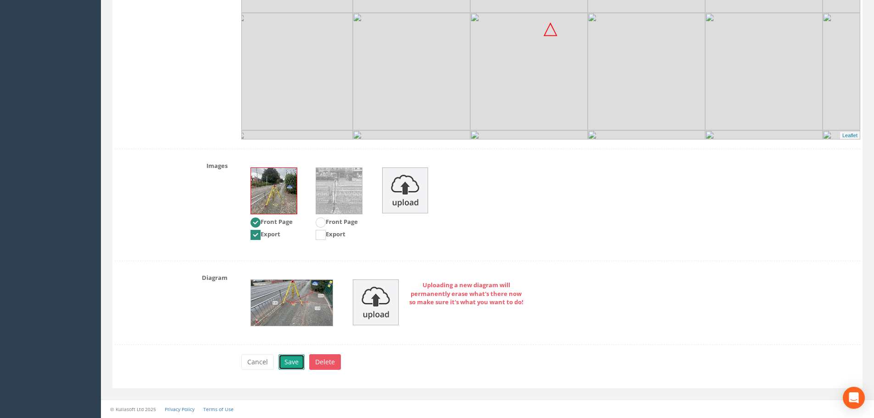
click at [289, 359] on button "Save" at bounding box center [291, 362] width 26 height 16
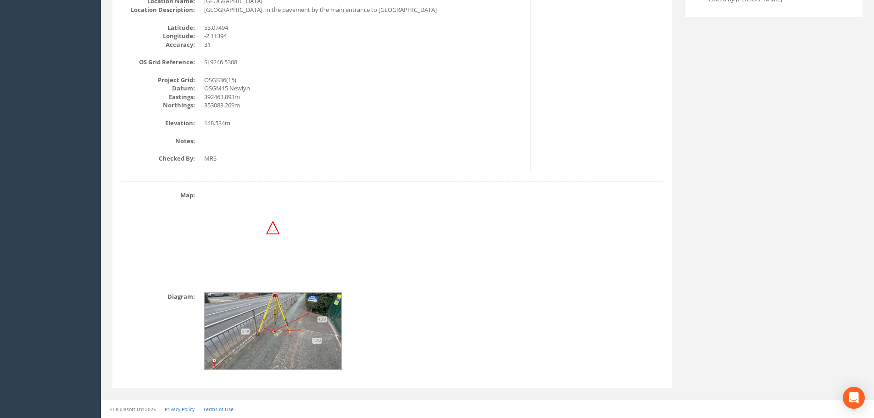
scroll to position [0, 0]
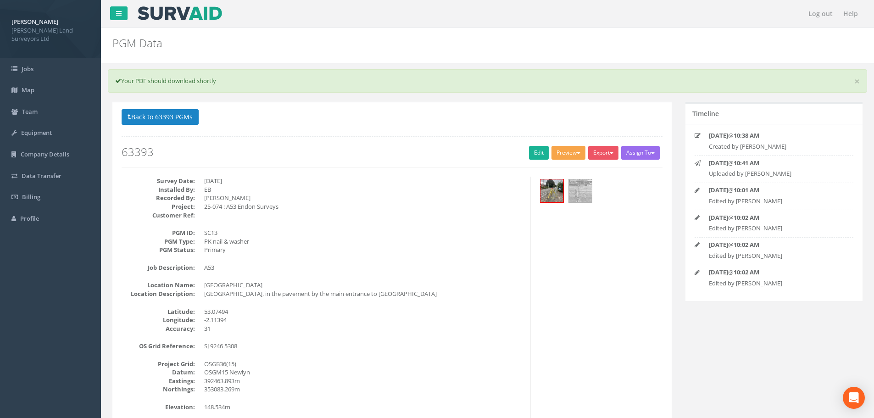
click at [577, 153] on span "button" at bounding box center [579, 153] width 4 height 2
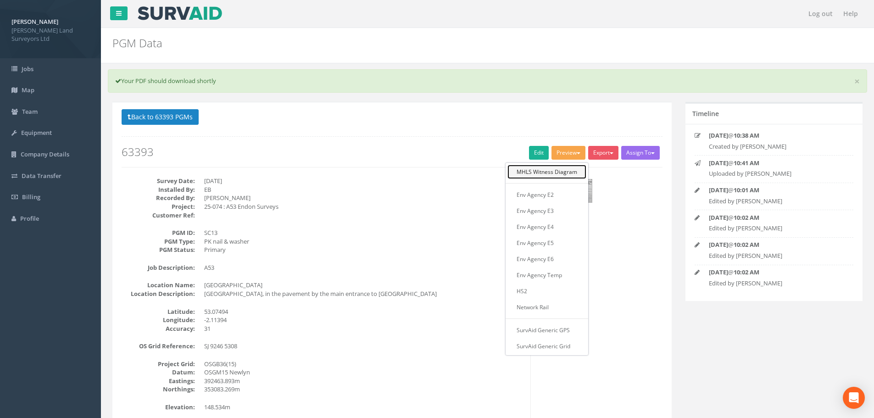
click at [552, 174] on link "MHLS Witness Diagram" at bounding box center [546, 172] width 79 height 14
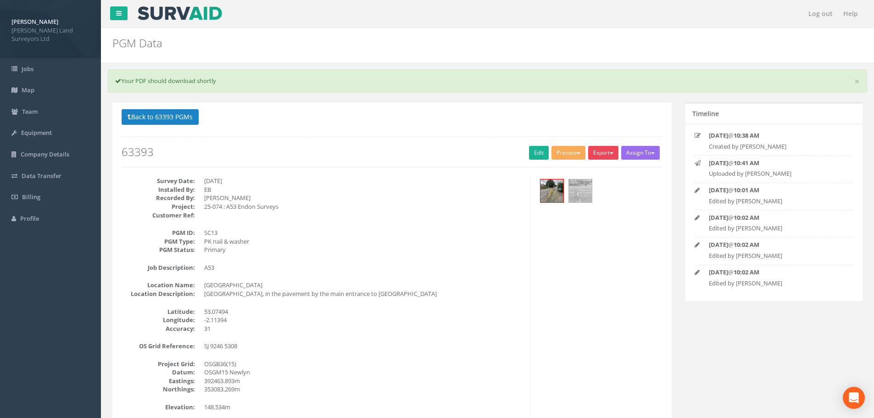
click at [602, 153] on button "Export" at bounding box center [603, 153] width 30 height 14
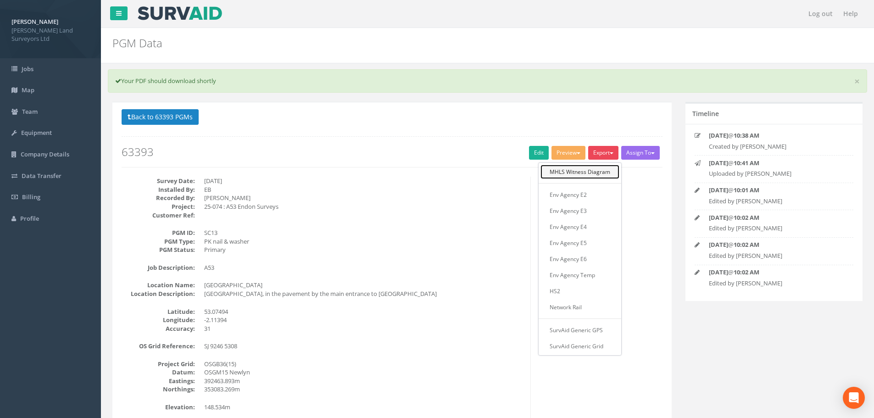
click at [603, 172] on link "MHLS Witness Diagram" at bounding box center [579, 172] width 79 height 14
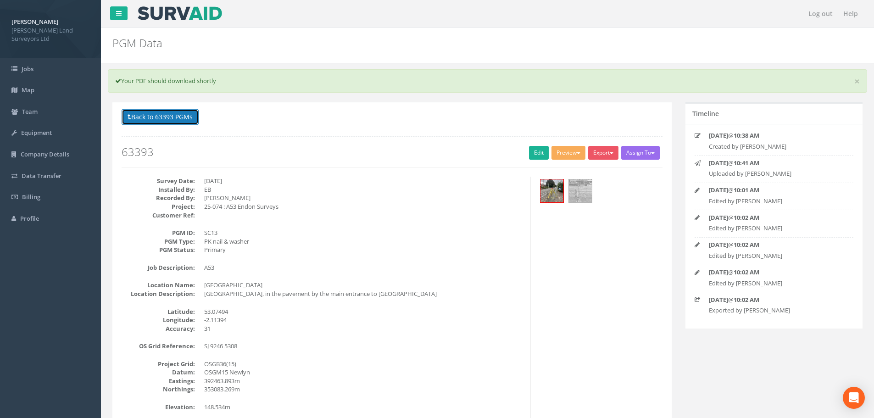
click at [166, 114] on button "Back to 63393 PGMs" at bounding box center [160, 117] width 77 height 16
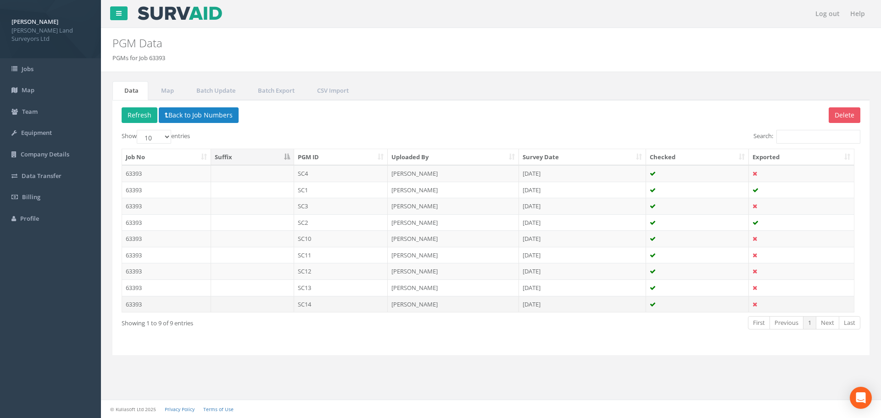
click at [309, 305] on td "SC14" at bounding box center [341, 304] width 94 height 17
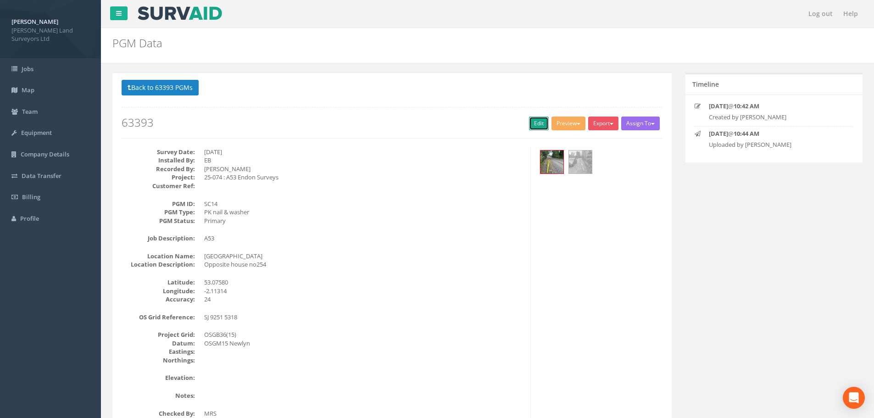
click at [533, 121] on link "Edit" at bounding box center [539, 124] width 20 height 14
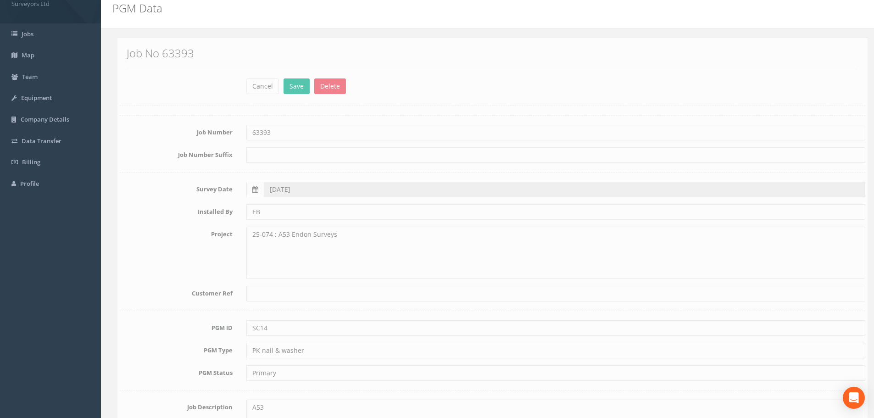
scroll to position [183, 0]
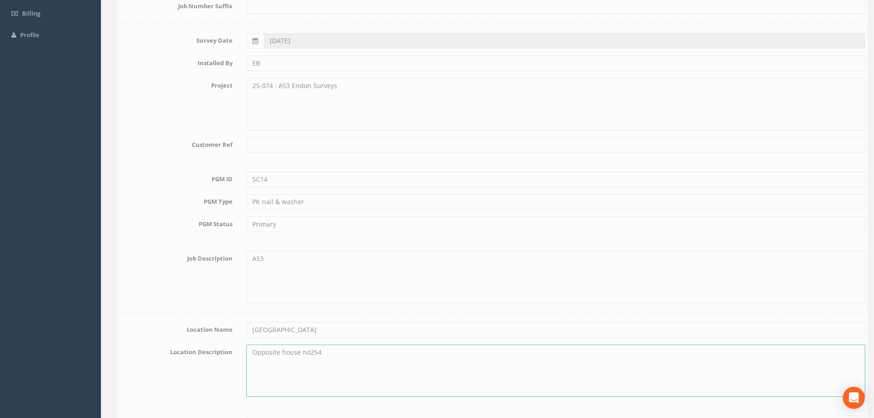
click at [250, 351] on textarea "Opposite house no254" at bounding box center [550, 370] width 619 height 52
click at [263, 352] on textarea "A53 leek RoadOpposite house no254" at bounding box center [550, 370] width 619 height 52
click at [291, 351] on textarea "[GEOGRAPHIC_DATA] house no254" at bounding box center [550, 370] width 619 height 52
drag, startPoint x: 346, startPoint y: 352, endPoint x: 391, endPoint y: 351, distance: 45.4
click at [391, 351] on textarea "[GEOGRAPHIC_DATA], in the pavement Opposite house no254" at bounding box center [550, 370] width 619 height 52
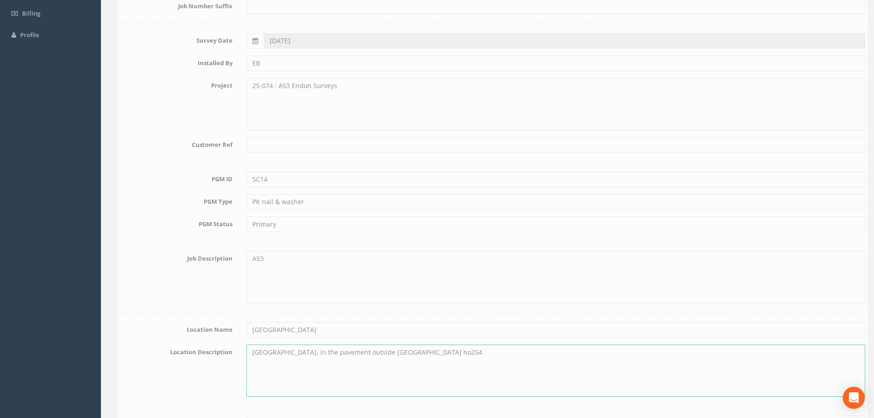
click at [433, 353] on textarea "[GEOGRAPHIC_DATA], in the pavement outside [GEOGRAPHIC_DATA] no254" at bounding box center [550, 370] width 619 height 52
click at [451, 352] on textarea "[GEOGRAPHIC_DATA], in the pavement outside [GEOGRAPHIC_DATA] no 254" at bounding box center [550, 370] width 619 height 52
click at [426, 352] on textarea "[GEOGRAPHIC_DATA], in the pavement outside [GEOGRAPHIC_DATA] no 254)" at bounding box center [550, 370] width 619 height 52
type textarea "[GEOGRAPHIC_DATA], in the pavement outside [GEOGRAPHIC_DATA] (no 254)"
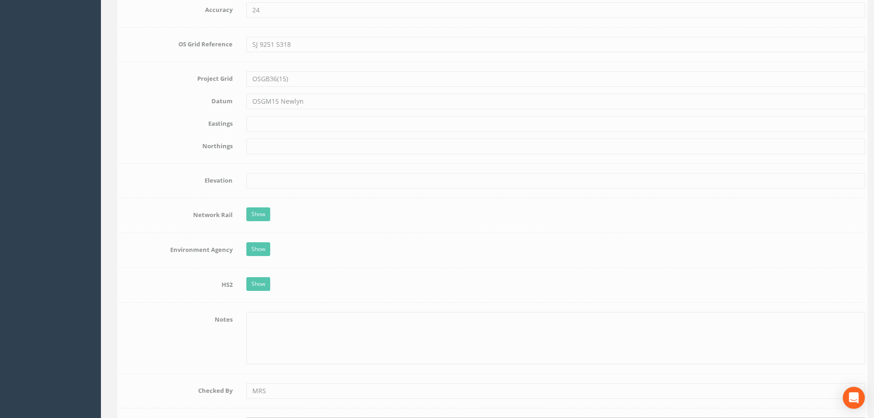
scroll to position [642, 0]
click at [267, 120] on input "text" at bounding box center [550, 124] width 619 height 16
type input "392514.072m"
type input "353165.855m"
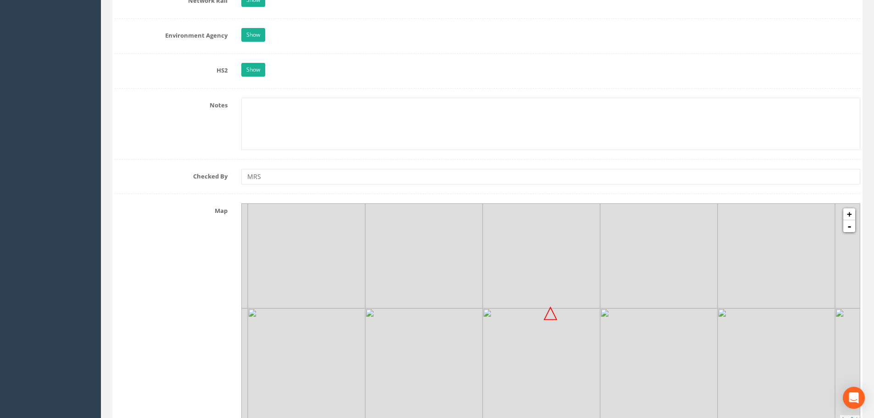
scroll to position [872, 0]
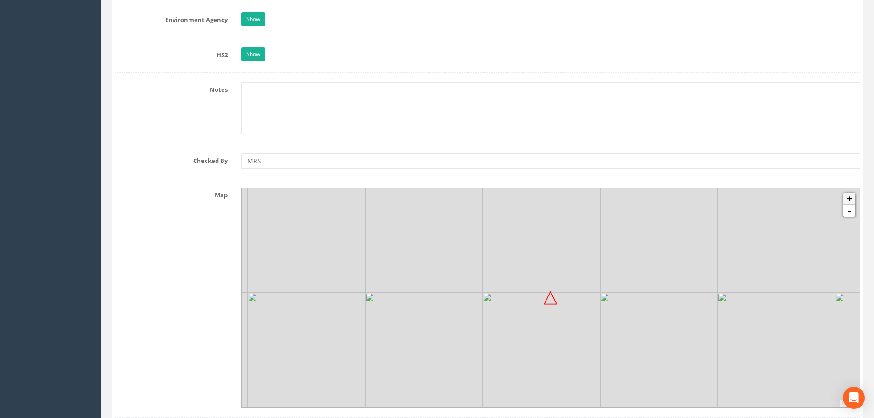
type input "149.362m"
click at [851, 200] on link "+" at bounding box center [849, 199] width 12 height 12
drag, startPoint x: 623, startPoint y: 378, endPoint x: 616, endPoint y: 356, distance: 23.1
click at [616, 356] on img at bounding box center [583, 324] width 117 height 117
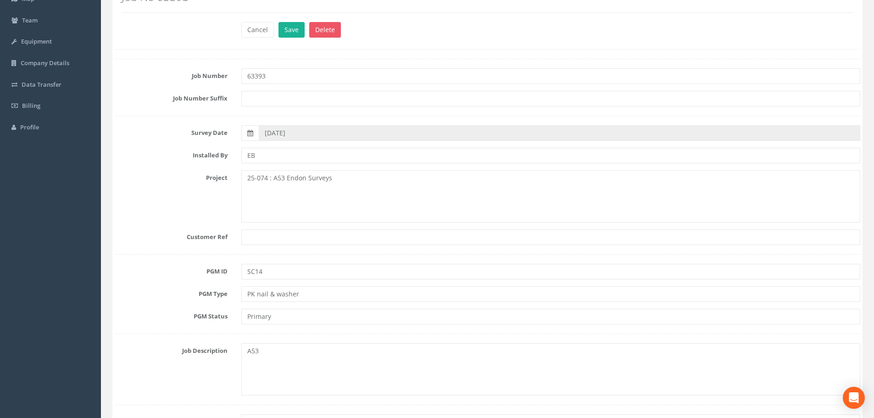
scroll to position [0, 0]
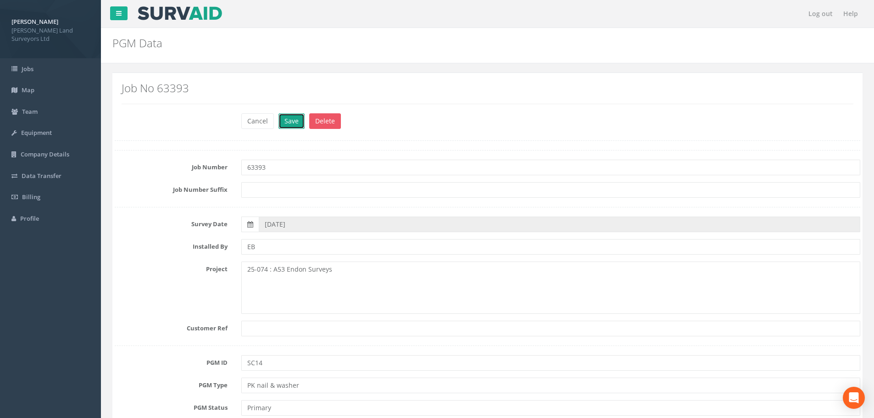
click at [294, 121] on button "Save" at bounding box center [291, 121] width 26 height 16
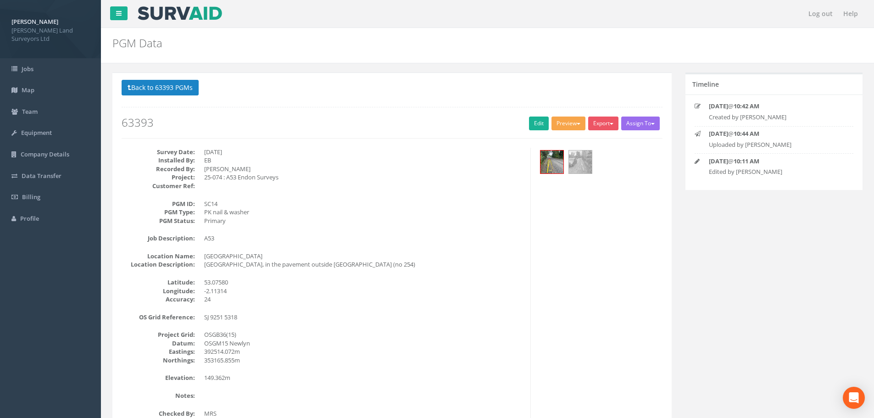
click at [570, 120] on button "Preview" at bounding box center [568, 124] width 34 height 14
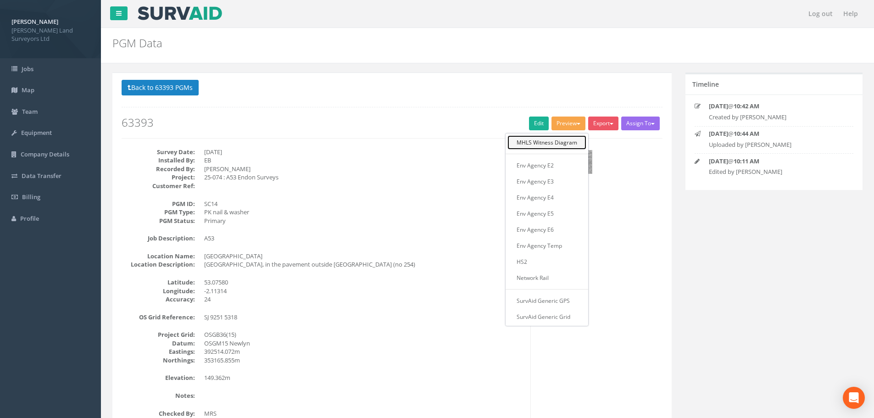
click at [568, 144] on link "MHLS Witness Diagram" at bounding box center [546, 142] width 79 height 14
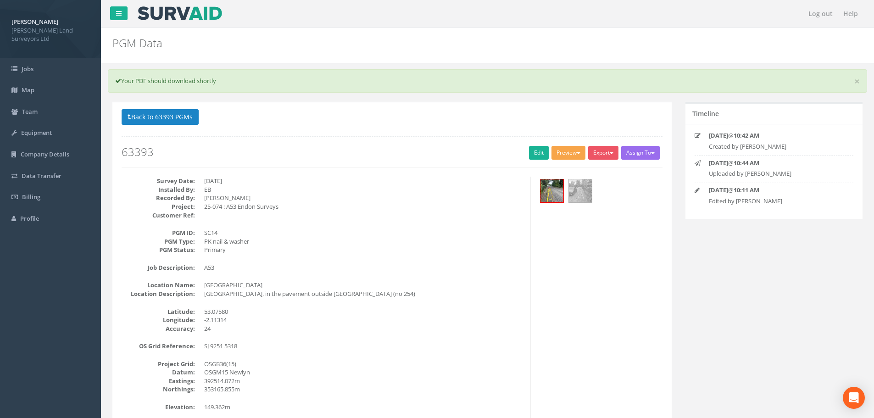
click at [577, 153] on span "button" at bounding box center [579, 153] width 4 height 2
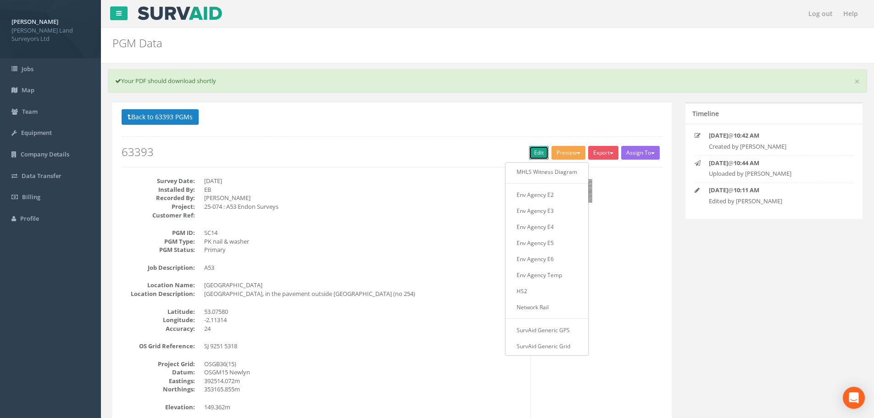
click at [540, 152] on link "Edit" at bounding box center [539, 153] width 20 height 14
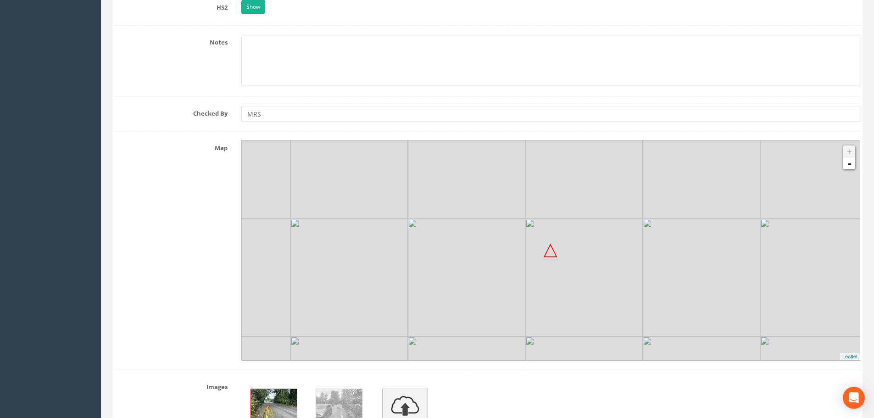
scroll to position [963, 0]
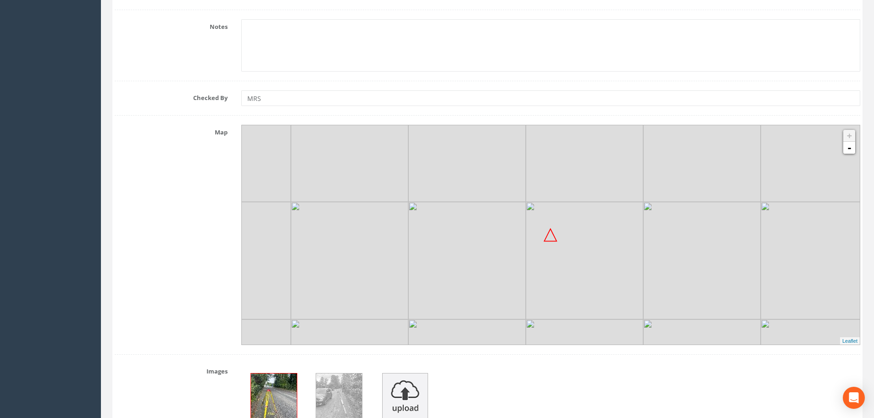
click at [575, 280] on img at bounding box center [584, 260] width 117 height 117
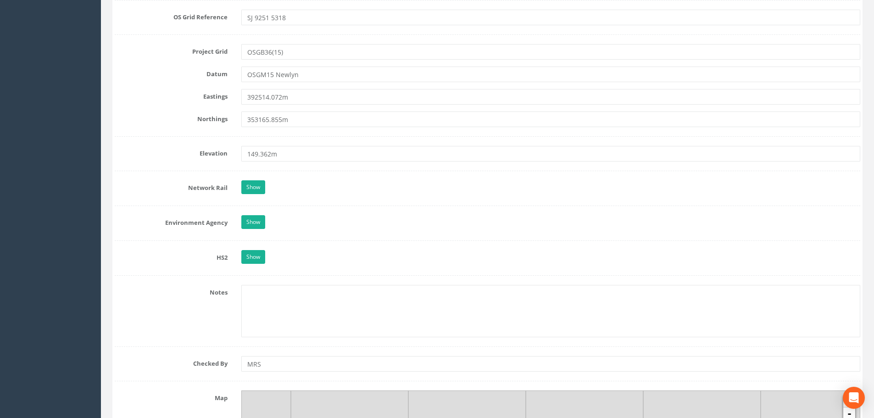
scroll to position [0, 0]
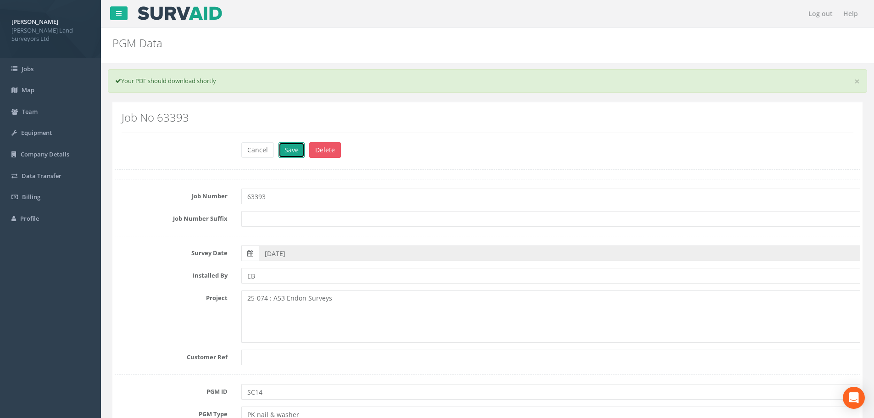
click at [294, 151] on button "Save" at bounding box center [291, 150] width 26 height 16
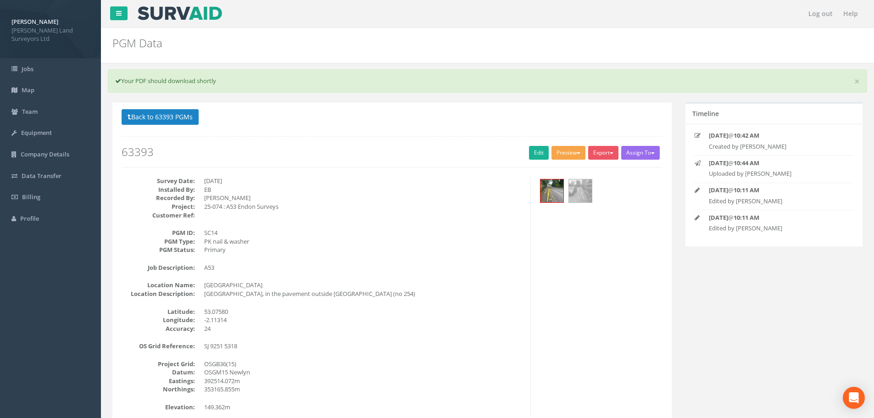
click at [575, 151] on button "Preview" at bounding box center [568, 153] width 34 height 14
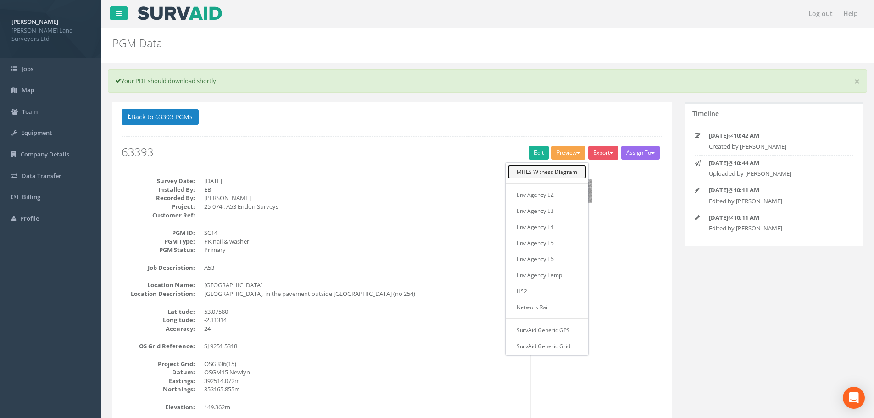
click at [533, 172] on link "MHLS Witness Diagram" at bounding box center [546, 172] width 79 height 14
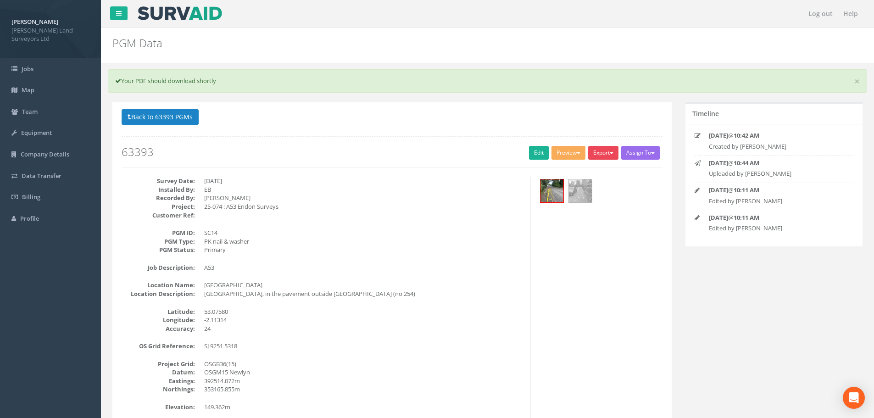
click at [609, 154] on button "Export" at bounding box center [603, 153] width 30 height 14
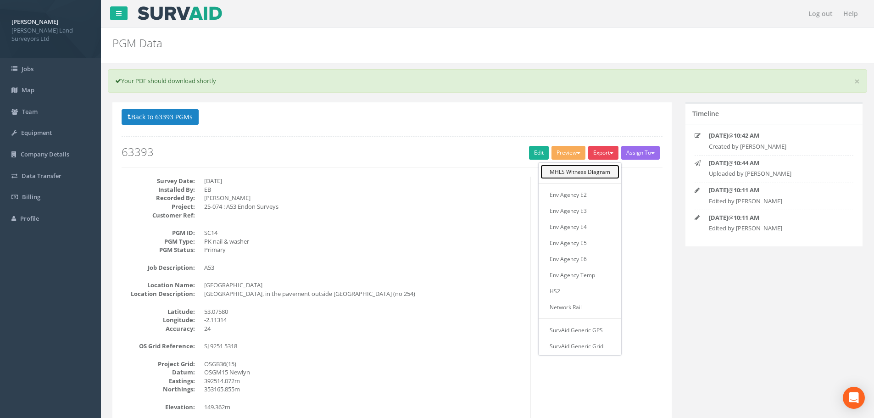
click at [589, 170] on link "MHLS Witness Diagram" at bounding box center [579, 172] width 79 height 14
